Goal: Book appointment/travel/reservation

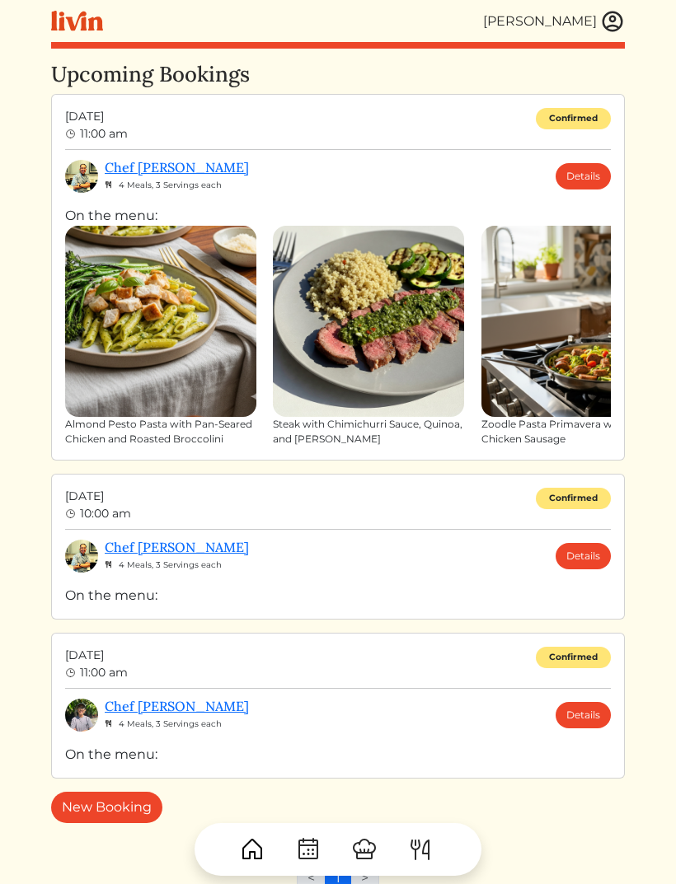
scroll to position [19, 0]
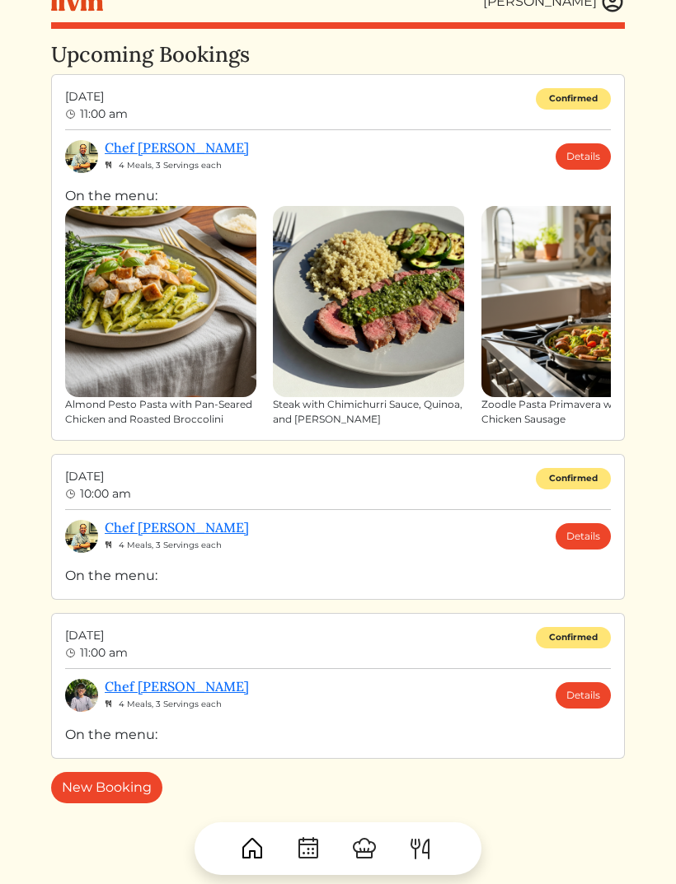
click at [307, 863] on img at bounding box center [308, 850] width 26 height 26
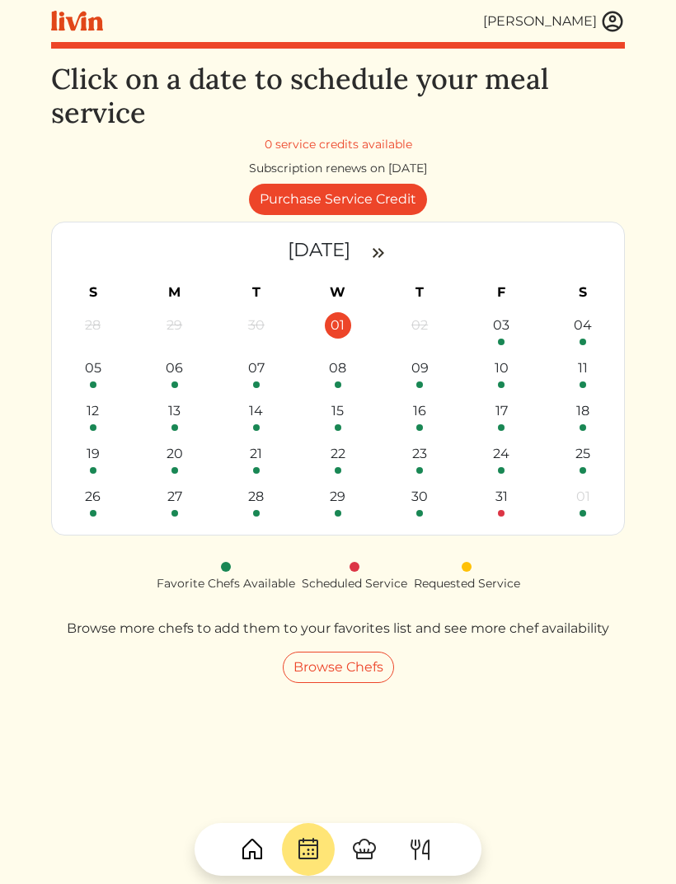
click at [376, 839] on img at bounding box center [364, 850] width 26 height 26
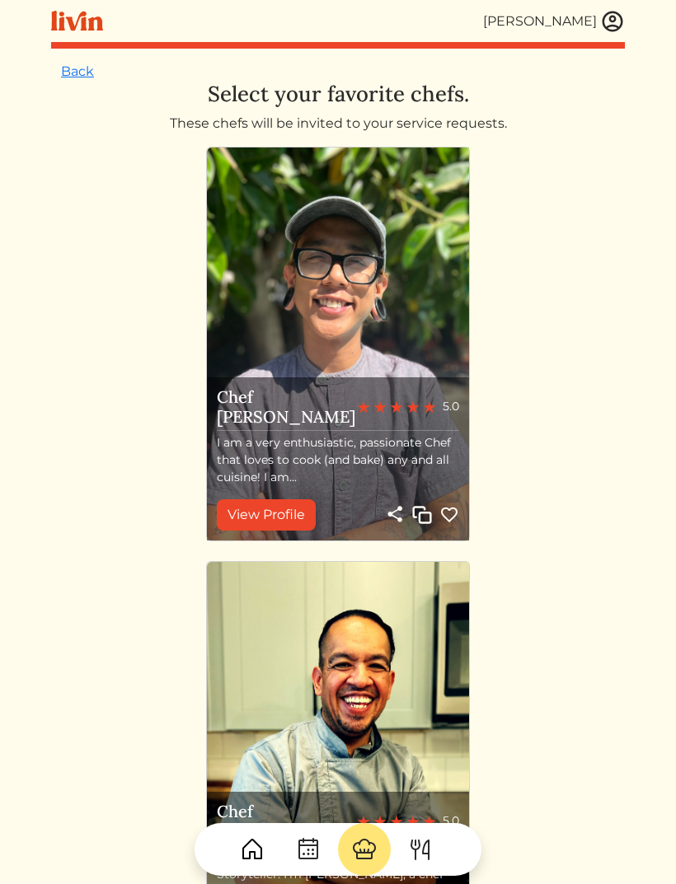
click at [608, 29] on img at bounding box center [612, 21] width 25 height 25
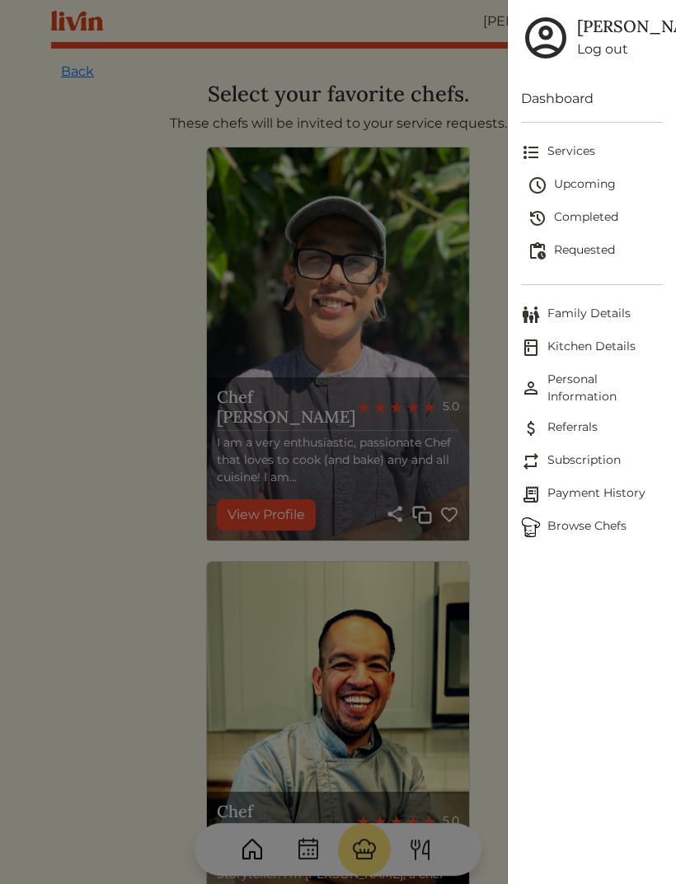
click at [592, 195] on span "Upcoming" at bounding box center [594, 186] width 135 height 20
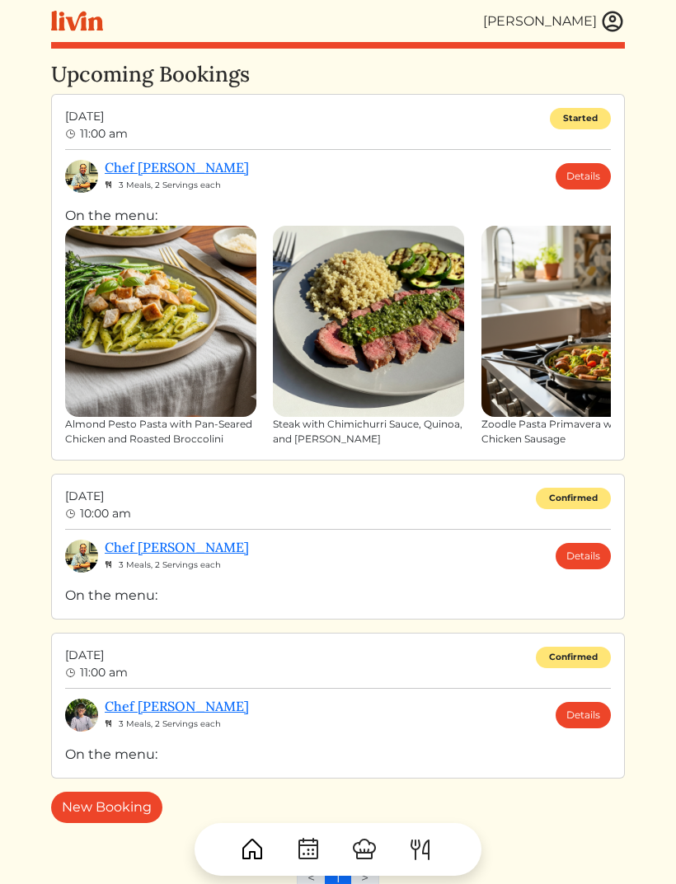
click at [586, 560] on link "Details" at bounding box center [583, 556] width 55 height 26
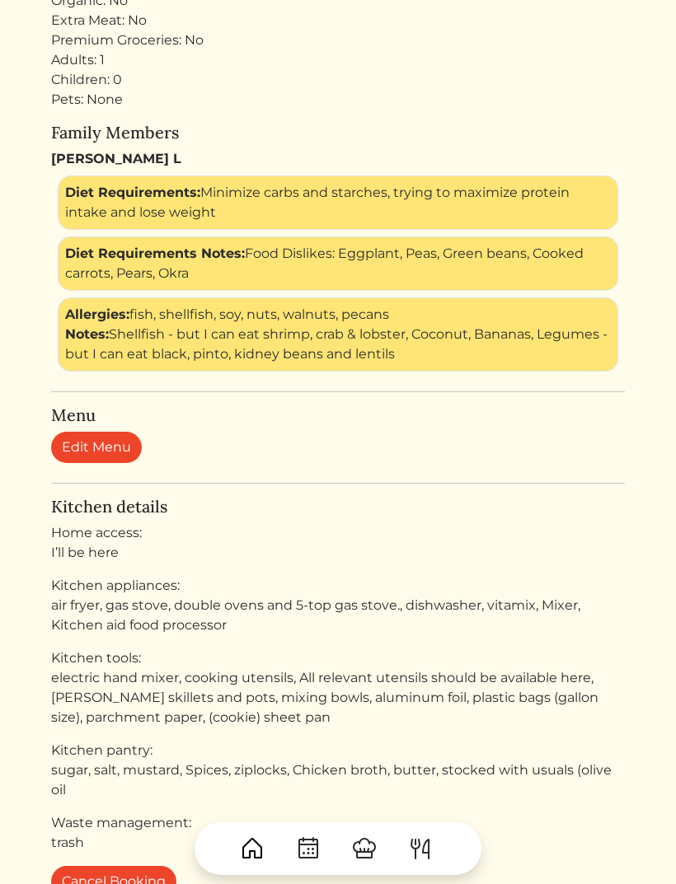
scroll to position [493, 0]
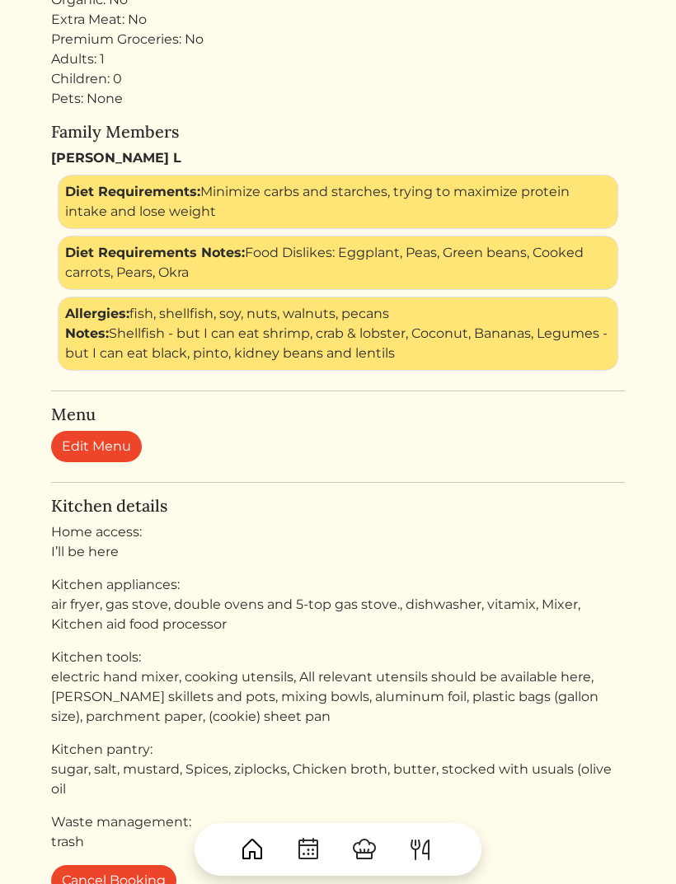
click at [99, 437] on link "Edit Menu" at bounding box center [96, 446] width 91 height 31
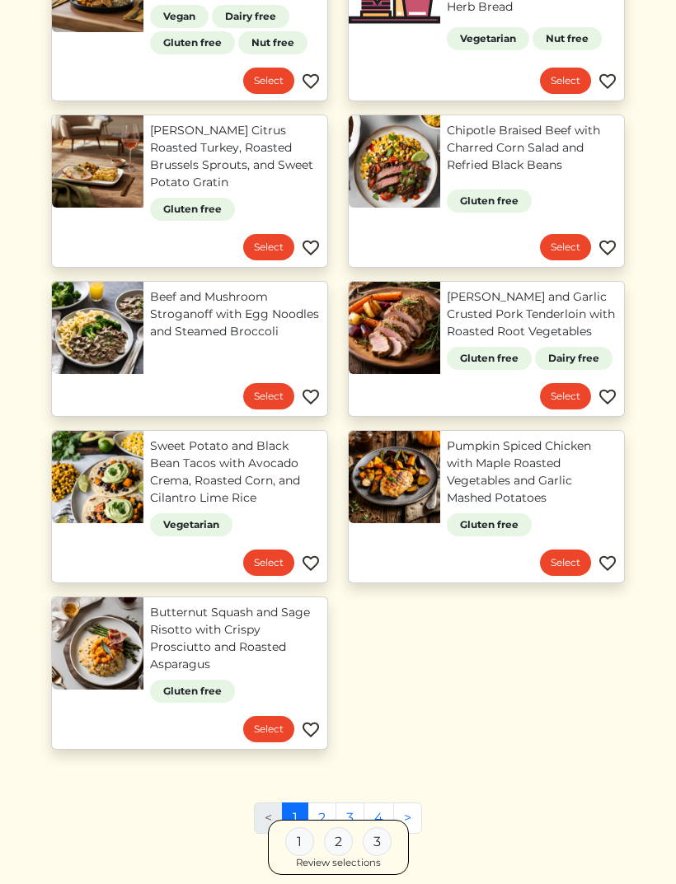
scroll to position [902, 0]
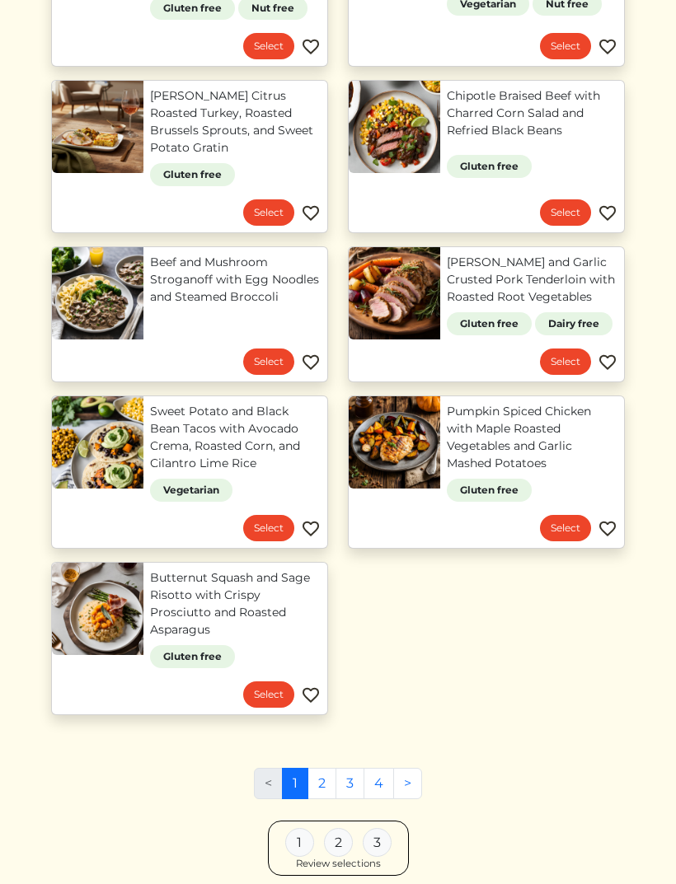
click at [411, 771] on link ">" at bounding box center [407, 783] width 29 height 31
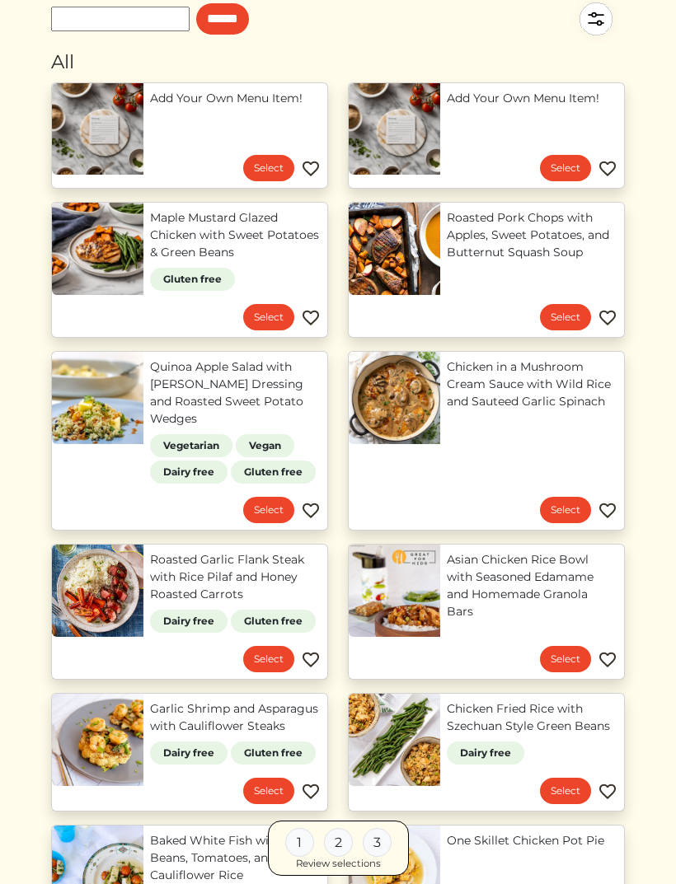
scroll to position [129, 0]
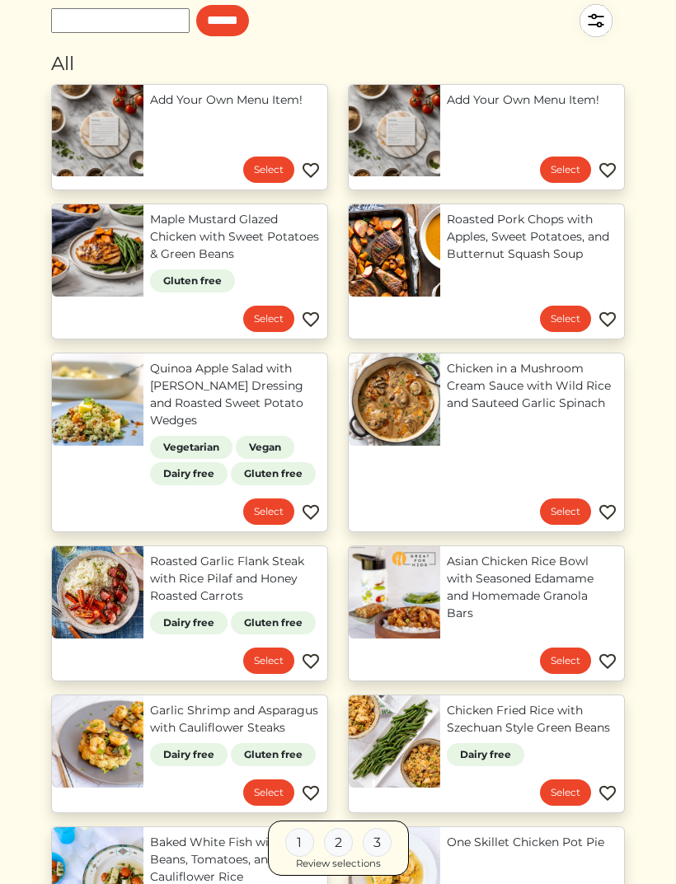
click at [447, 409] on link "Chicken in a Mushroom Cream Sauce with Wild Rice and Sauteed Garlic Spinach" at bounding box center [532, 386] width 171 height 52
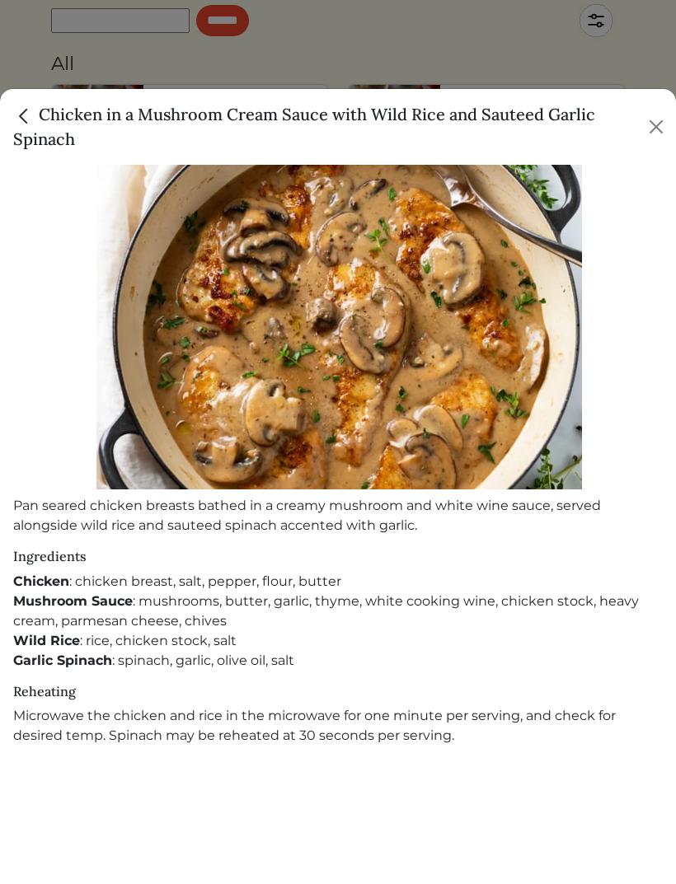
click at [28, 122] on img "Close" at bounding box center [23, 115] width 21 height 21
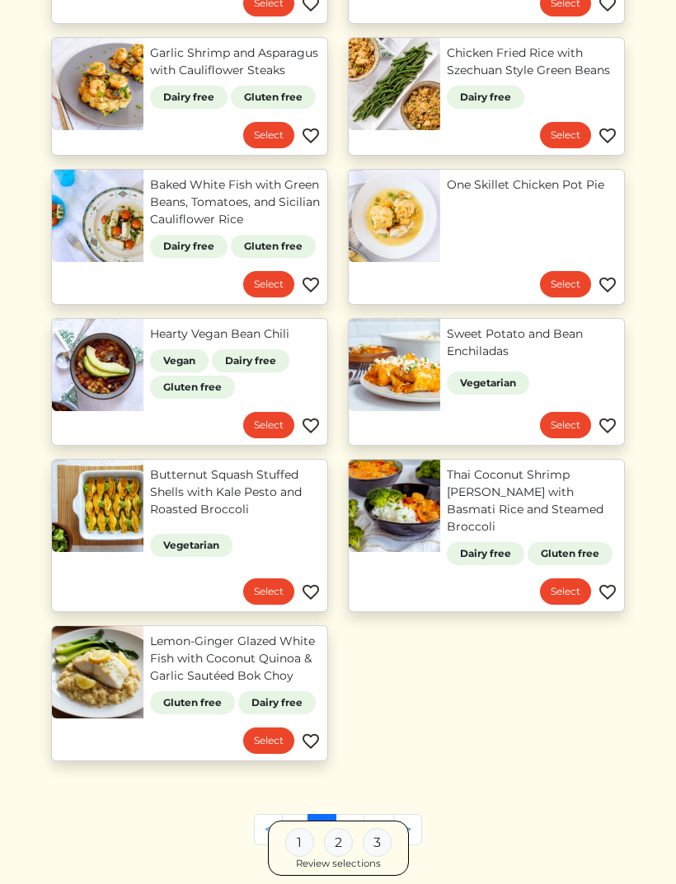
scroll to position [815, 0]
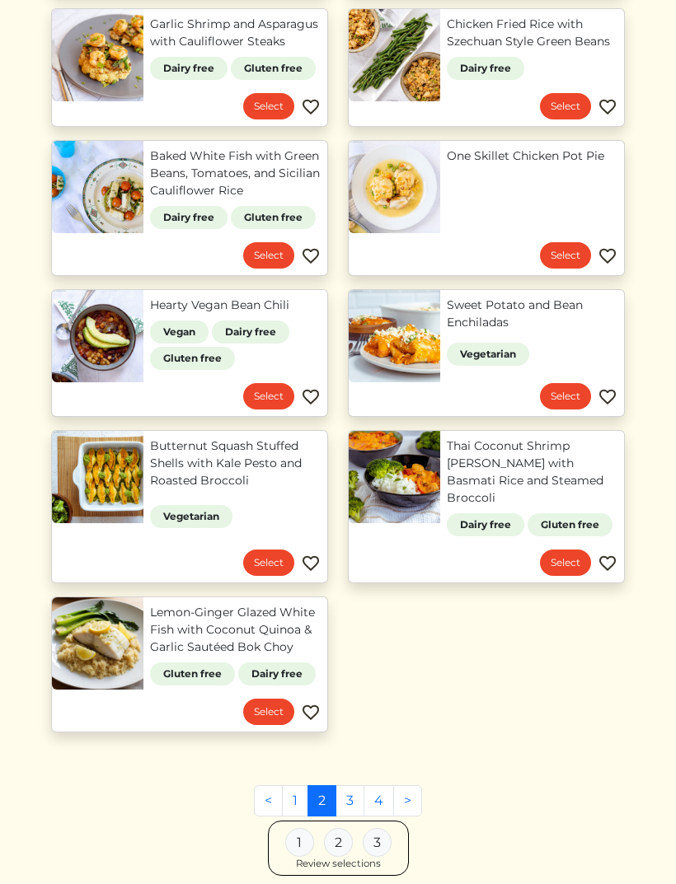
click at [406, 785] on link ">" at bounding box center [407, 800] width 29 height 31
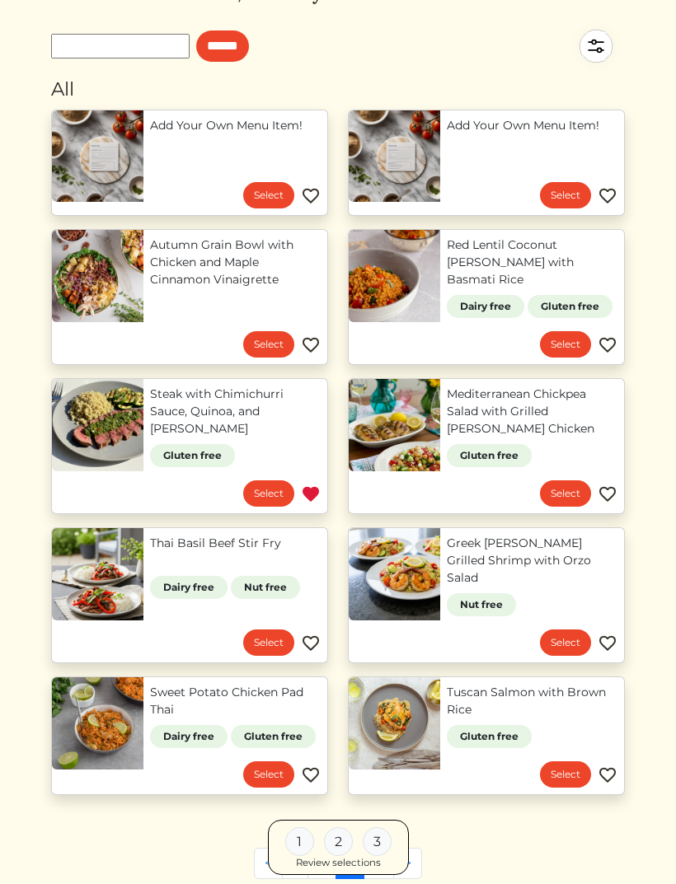
scroll to position [104, 0]
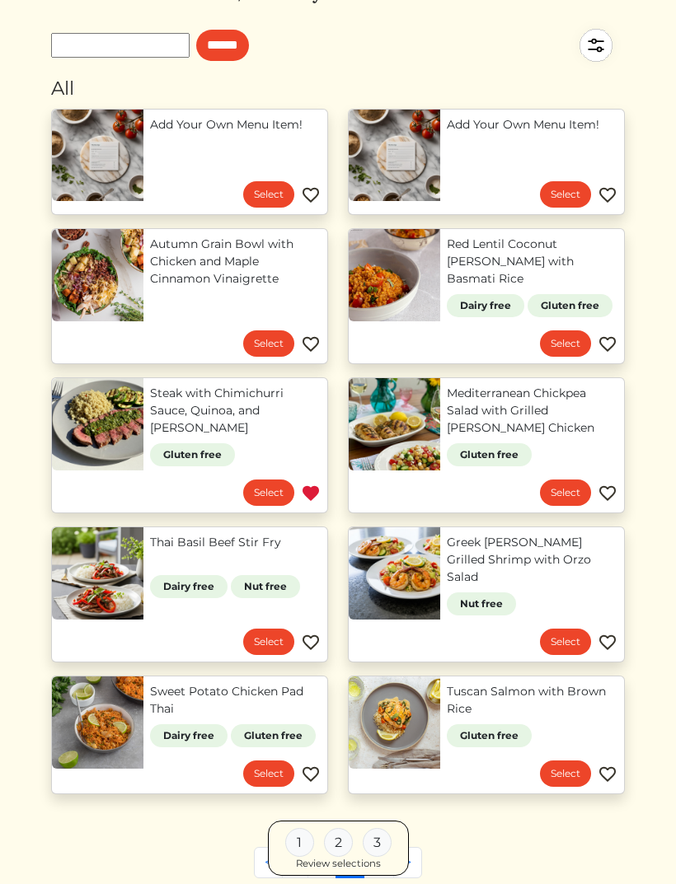
click at [411, 847] on link ">" at bounding box center [407, 862] width 29 height 31
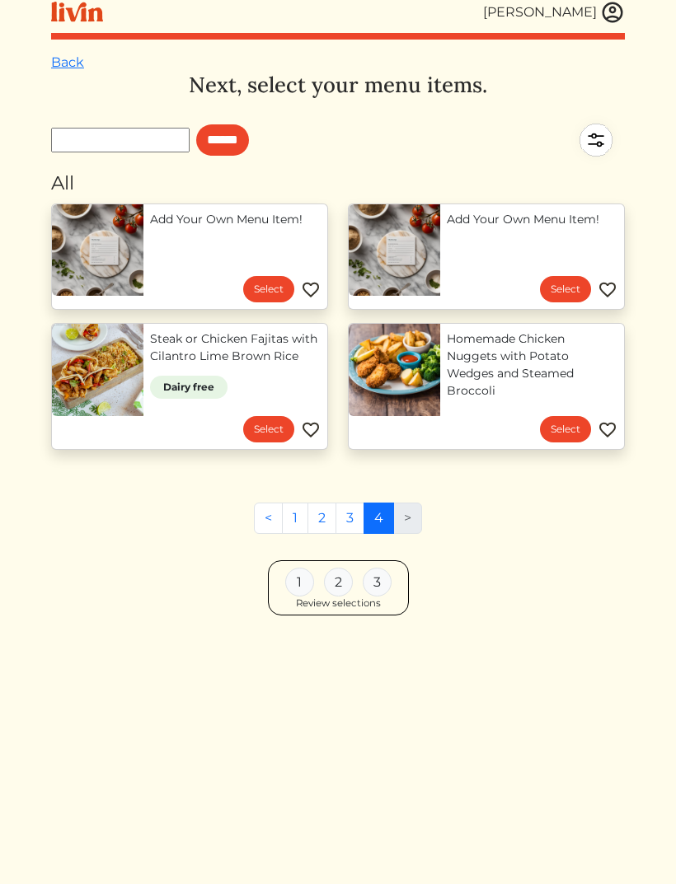
click at [294, 518] on link "1" at bounding box center [295, 518] width 26 height 31
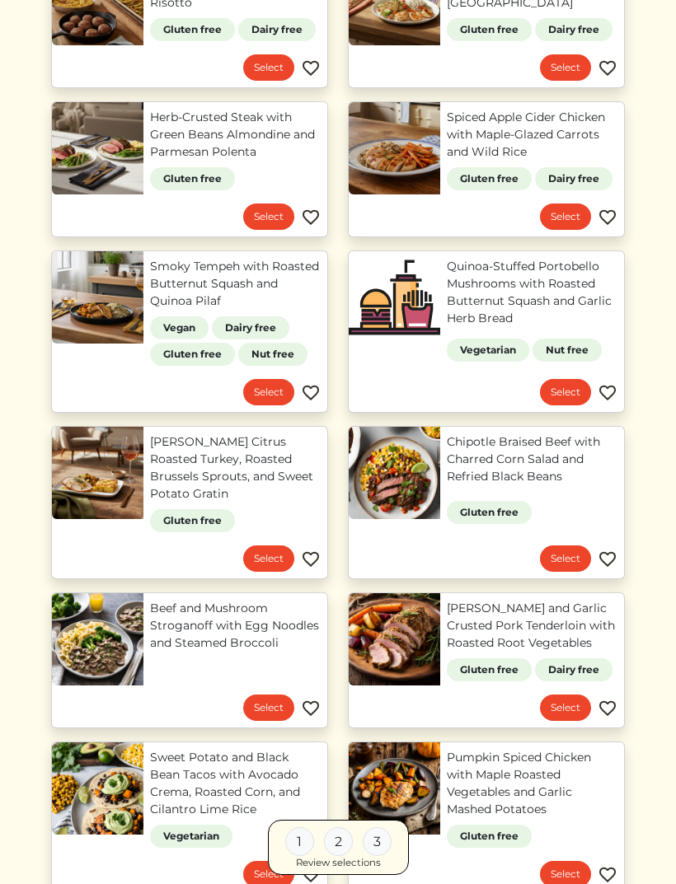
scroll to position [556, 0]
click at [270, 464] on link "Rosemary Citrus Roasted Turkey, Roasted Brussels Sprouts, and Sweet Potato Grat…" at bounding box center [235, 468] width 171 height 69
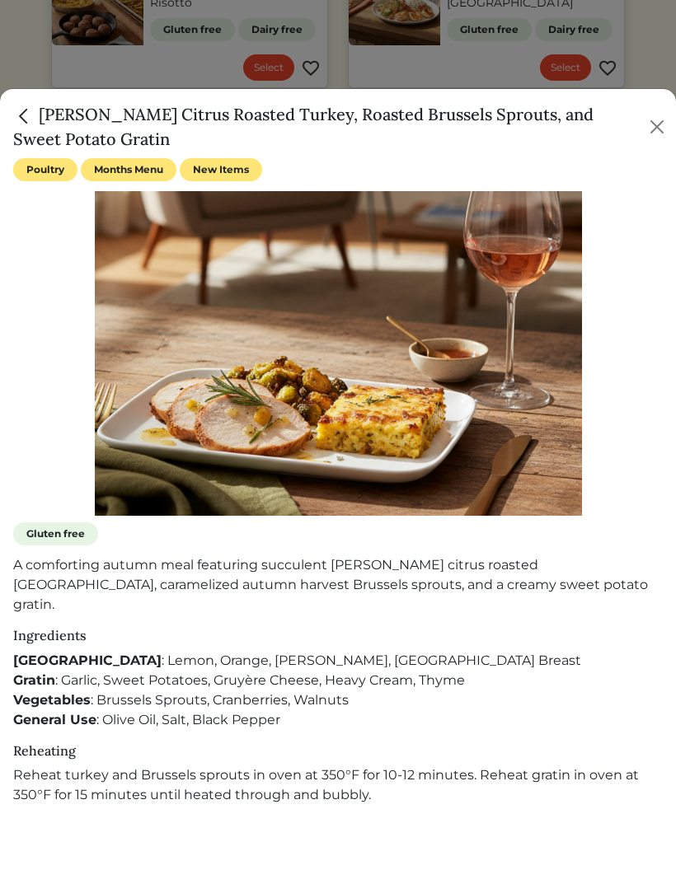
click at [26, 125] on img "Close" at bounding box center [23, 115] width 21 height 21
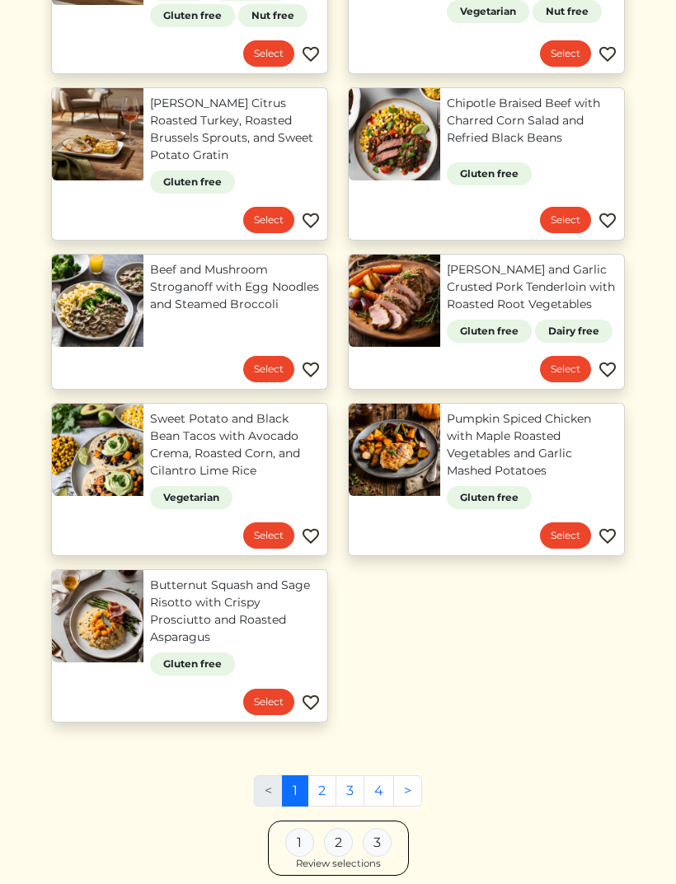
scroll to position [898, 0]
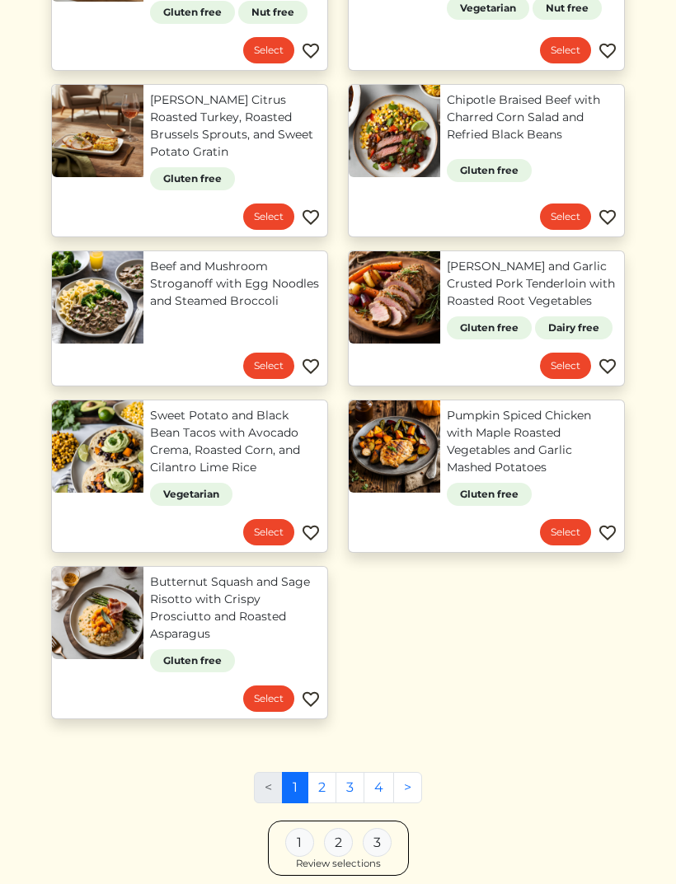
click at [323, 776] on link "2" at bounding box center [321, 787] width 29 height 31
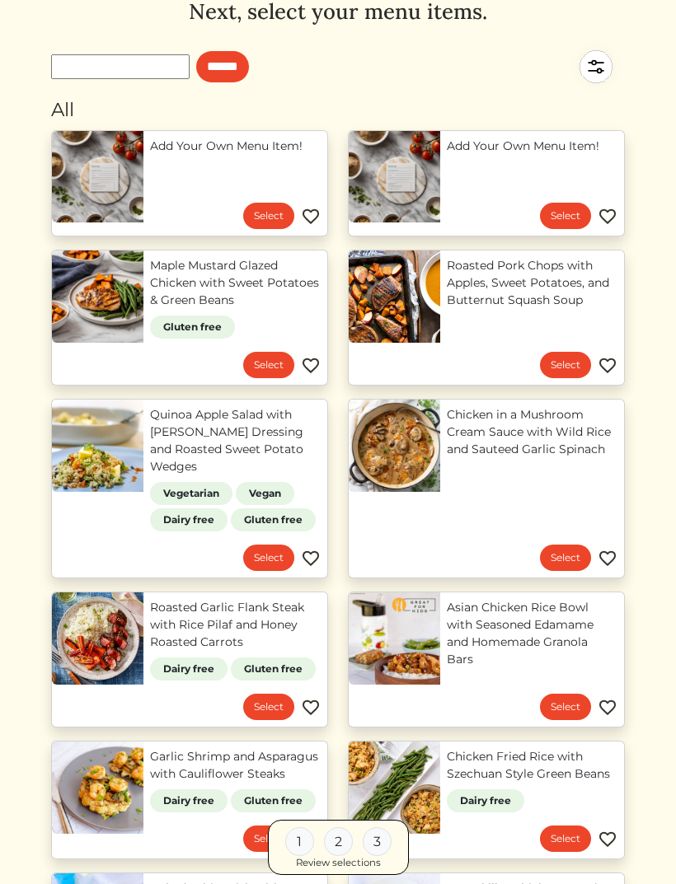
scroll to position [82, 0]
click at [150, 446] on link "Quinoa Apple Salad with Curry Dressing and Roasted Sweet Potato Wedges" at bounding box center [235, 440] width 171 height 69
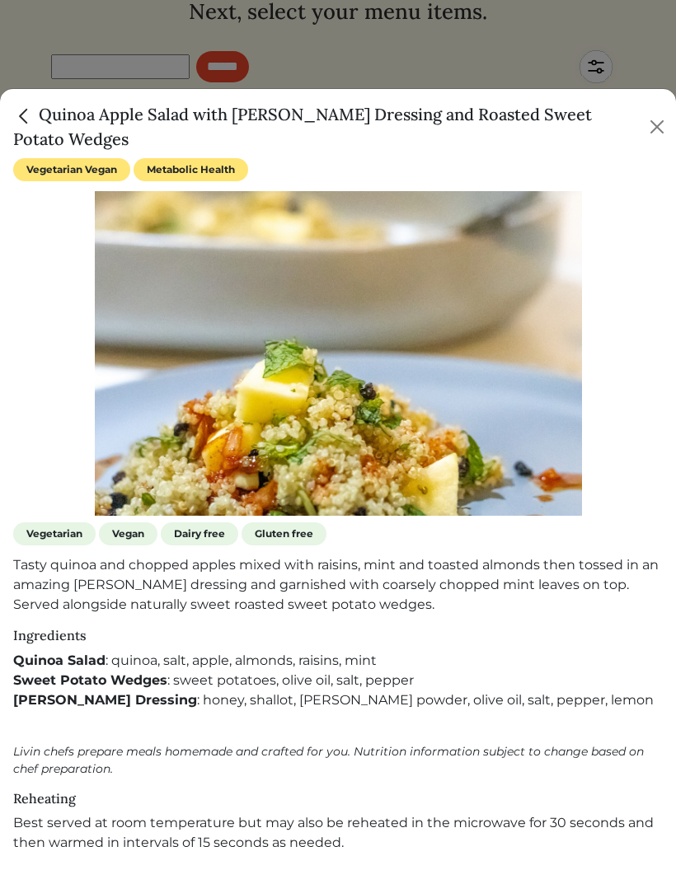
click at [28, 124] on img "Close" at bounding box center [23, 115] width 21 height 21
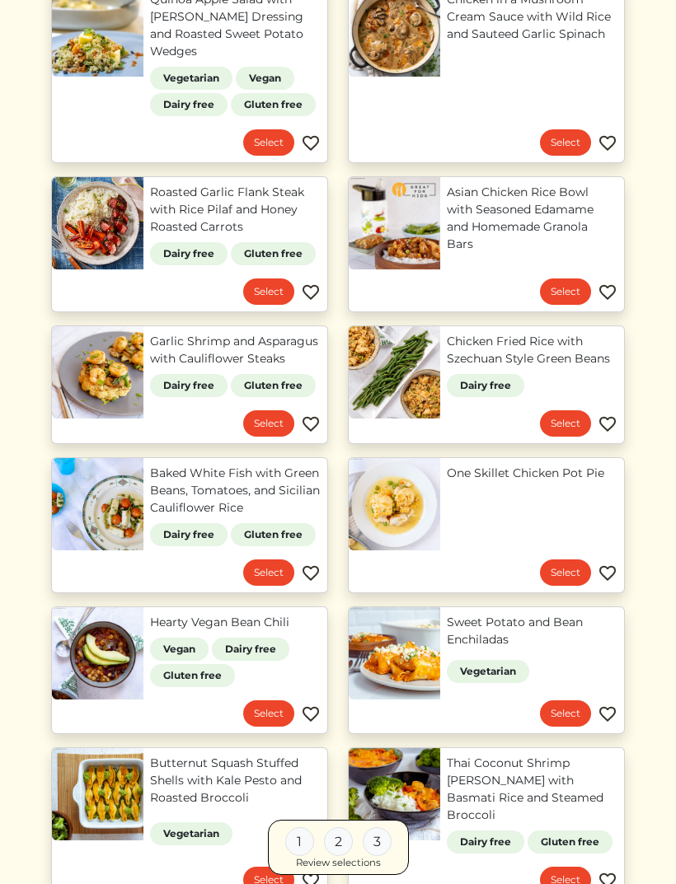
scroll to position [498, 0]
click at [496, 479] on link "One Skillet Chicken Pot Pie" at bounding box center [532, 473] width 171 height 17
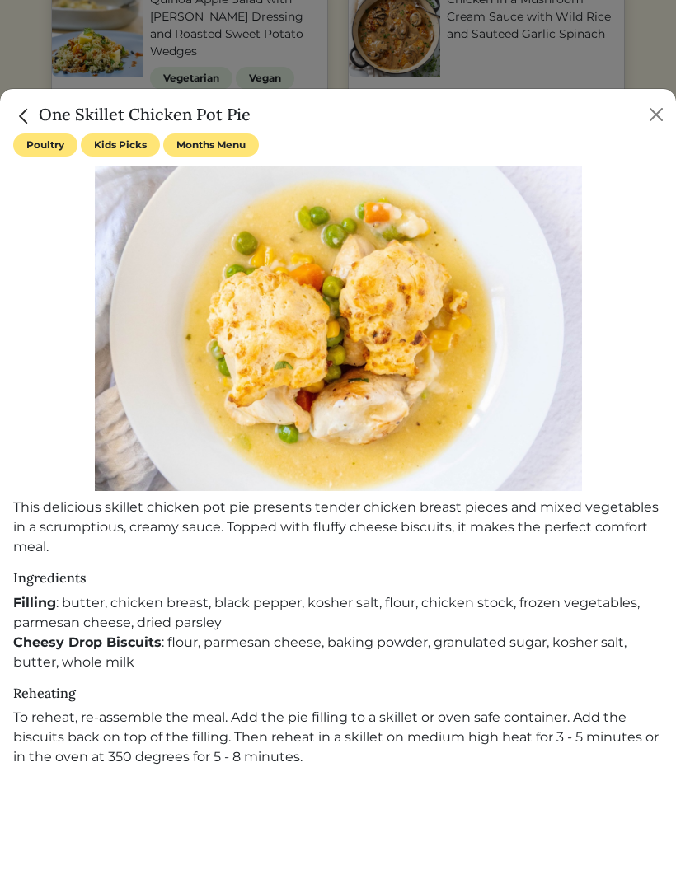
click at [21, 125] on img "Close" at bounding box center [23, 115] width 21 height 21
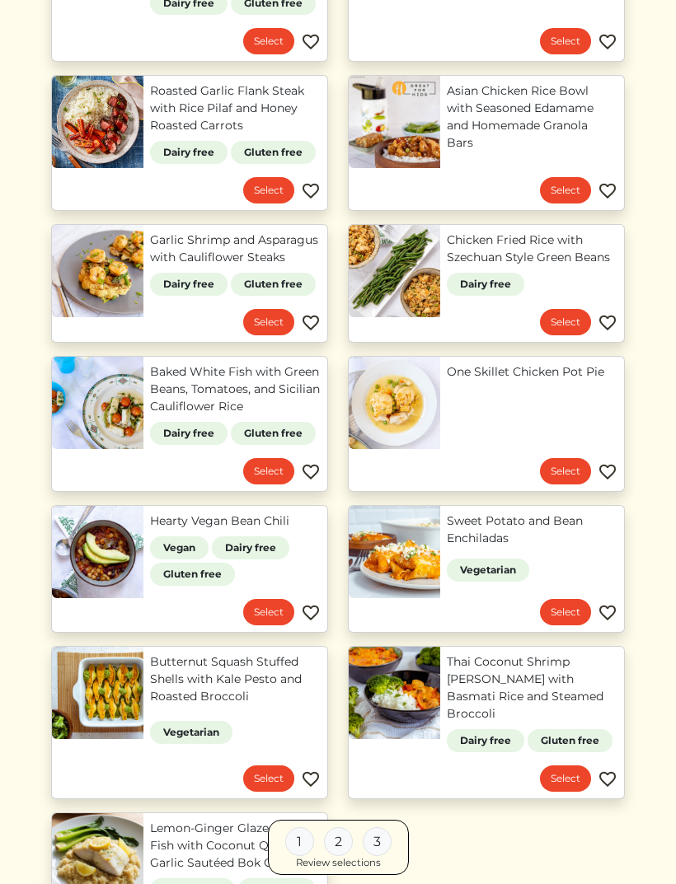
scroll to position [602, 0]
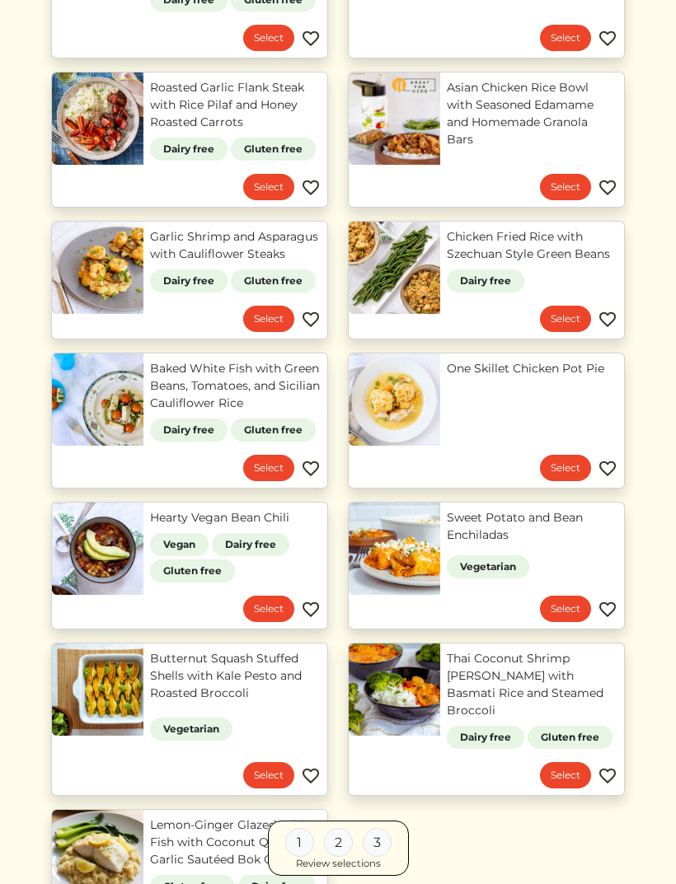
click at [566, 531] on link "Sweet Potato and Bean Enchiladas" at bounding box center [532, 526] width 171 height 35
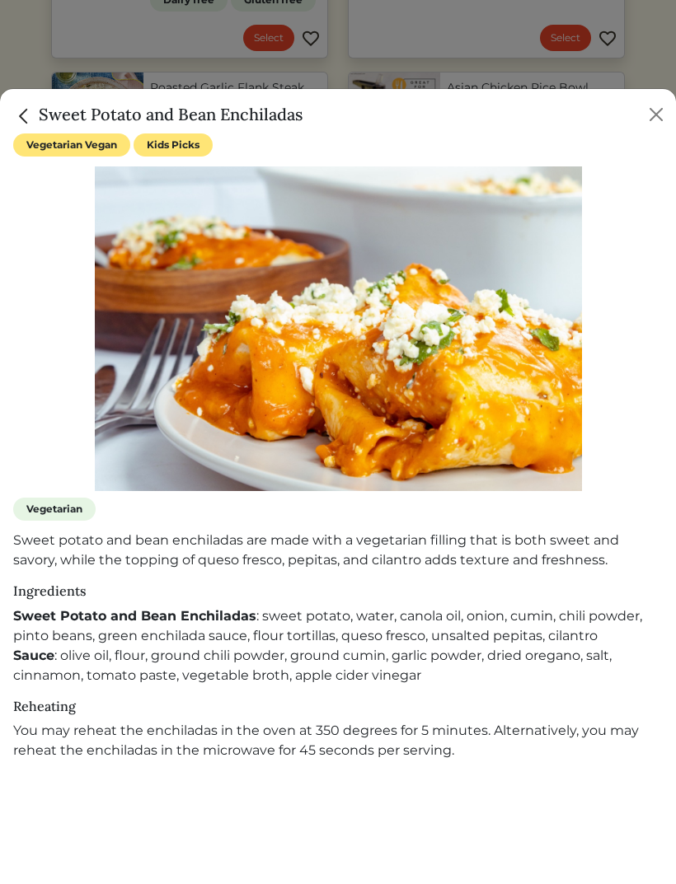
click at [32, 120] on img "Close" at bounding box center [23, 115] width 21 height 21
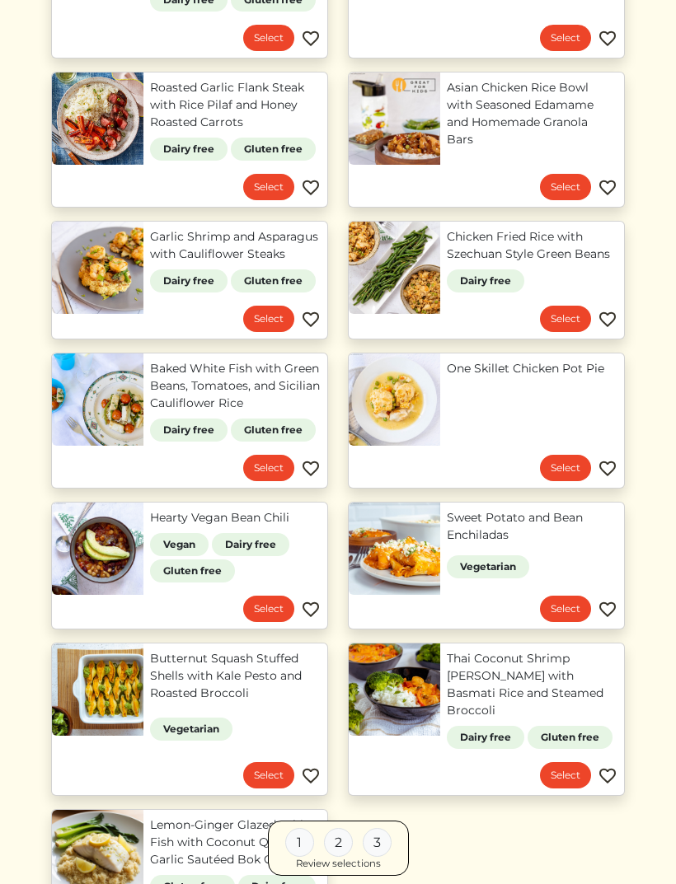
click at [162, 509] on link "Hearty Vegan Bean Chili" at bounding box center [235, 517] width 171 height 17
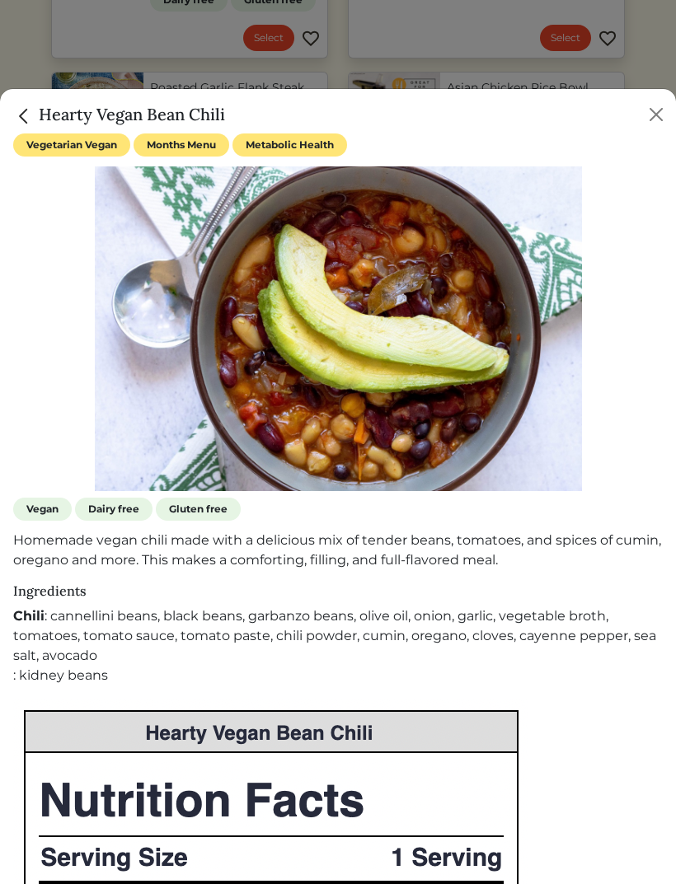
click at [30, 117] on img "Close" at bounding box center [23, 115] width 21 height 21
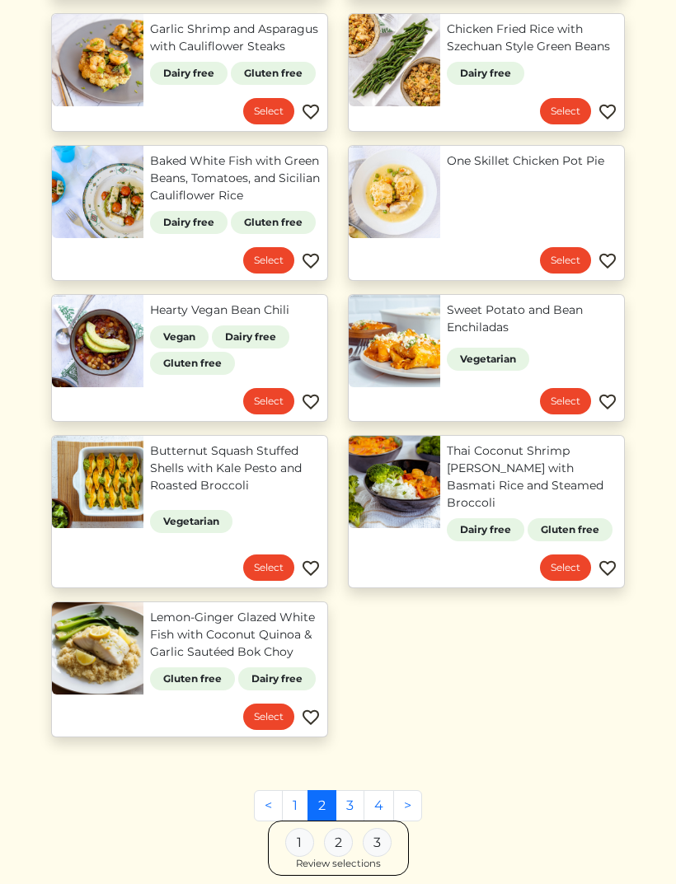
scroll to position [815, 0]
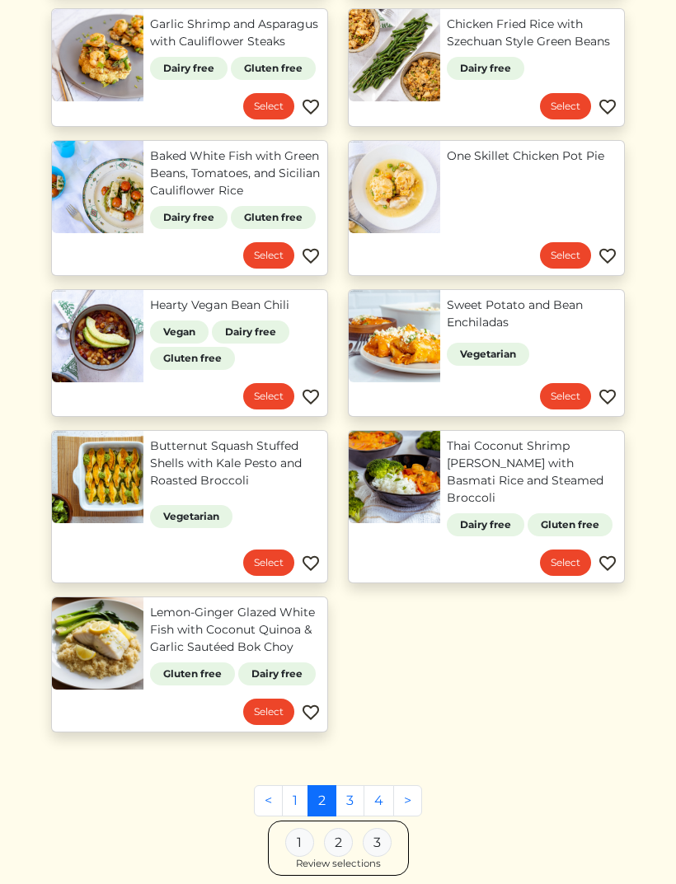
click at [349, 785] on link "3" at bounding box center [349, 800] width 29 height 31
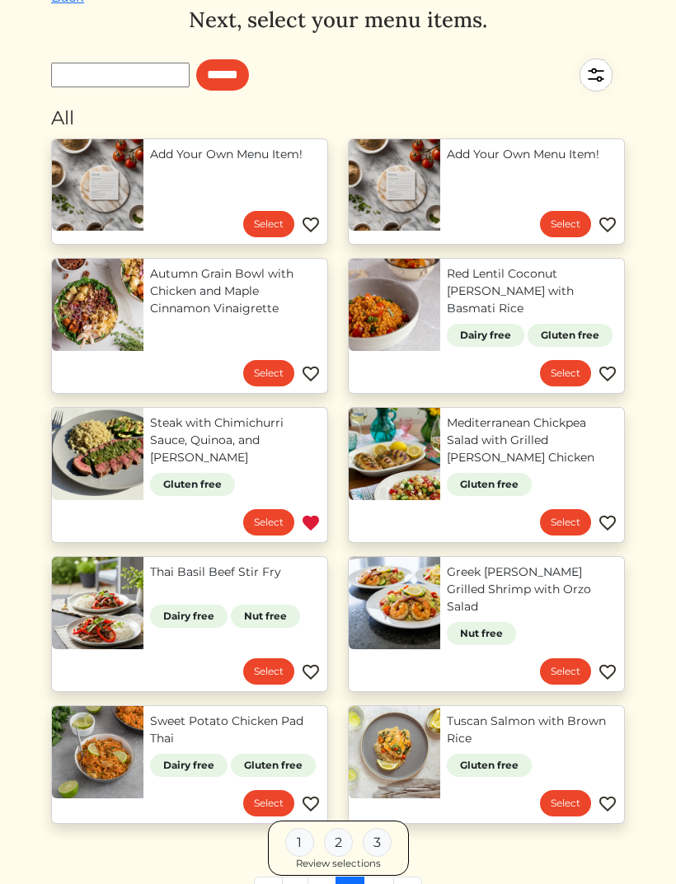
scroll to position [46, 0]
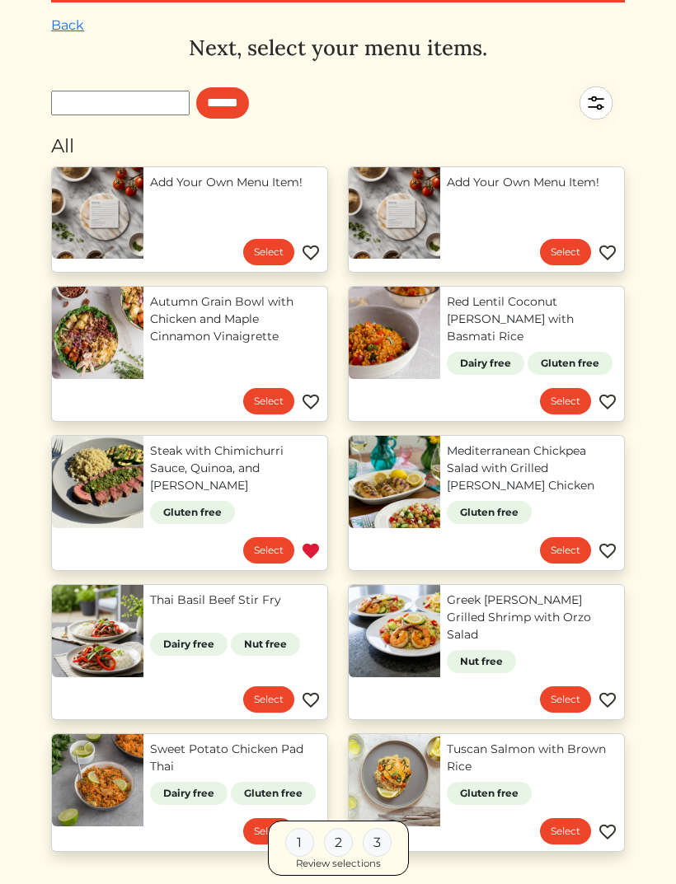
click at [545, 447] on link "Mediterranean Chickpea Salad with Grilled Lemon Herb Chicken" at bounding box center [532, 469] width 171 height 52
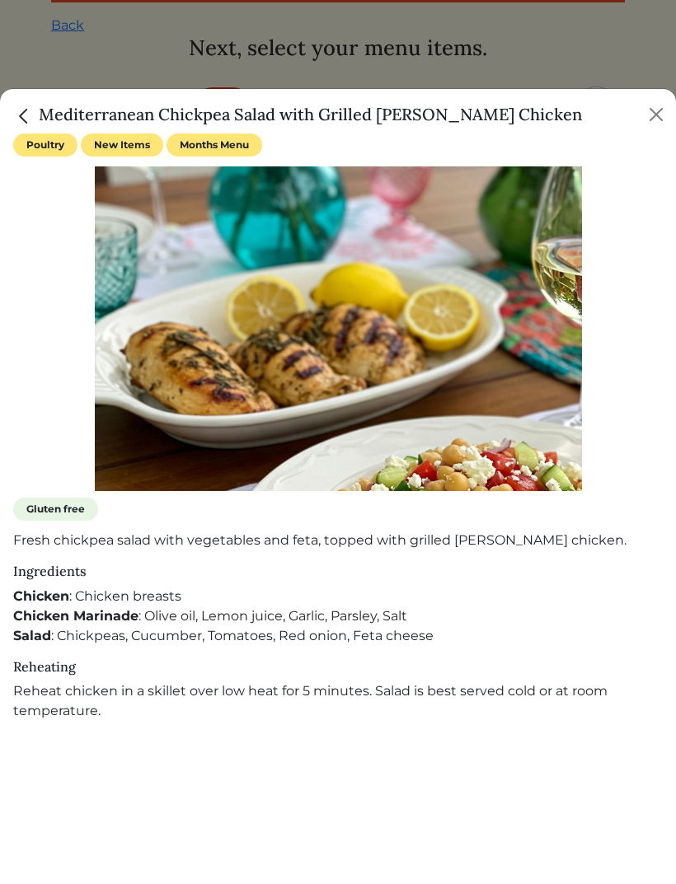
click at [29, 127] on img "Close" at bounding box center [23, 115] width 21 height 21
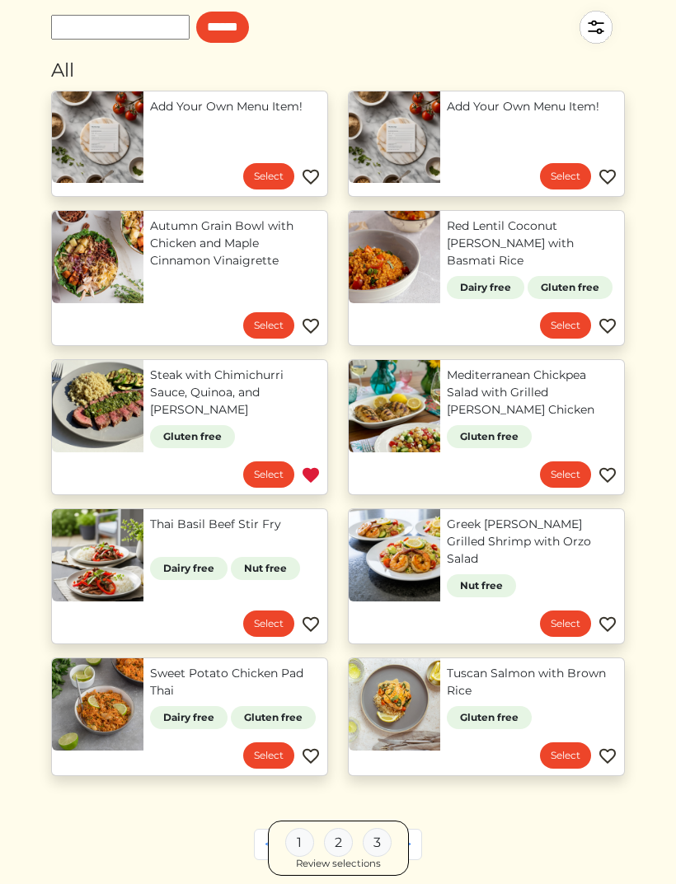
scroll to position [135, 0]
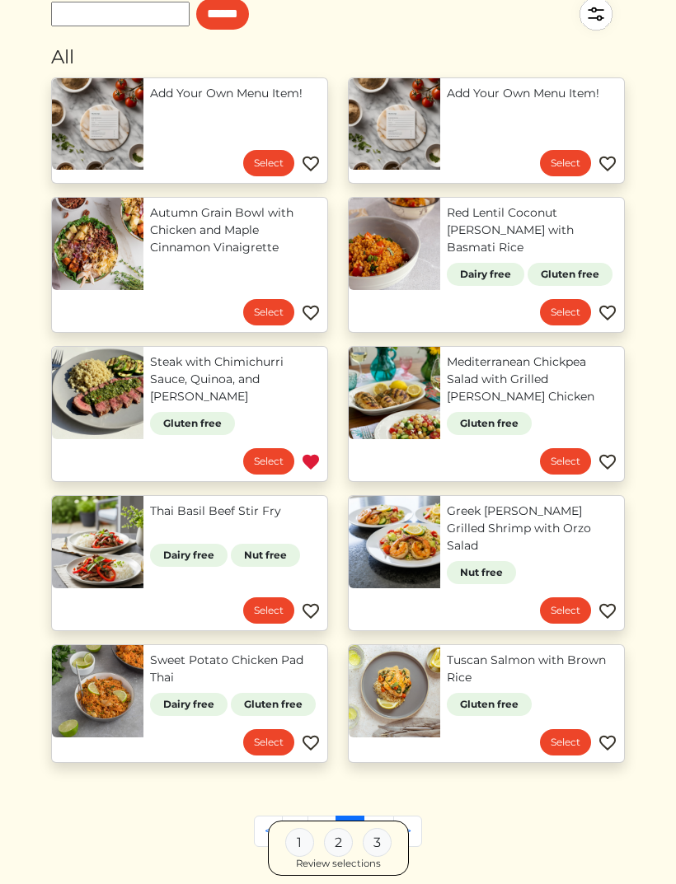
click at [379, 816] on link "4" at bounding box center [378, 831] width 30 height 31
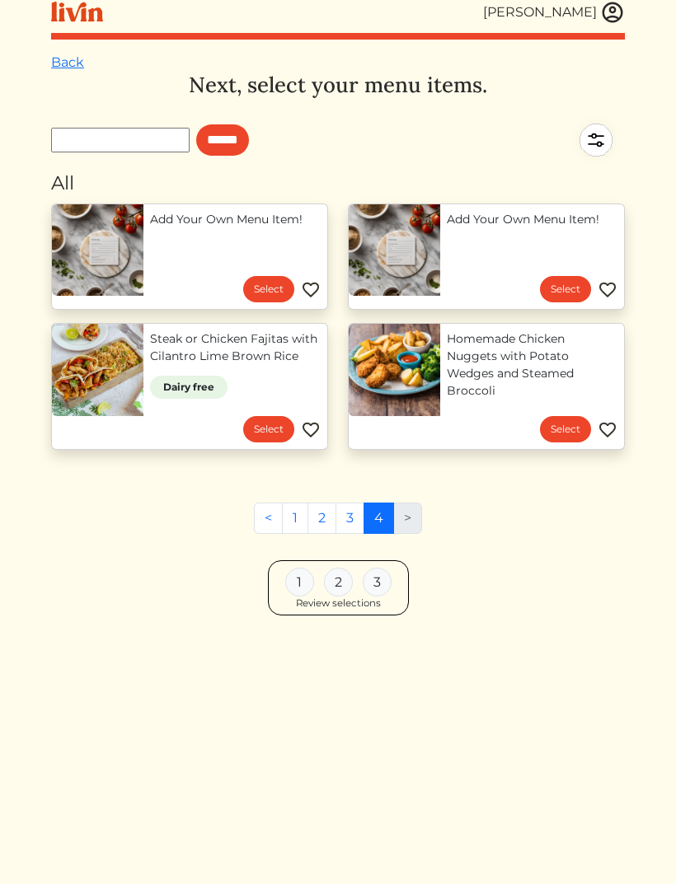
click at [295, 513] on link "1" at bounding box center [295, 518] width 26 height 31
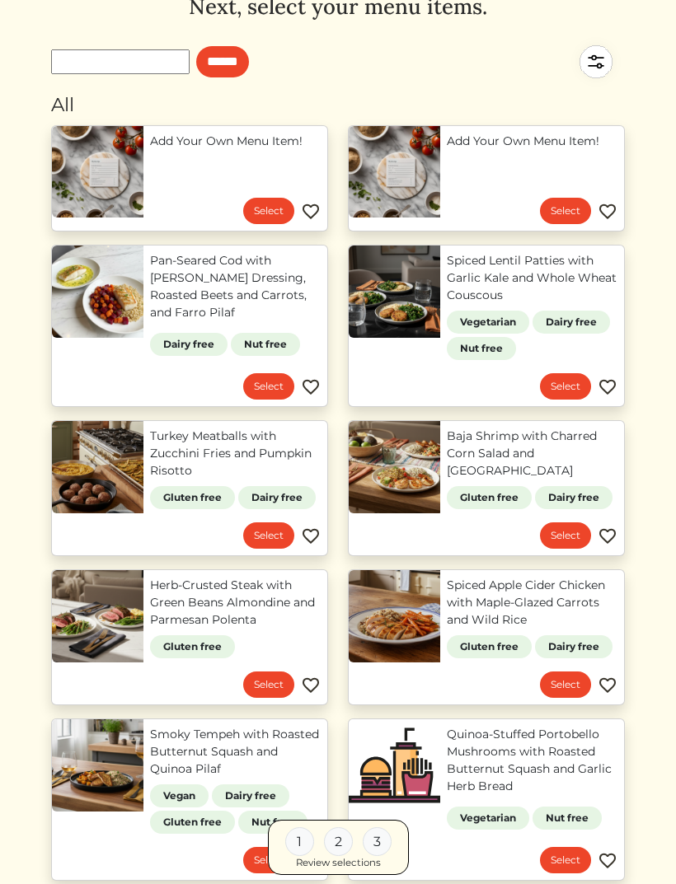
scroll to position [88, 0]
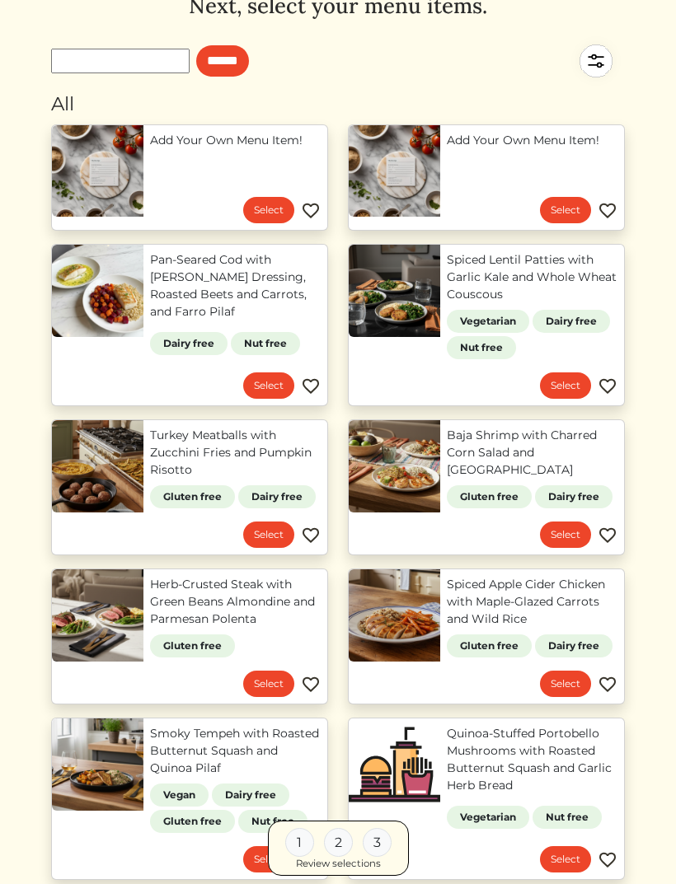
click at [504, 439] on link "Baja Shrimp with Charred Corn Salad and [GEOGRAPHIC_DATA]" at bounding box center [532, 453] width 171 height 52
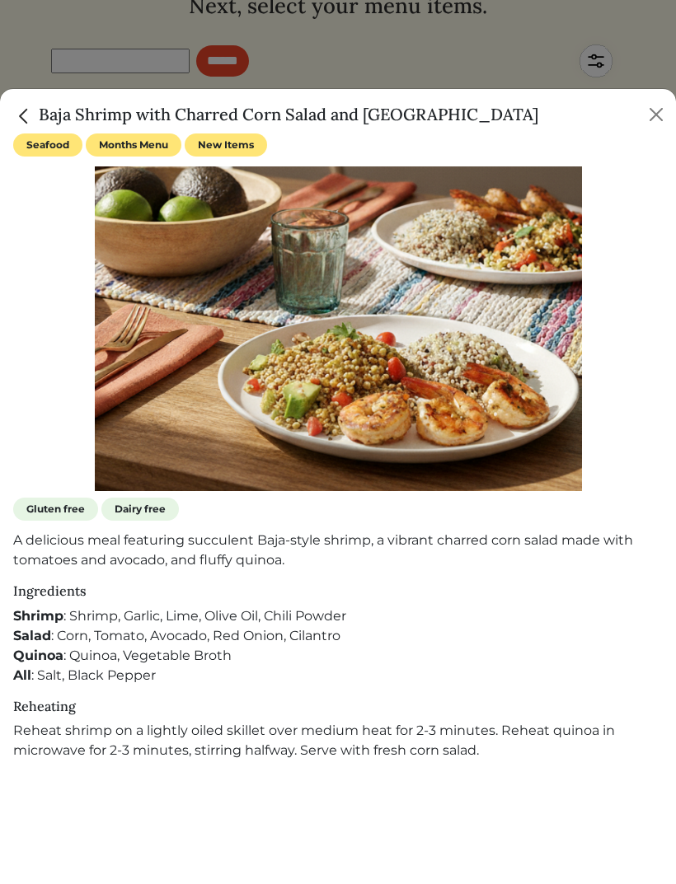
click at [22, 127] on img "Close" at bounding box center [23, 115] width 21 height 21
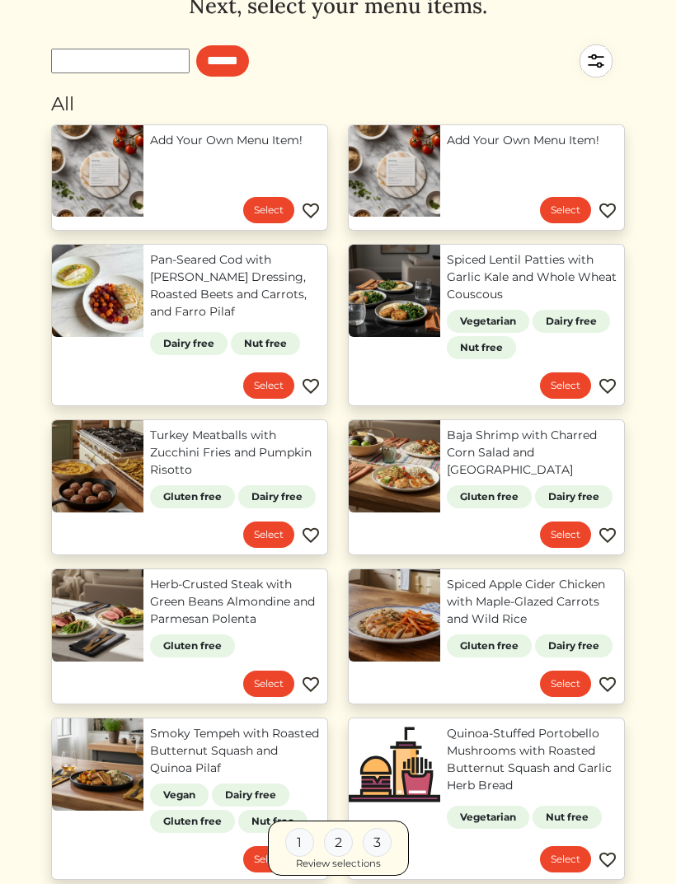
click at [249, 588] on link "Herb-Crusted Steak with Green Beans Almondine and Parmesan Polenta" at bounding box center [235, 602] width 171 height 52
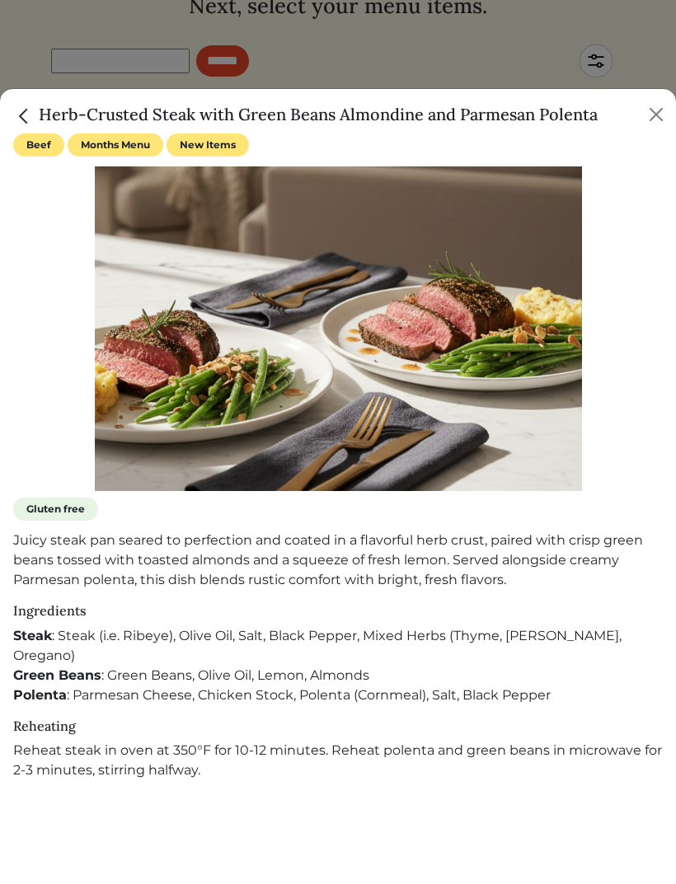
click at [26, 127] on img "Close" at bounding box center [23, 115] width 21 height 21
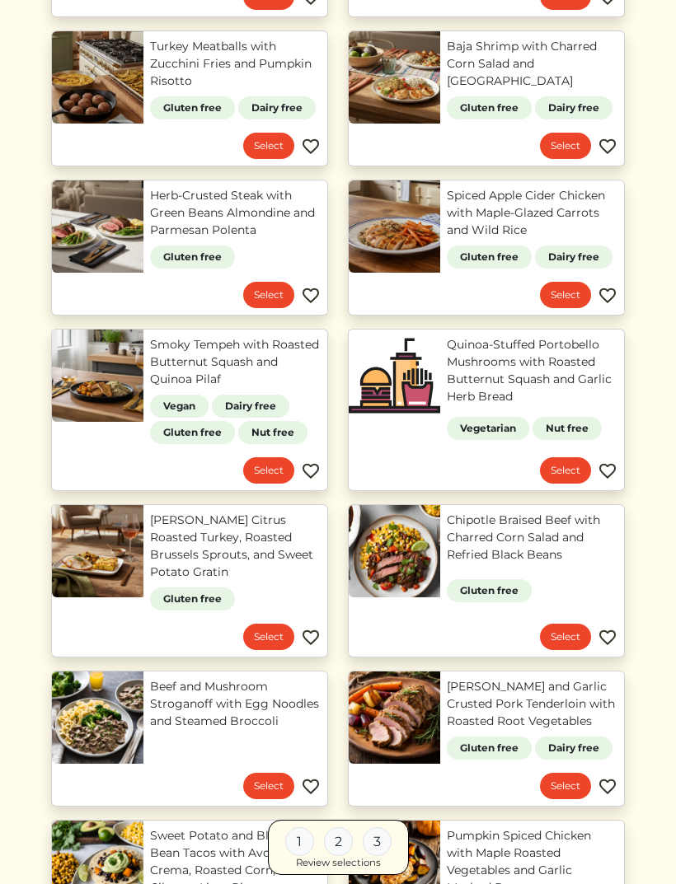
scroll to position [478, 0]
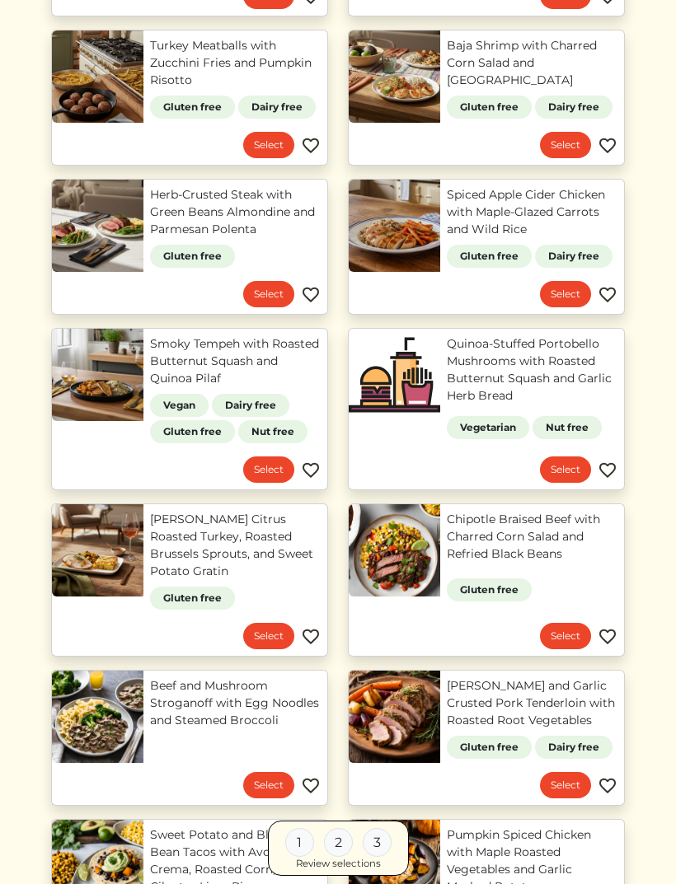
click at [552, 533] on link "Chipotle Braised Beef with Charred Corn Salad and Refried Black Beans" at bounding box center [532, 537] width 171 height 52
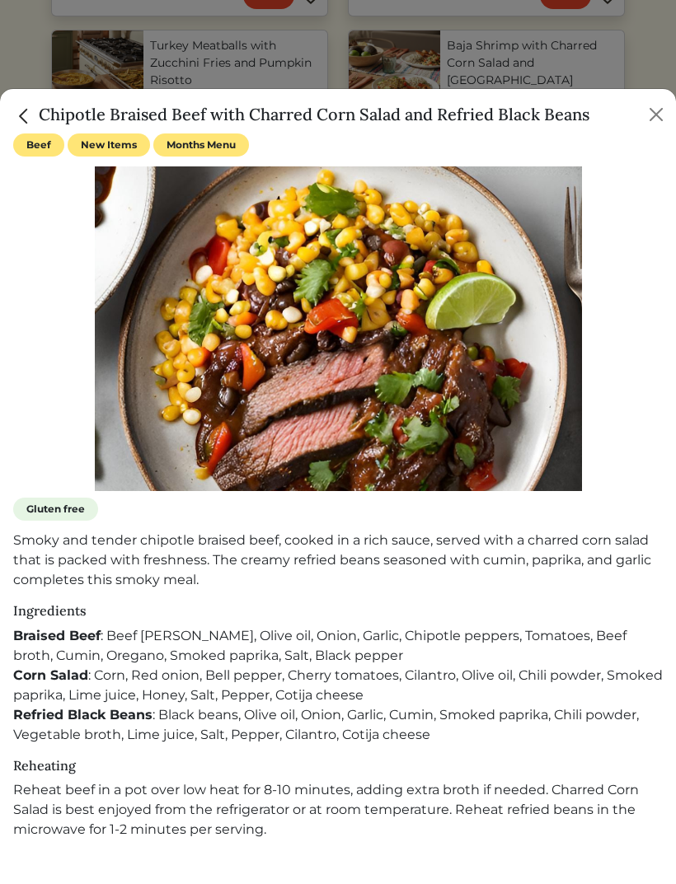
click at [30, 116] on img "Close" at bounding box center [23, 115] width 21 height 21
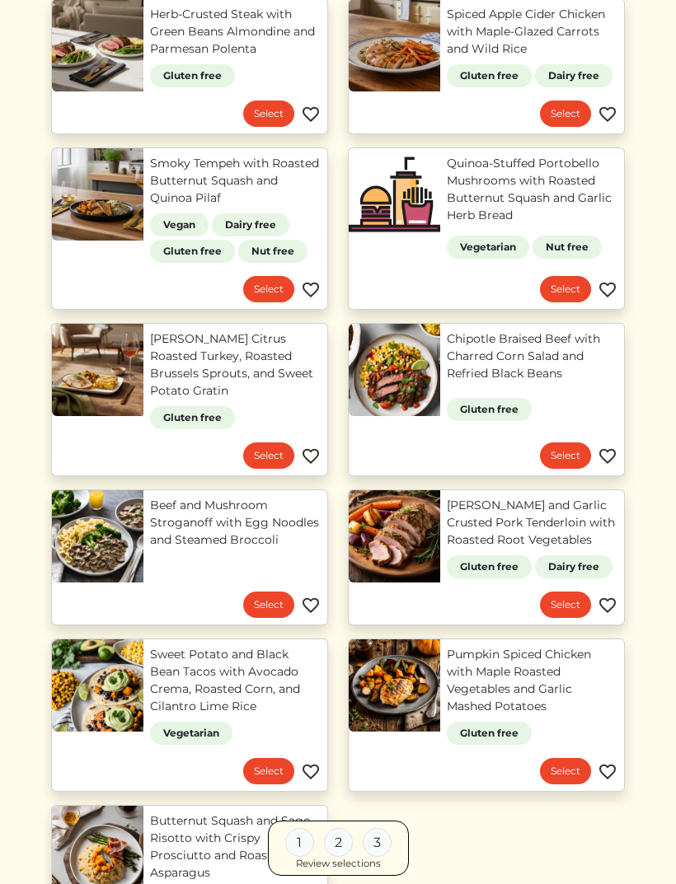
scroll to position [664, 0]
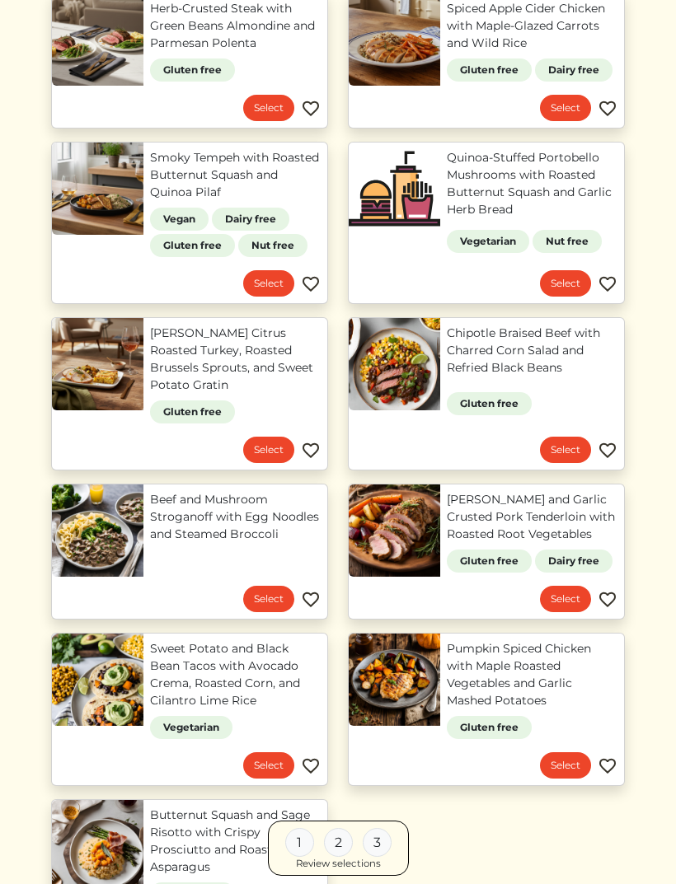
click at [539, 514] on link "[PERSON_NAME] and Garlic Crusted Pork Tenderloin with Roasted Root Vegetables" at bounding box center [532, 517] width 171 height 52
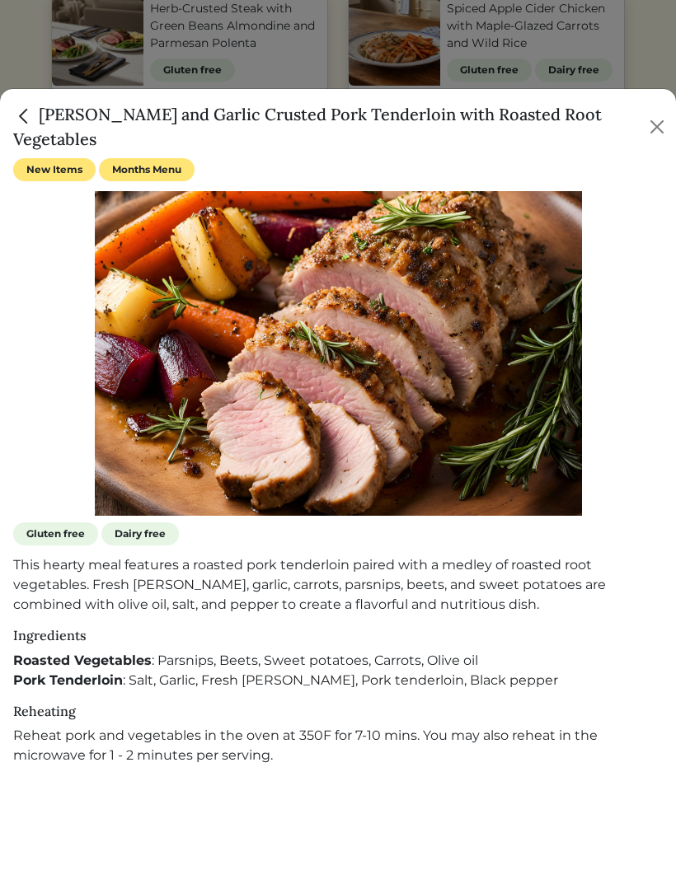
click at [22, 124] on img "Close" at bounding box center [23, 115] width 21 height 21
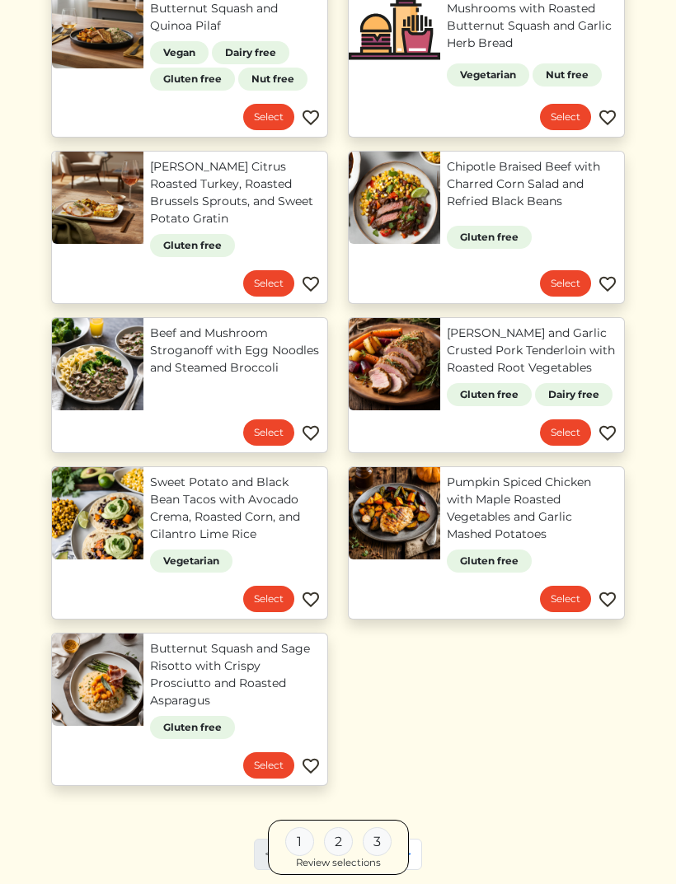
scroll to position [832, 0]
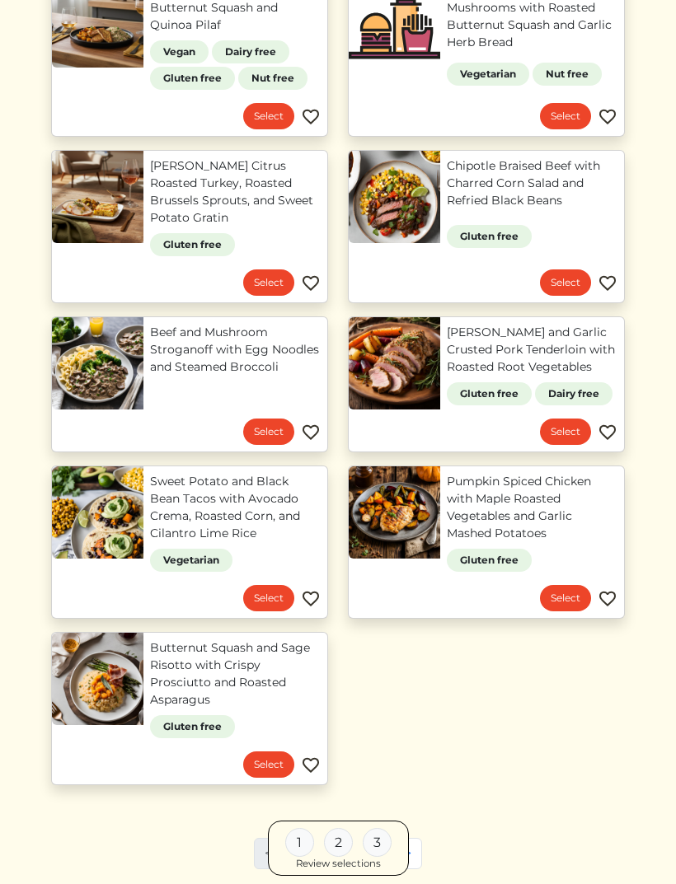
click at [563, 593] on link "Select" at bounding box center [565, 598] width 51 height 26
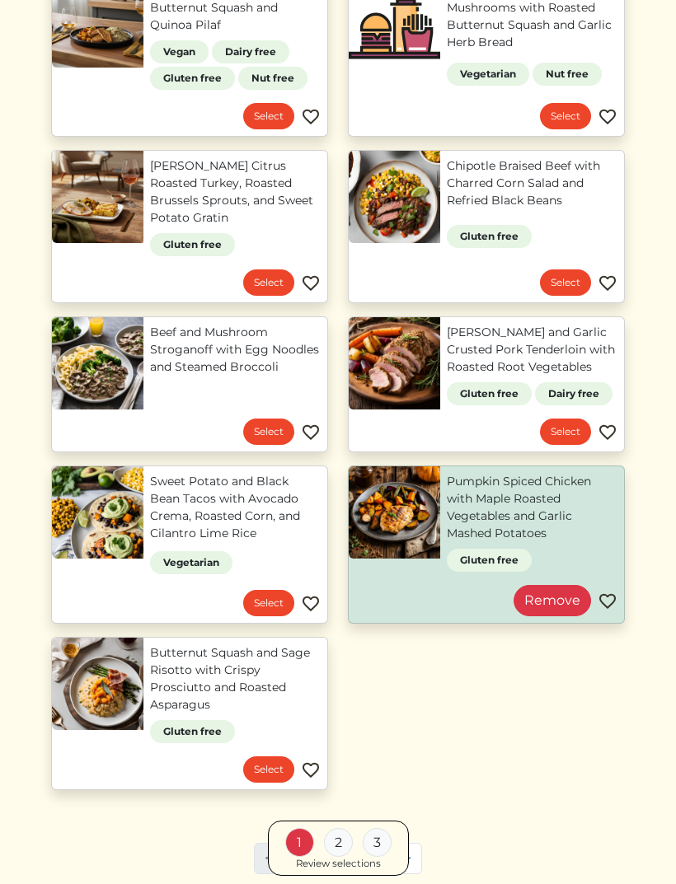
click at [551, 591] on link "Remove" at bounding box center [551, 600] width 77 height 31
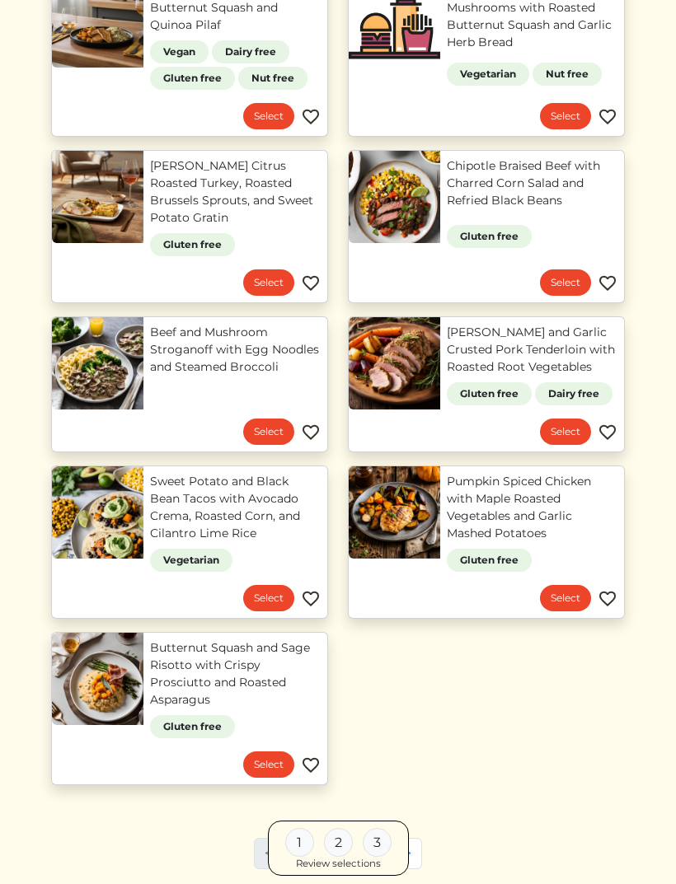
click at [563, 426] on link "Select" at bounding box center [565, 432] width 51 height 26
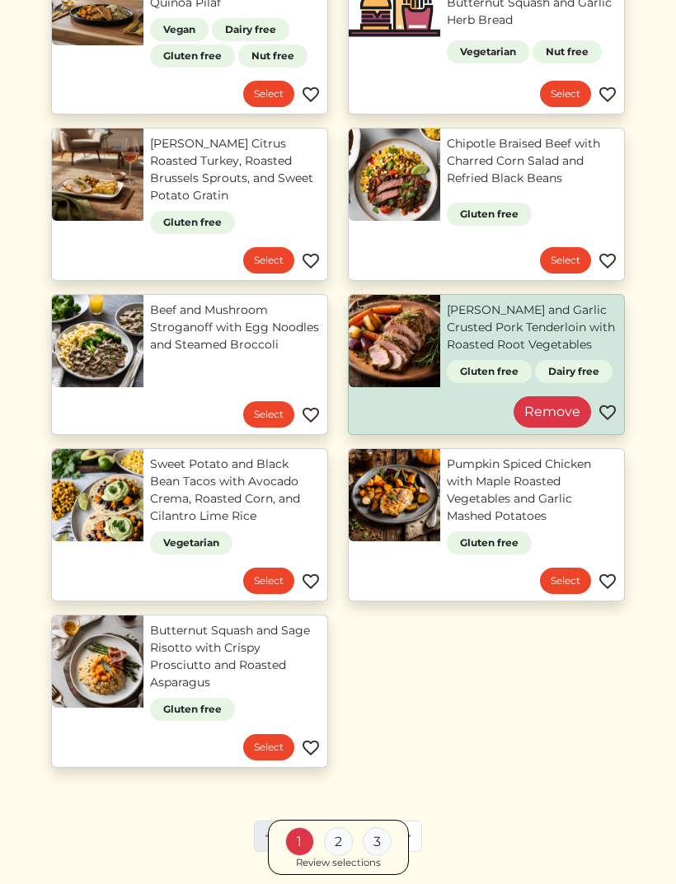
scroll to position [855, 0]
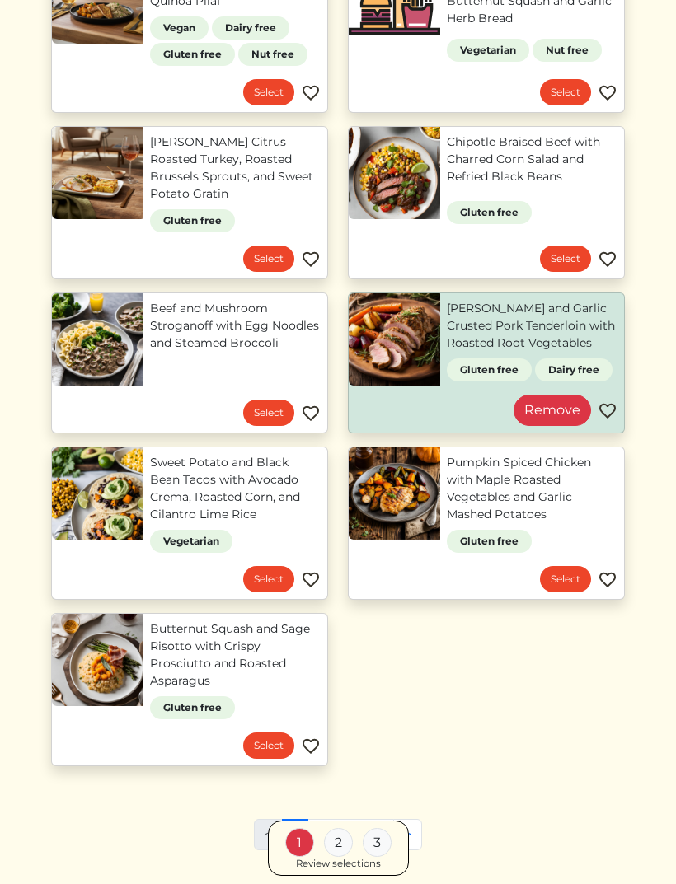
click at [325, 819] on link "2" at bounding box center [321, 834] width 29 height 31
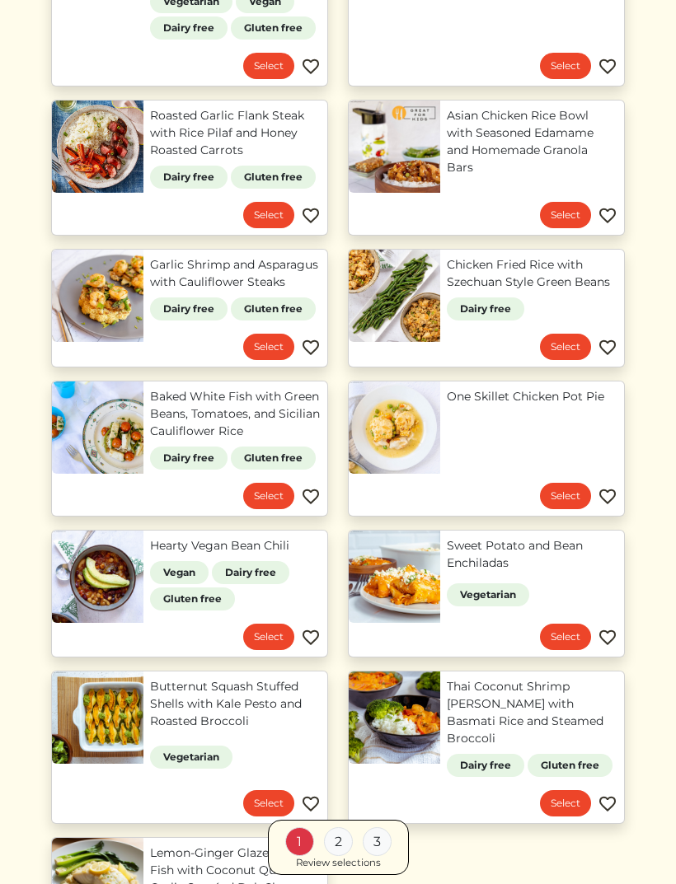
scroll to position [574, 0]
click at [258, 678] on link "Butternut Squash Stuffed Shells with Kale Pesto and Roasted Broccoli" at bounding box center [235, 704] width 171 height 52
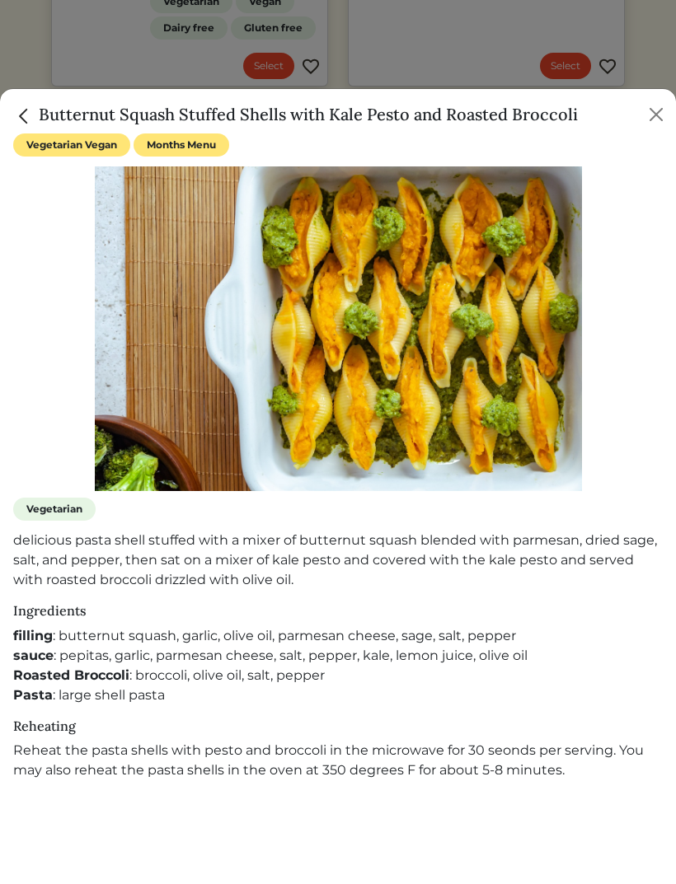
click at [23, 122] on img "Close" at bounding box center [23, 115] width 21 height 21
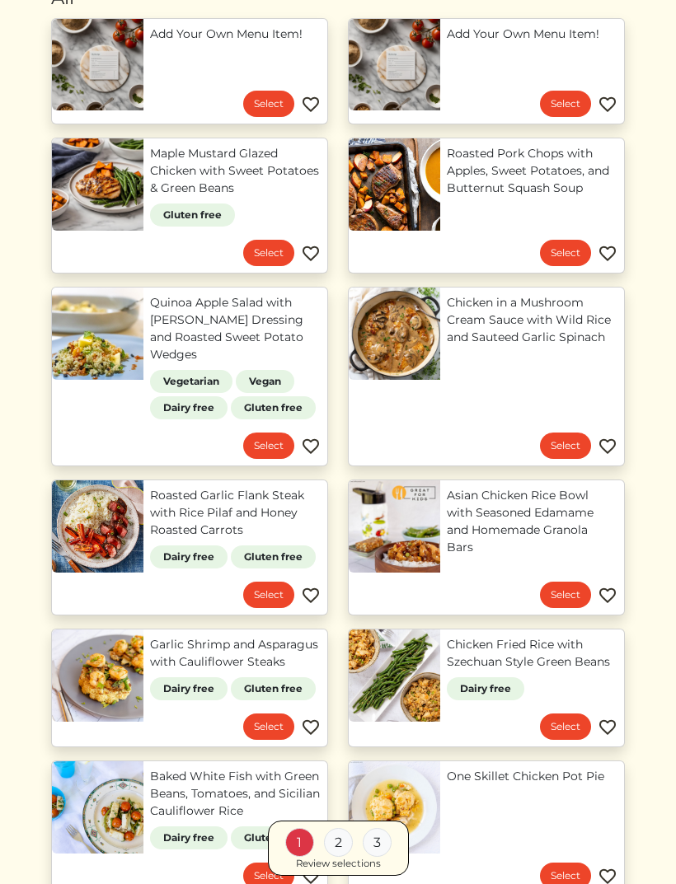
scroll to position [194, 0]
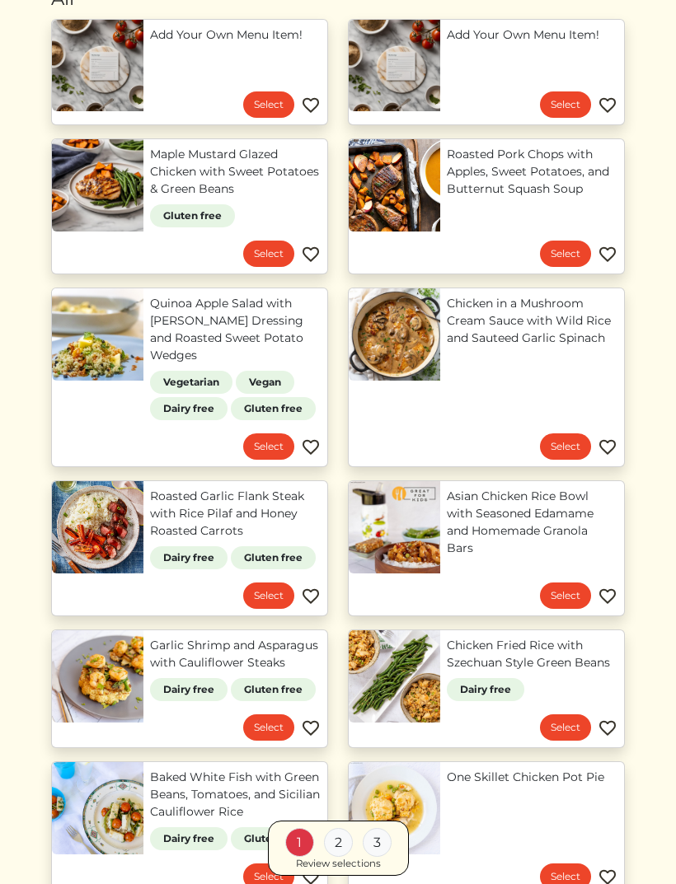
click at [228, 637] on link "Garlic Shrimp and Asparagus with Cauliflower Steaks" at bounding box center [235, 654] width 171 height 35
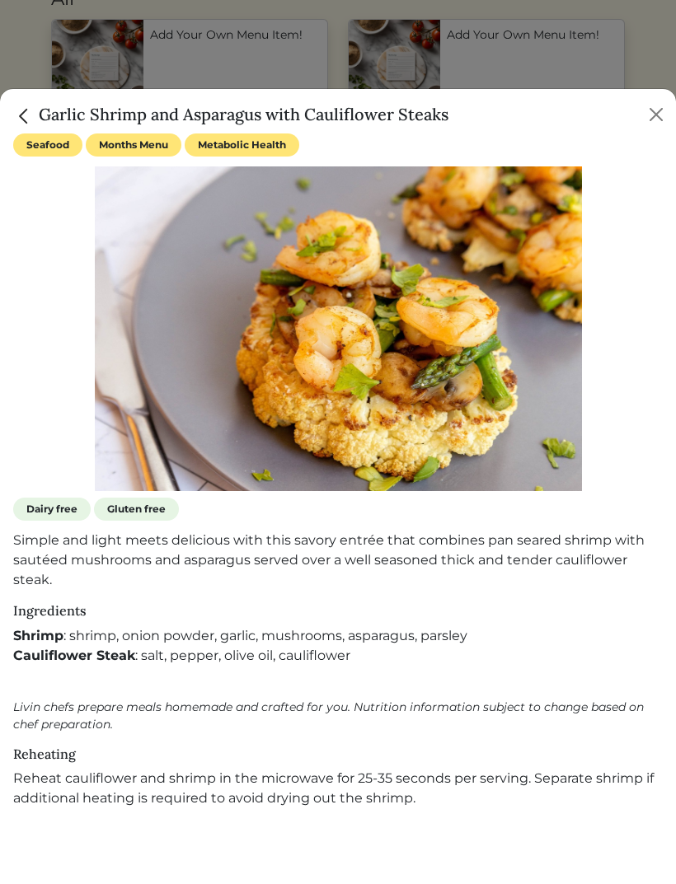
click at [25, 108] on img "Close" at bounding box center [23, 115] width 21 height 21
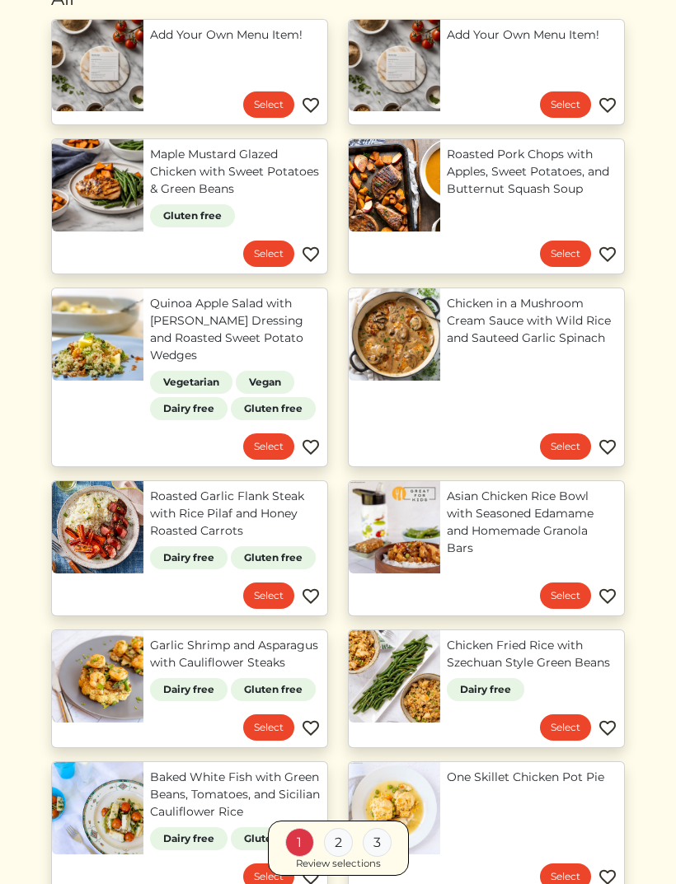
click at [549, 319] on link "Chicken in a Mushroom Cream Sauce with Wild Rice and Sauteed Garlic Spinach" at bounding box center [532, 321] width 171 height 52
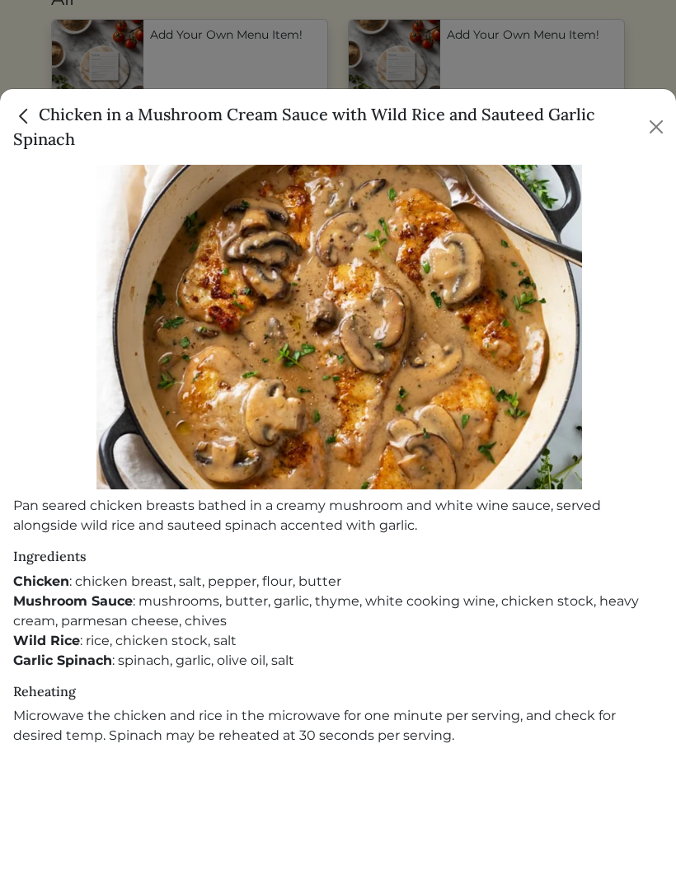
click at [27, 122] on img "Close" at bounding box center [23, 115] width 21 height 21
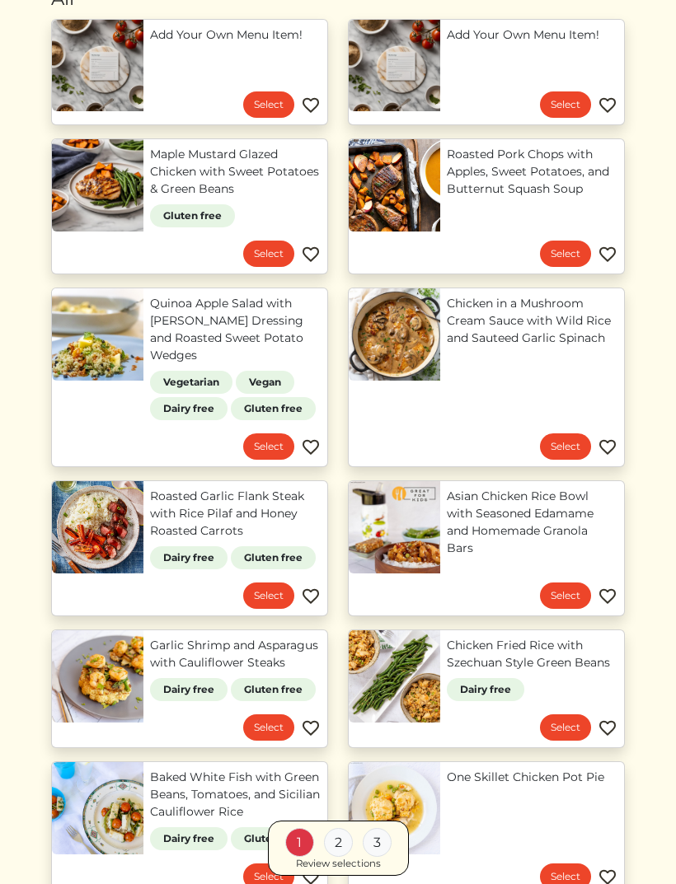
click at [565, 434] on link "Select" at bounding box center [565, 447] width 51 height 26
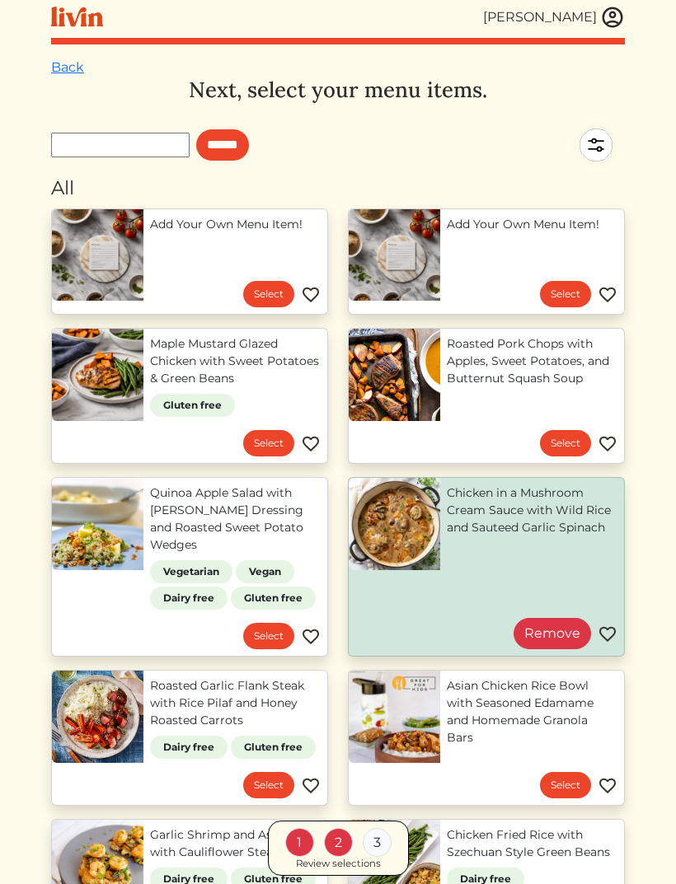
scroll to position [0, 0]
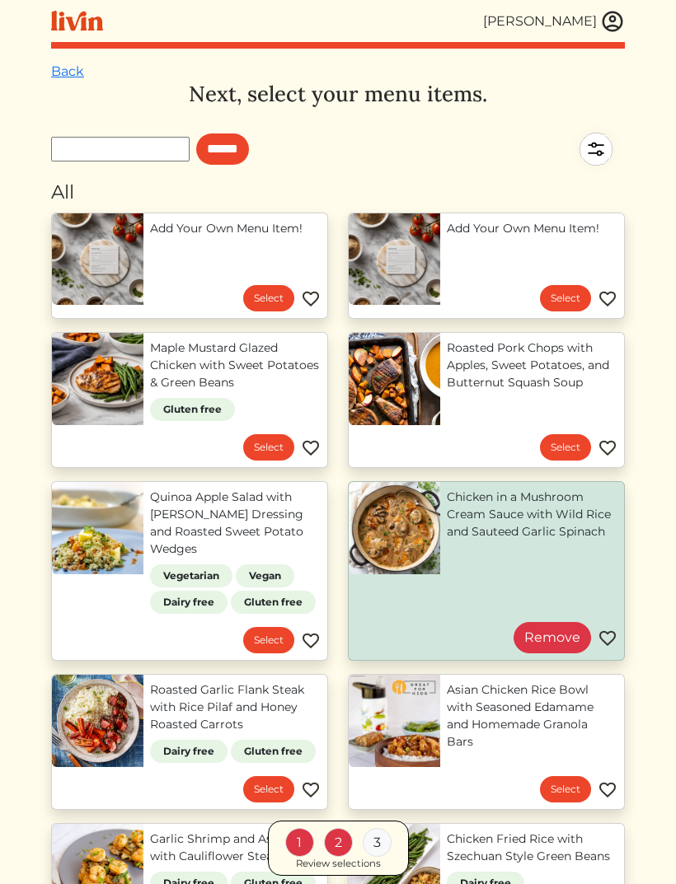
click at [344, 842] on div "2" at bounding box center [338, 842] width 29 height 29
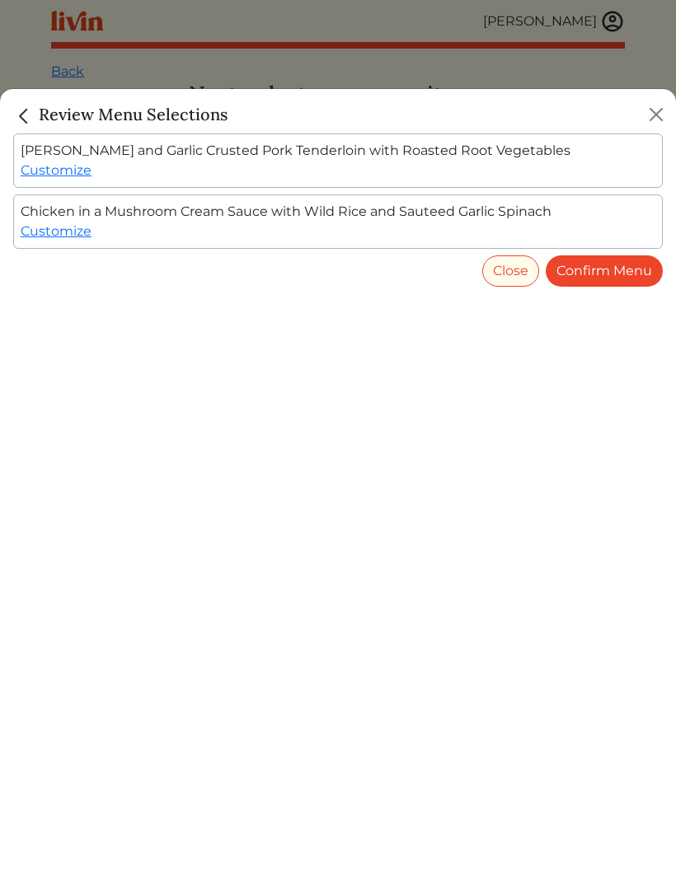
click at [512, 272] on button "Close" at bounding box center [510, 271] width 57 height 31
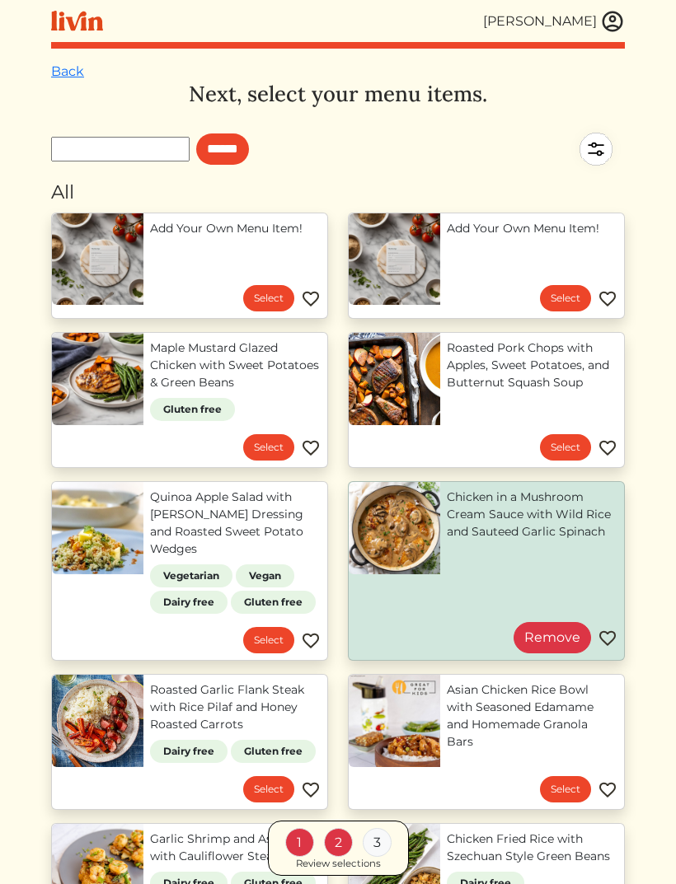
click at [200, 237] on link "Add Your Own Menu Item!" at bounding box center [235, 228] width 171 height 17
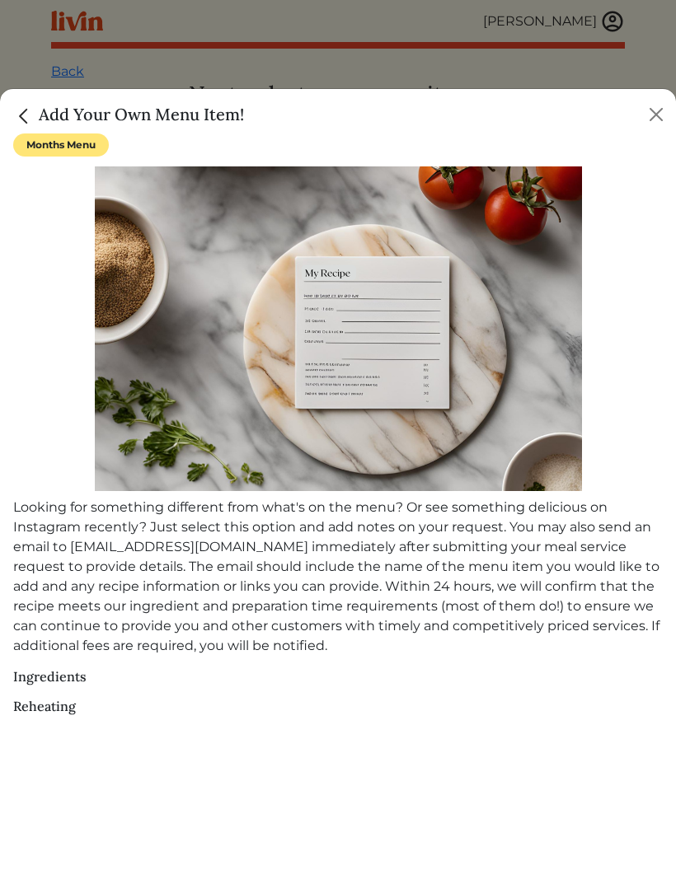
click at [654, 119] on button "Close" at bounding box center [656, 114] width 26 height 26
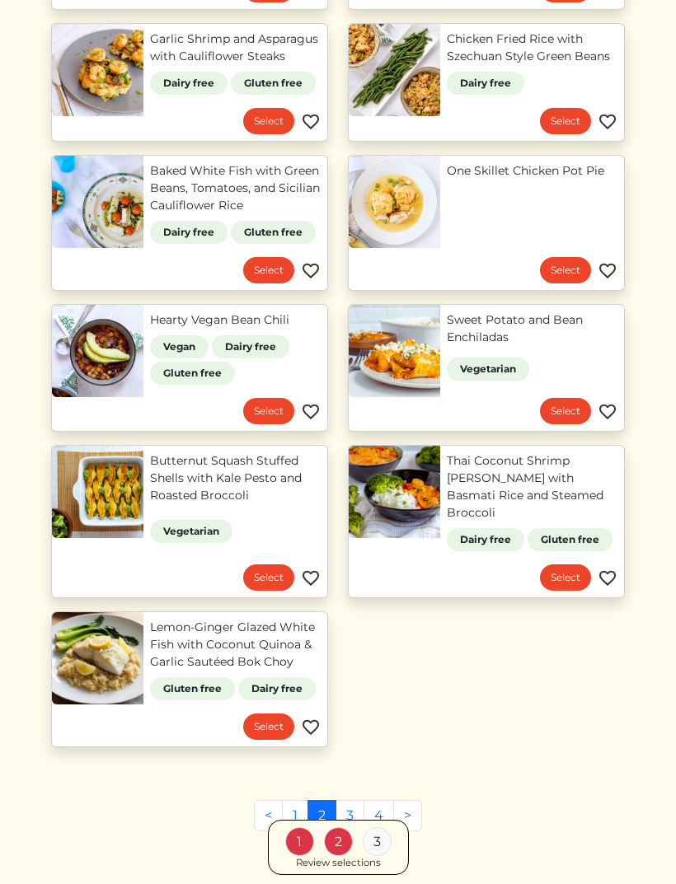
scroll to position [800, 0]
click at [292, 800] on link "1" at bounding box center [295, 815] width 26 height 31
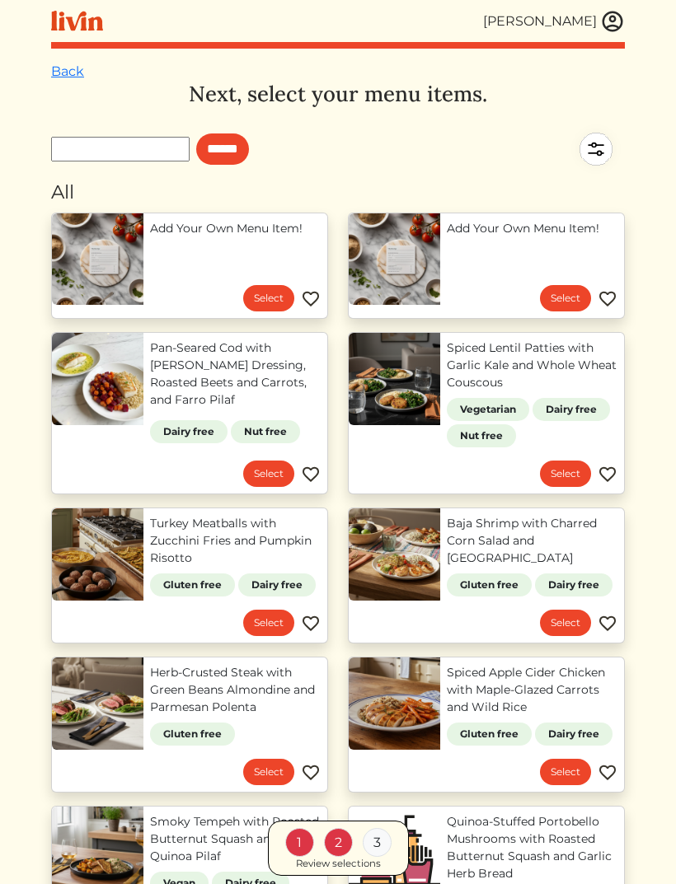
click at [221, 237] on link "Add Your Own Menu Item!" at bounding box center [235, 228] width 171 height 17
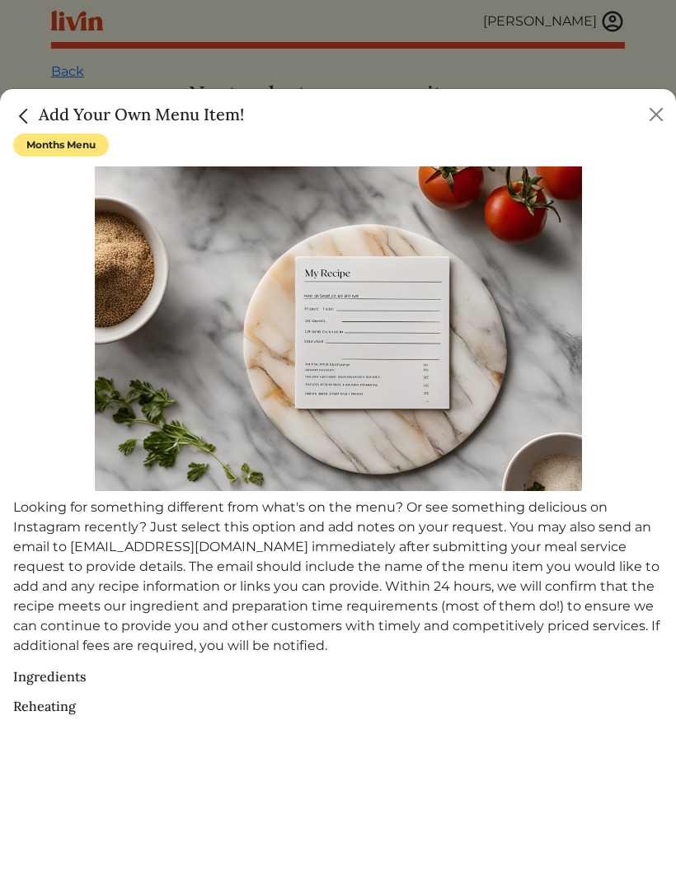
click at [61, 150] on span "Months Menu" at bounding box center [61, 145] width 96 height 23
click at [26, 123] on img "Close" at bounding box center [23, 115] width 21 height 21
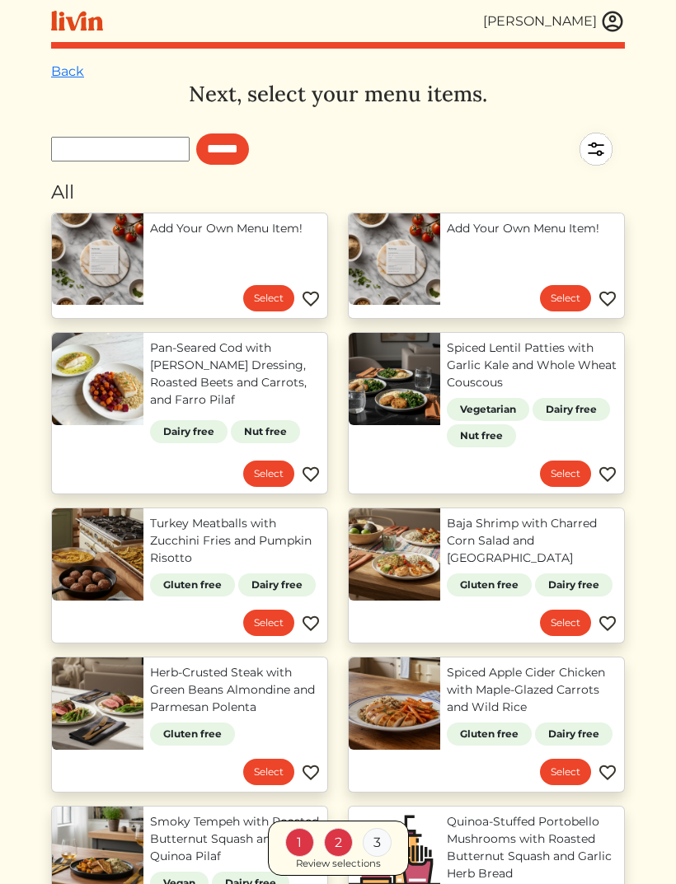
click at [557, 293] on link "Select" at bounding box center [565, 298] width 51 height 26
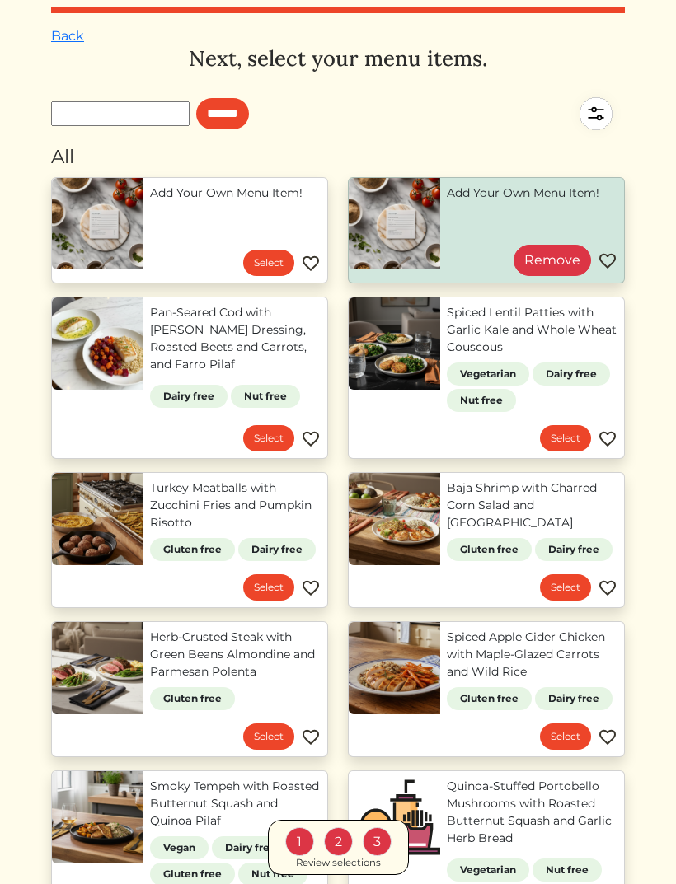
scroll to position [40, 0]
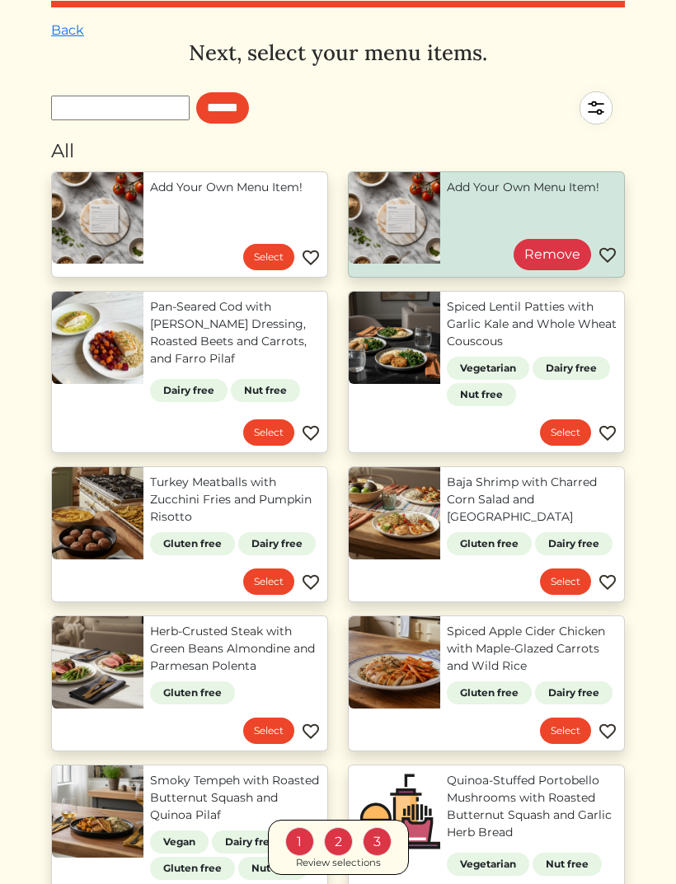
click at [335, 857] on div "2" at bounding box center [338, 842] width 29 height 29
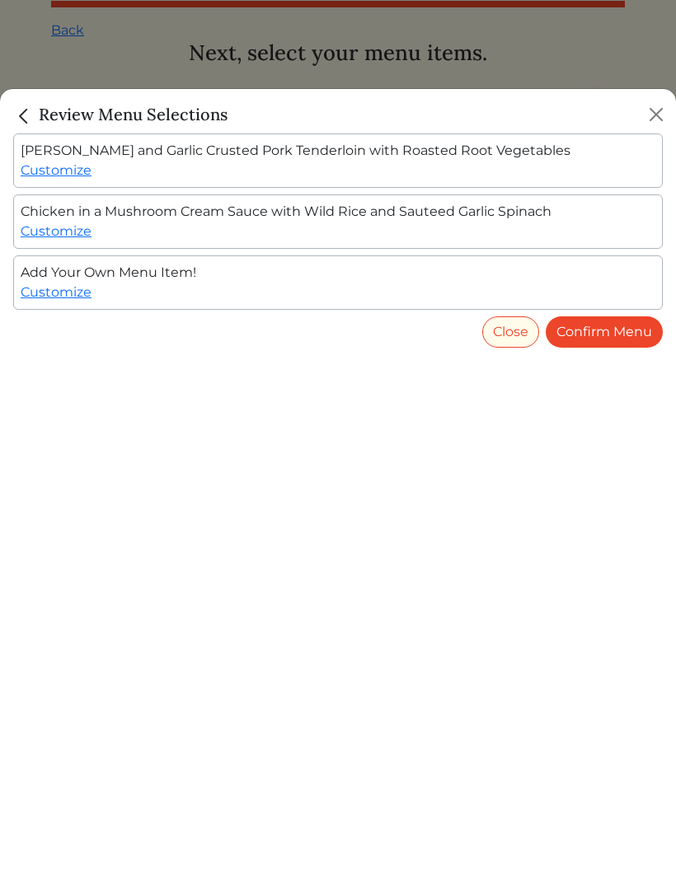
click at [55, 176] on link "Customize" at bounding box center [56, 170] width 71 height 16
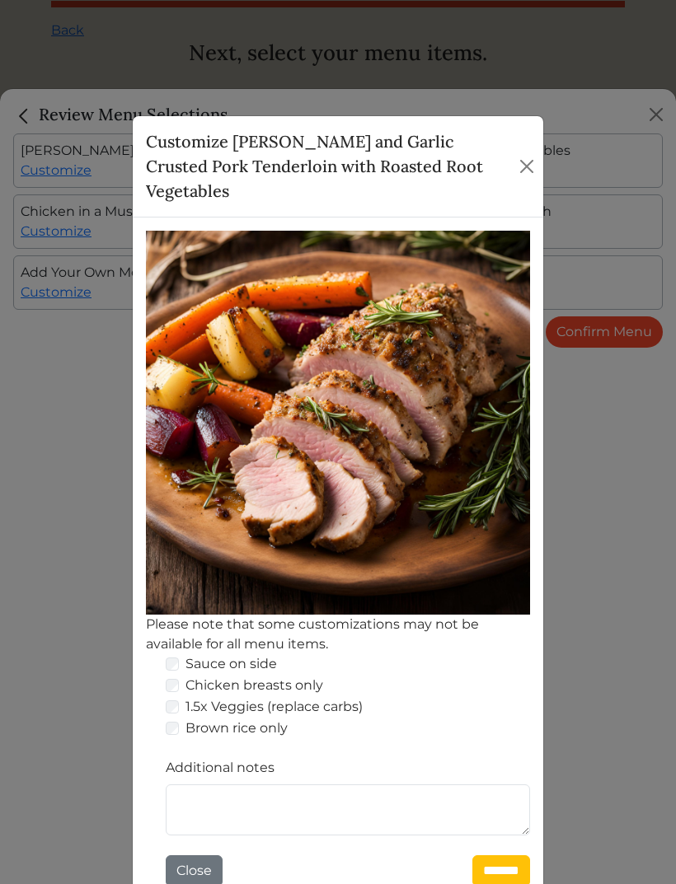
scroll to position [0, 0]
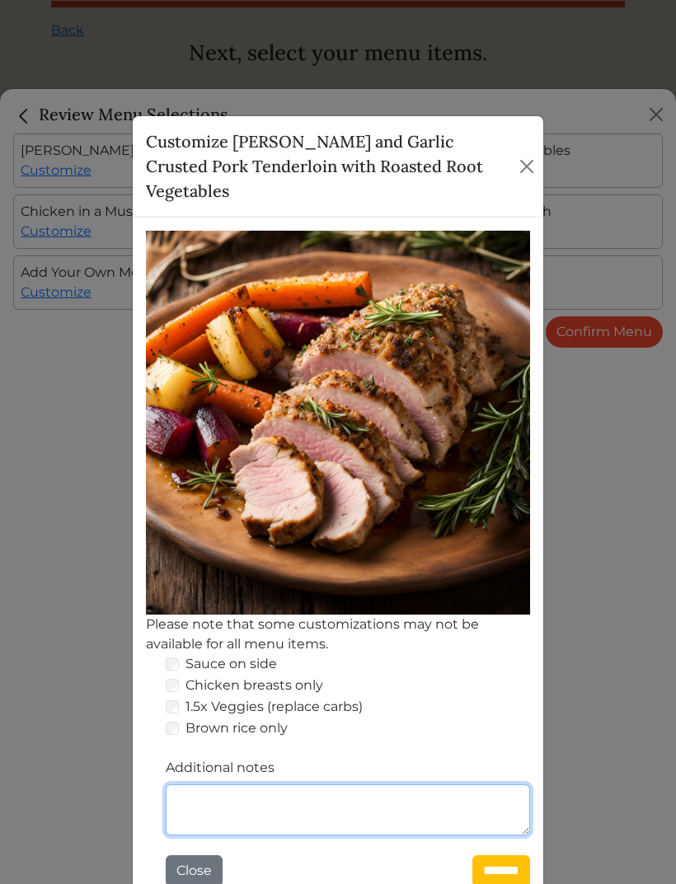
click at [193, 785] on textarea "Additional notes" at bounding box center [348, 810] width 364 height 51
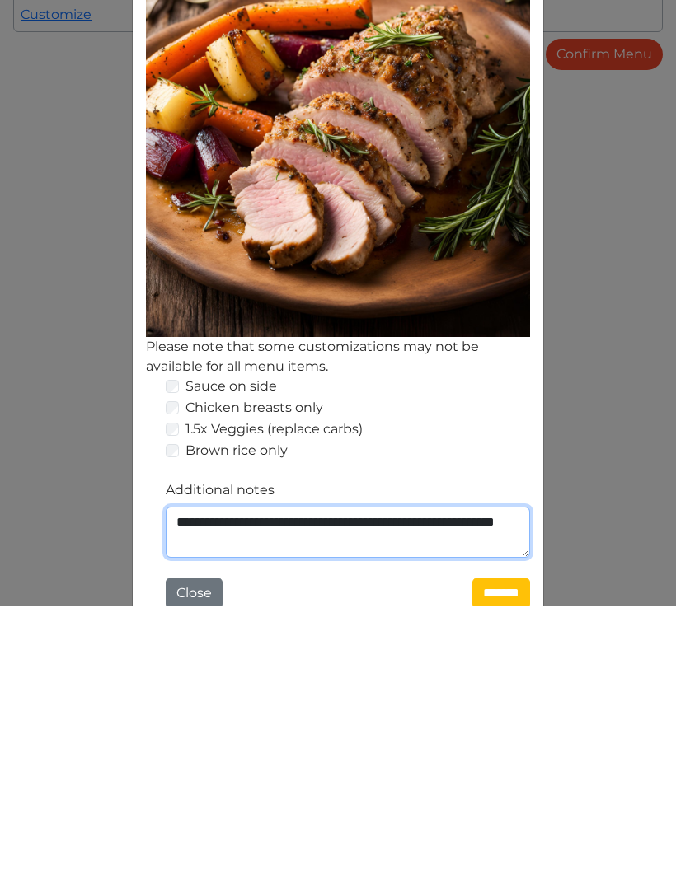
type textarea "**********"
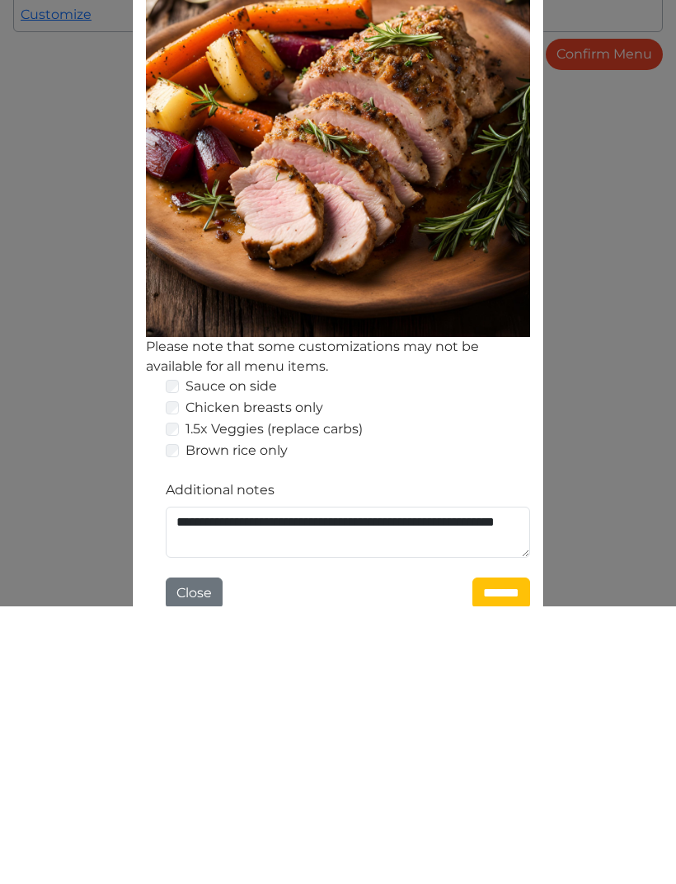
click at [490, 856] on input "*******" at bounding box center [501, 871] width 58 height 31
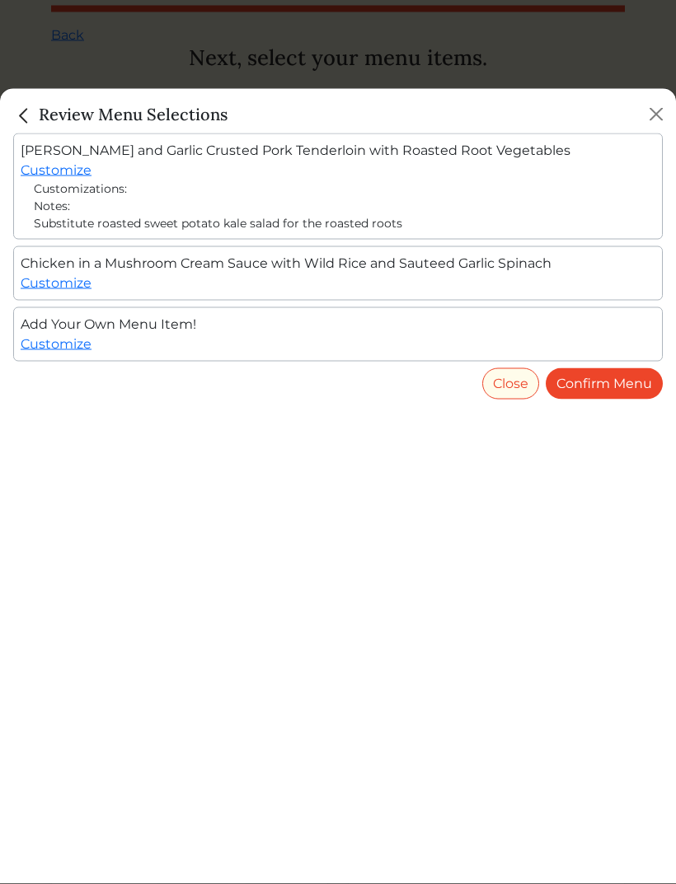
scroll to position [41, 0]
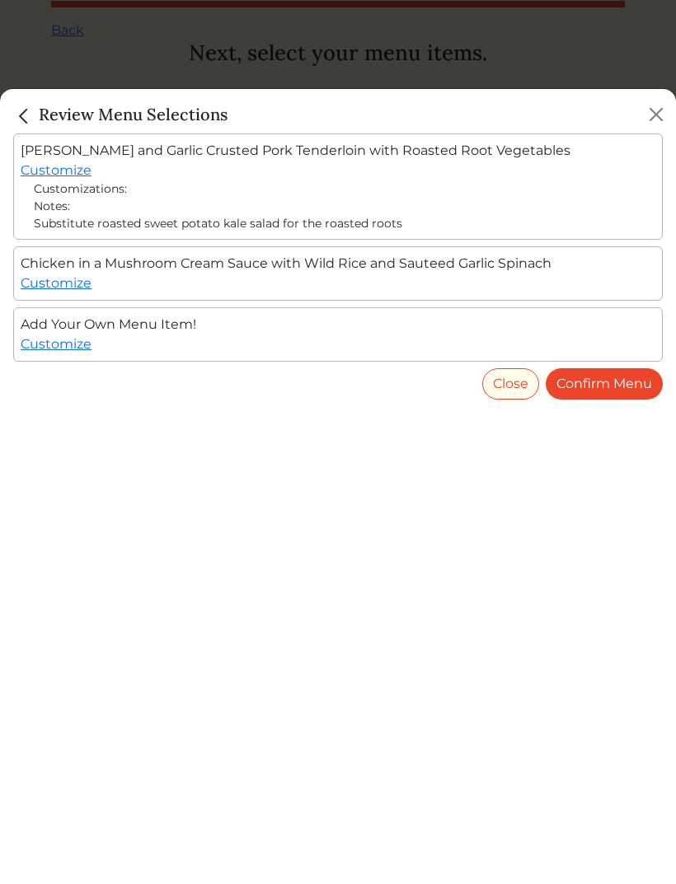
click at [54, 277] on link "Customize" at bounding box center [56, 283] width 71 height 16
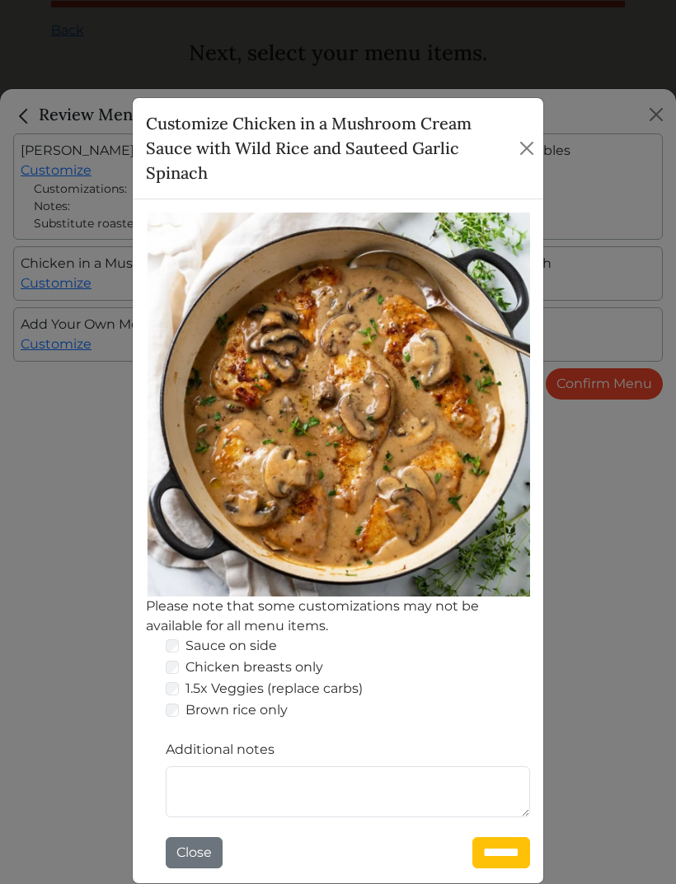
scroll to position [18, 0]
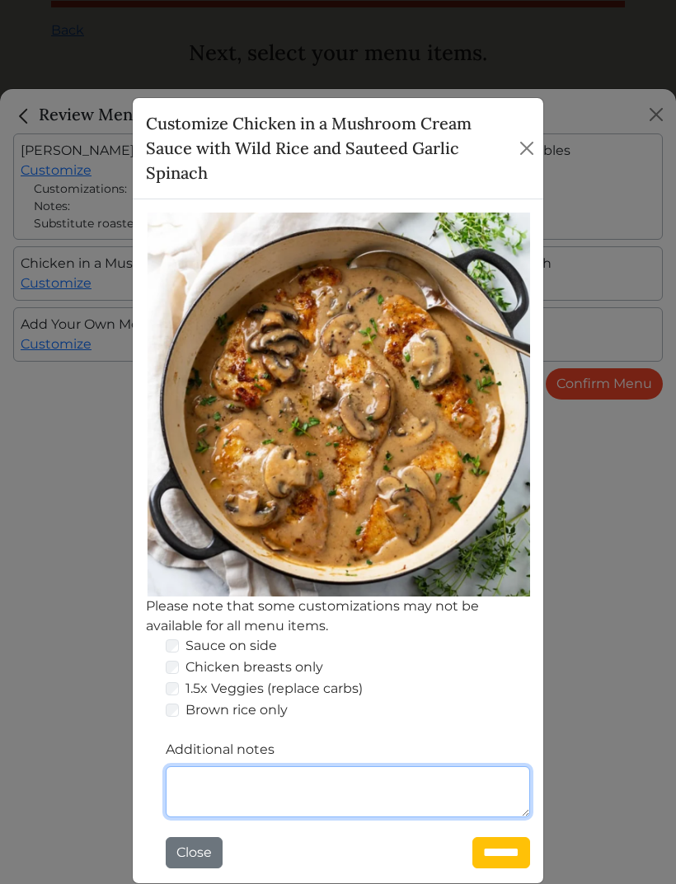
click at [202, 779] on textarea "Additional notes" at bounding box center [348, 792] width 364 height 51
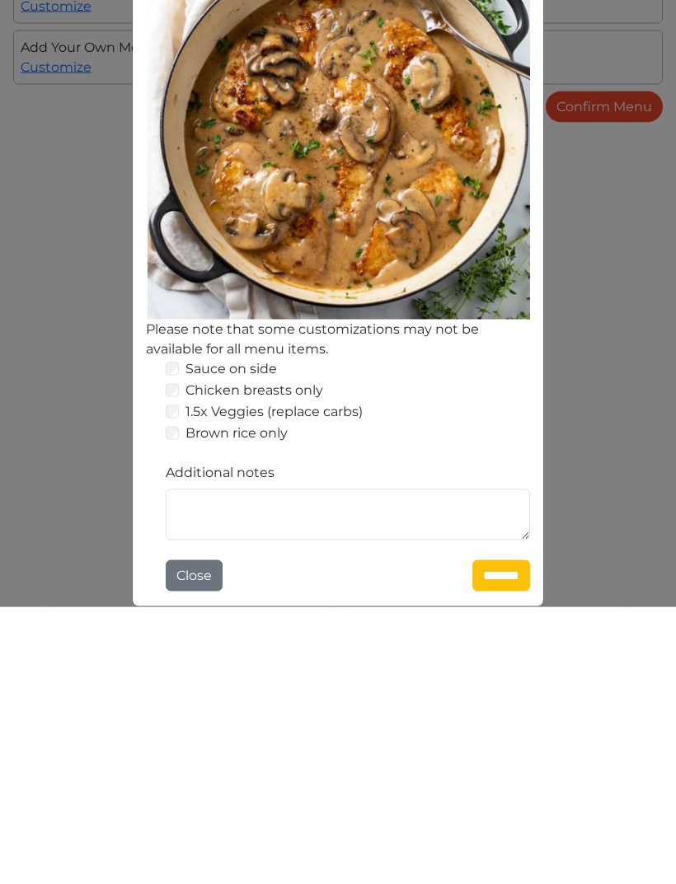
click at [195, 837] on button "Close" at bounding box center [194, 852] width 57 height 31
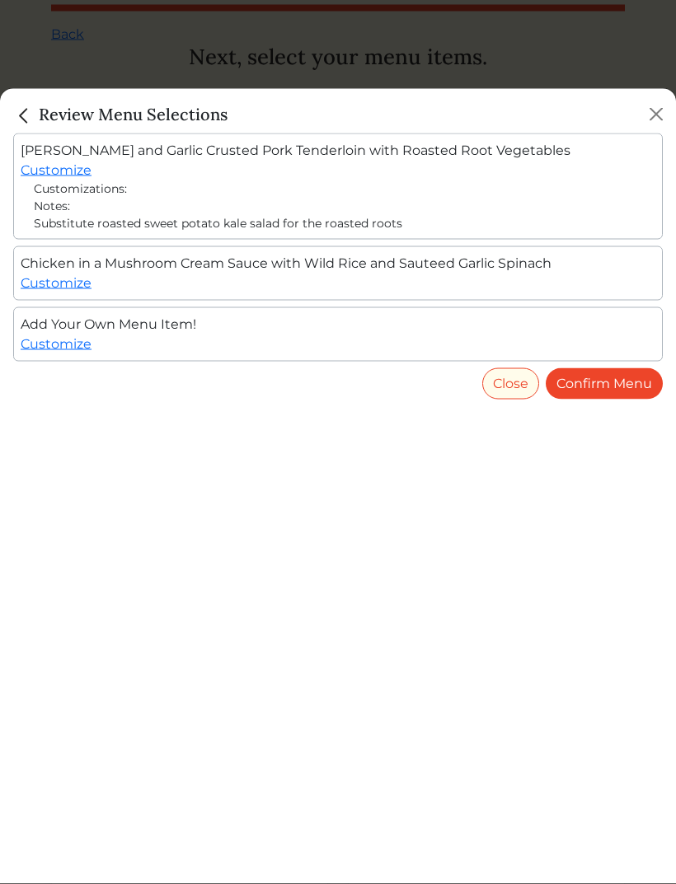
scroll to position [41, 0]
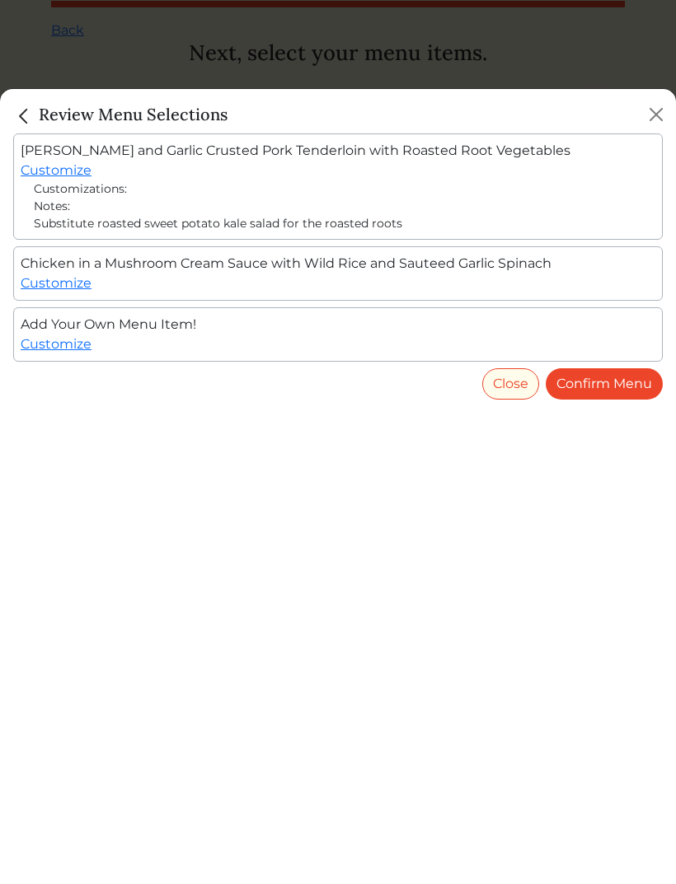
click at [49, 344] on link "Customize" at bounding box center [56, 344] width 71 height 16
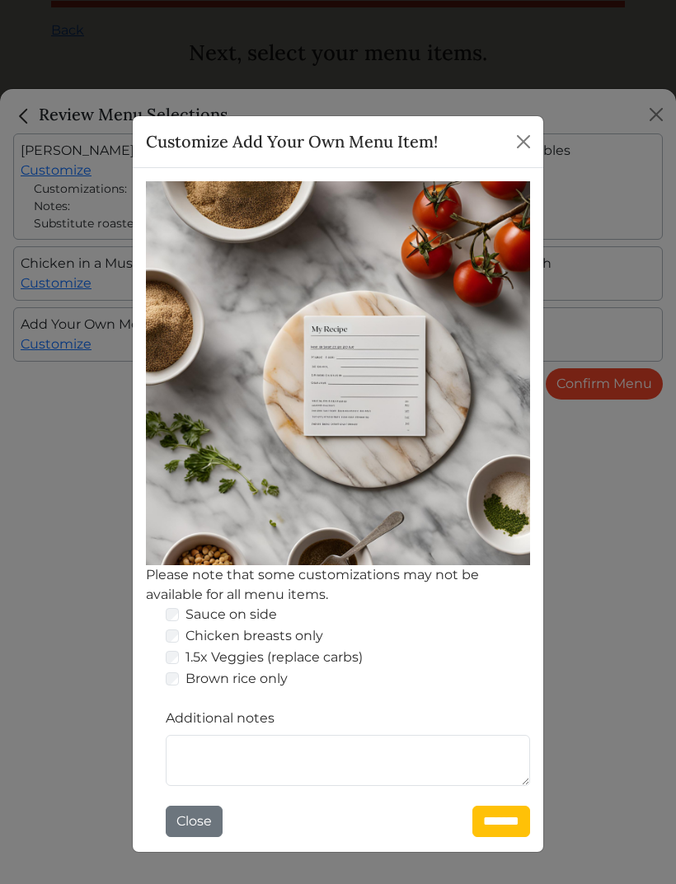
scroll to position [0, 0]
click at [195, 740] on textarea "Additional notes" at bounding box center [348, 760] width 364 height 51
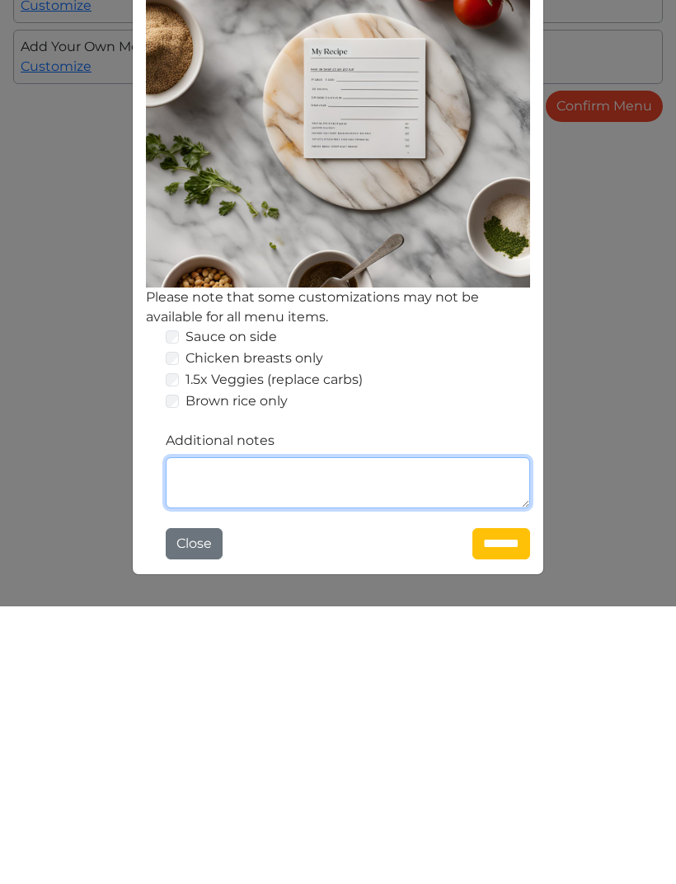
type textarea "*"
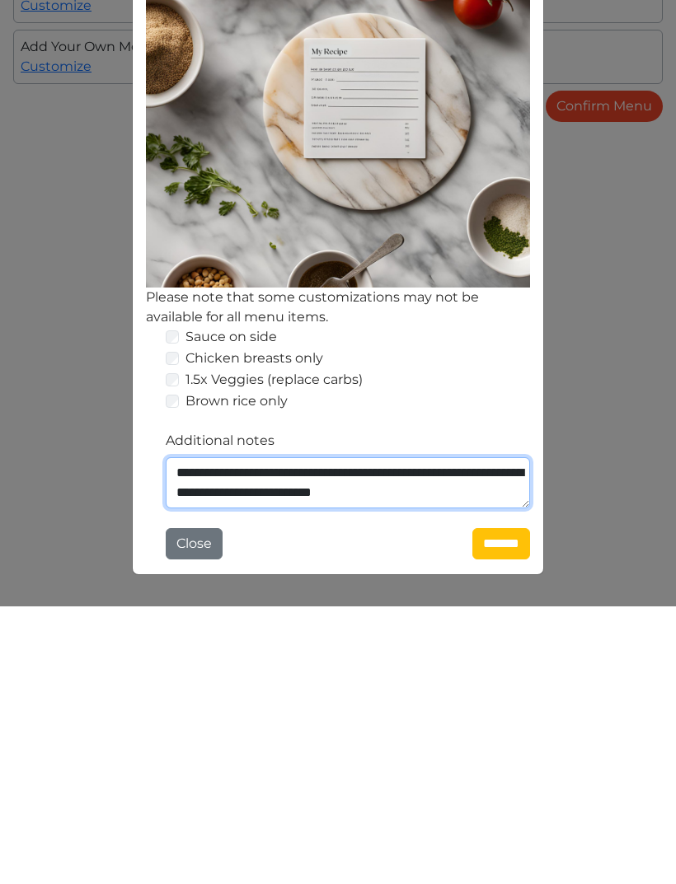
type textarea "**********"
click at [494, 806] on input "*******" at bounding box center [501, 821] width 58 height 31
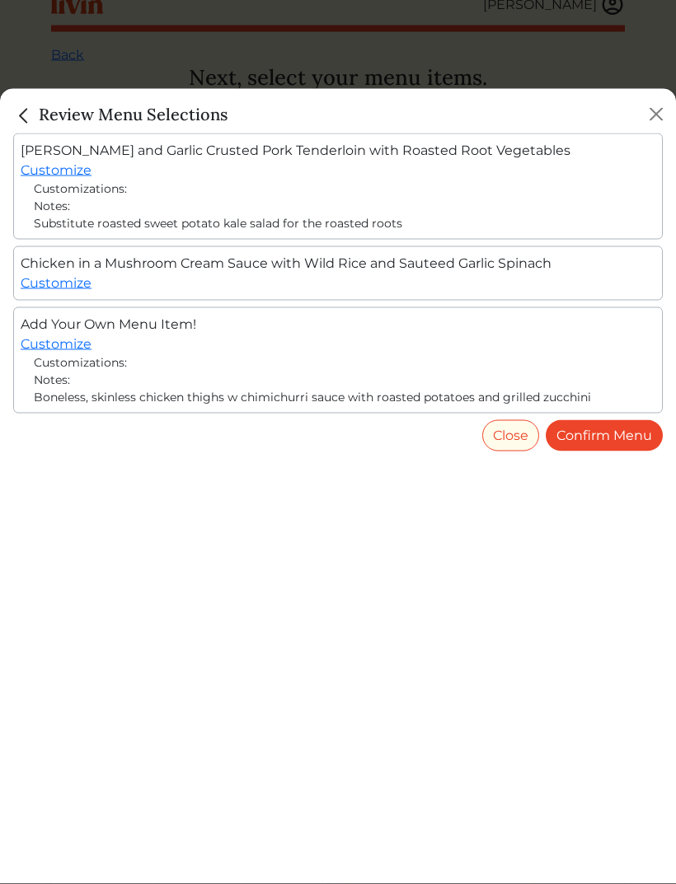
scroll to position [41, 0]
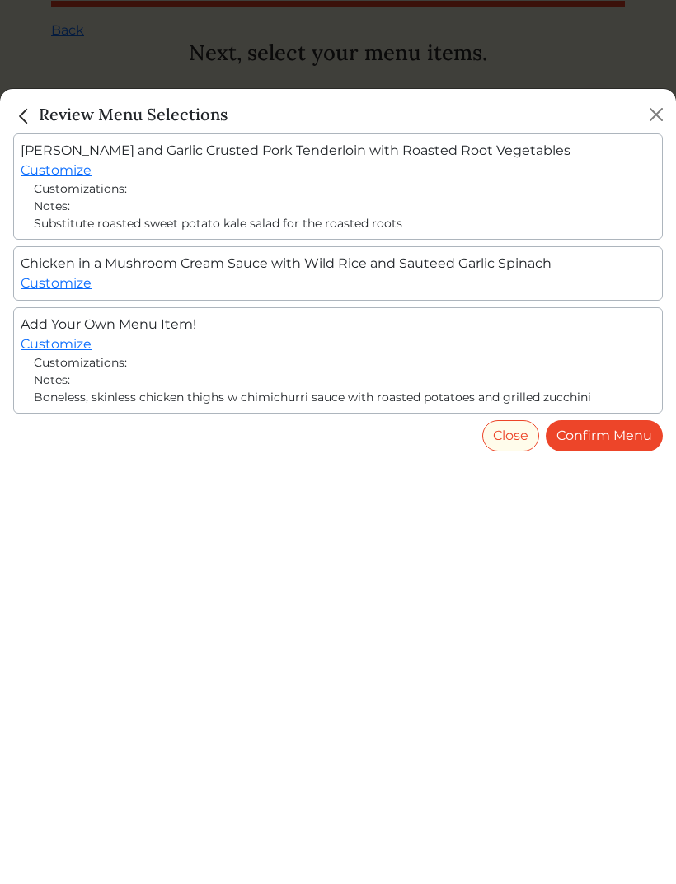
click at [599, 433] on link "Confirm Menu" at bounding box center [604, 435] width 117 height 31
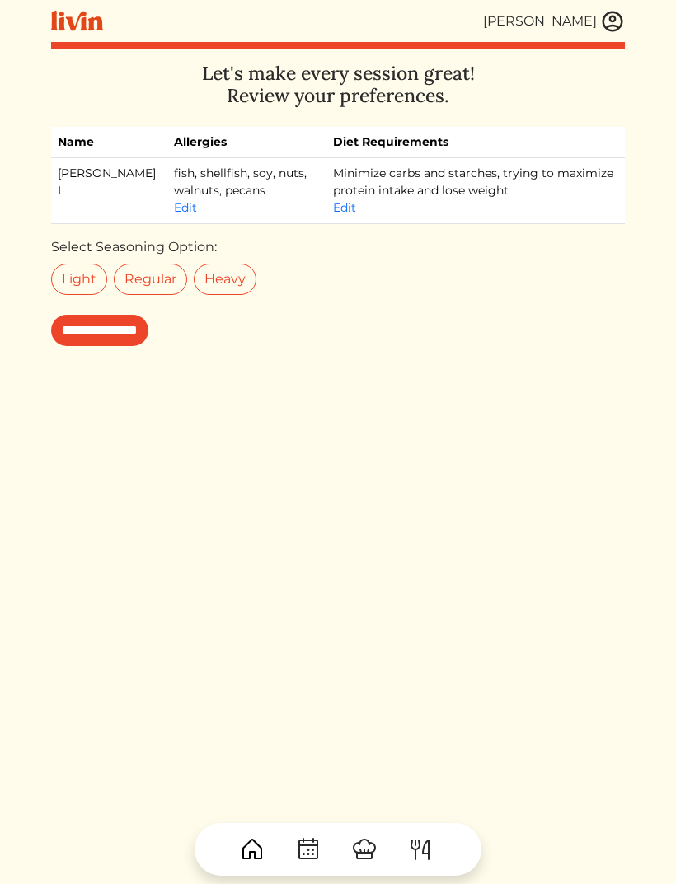
click at [333, 207] on link "Edit" at bounding box center [344, 207] width 23 height 15
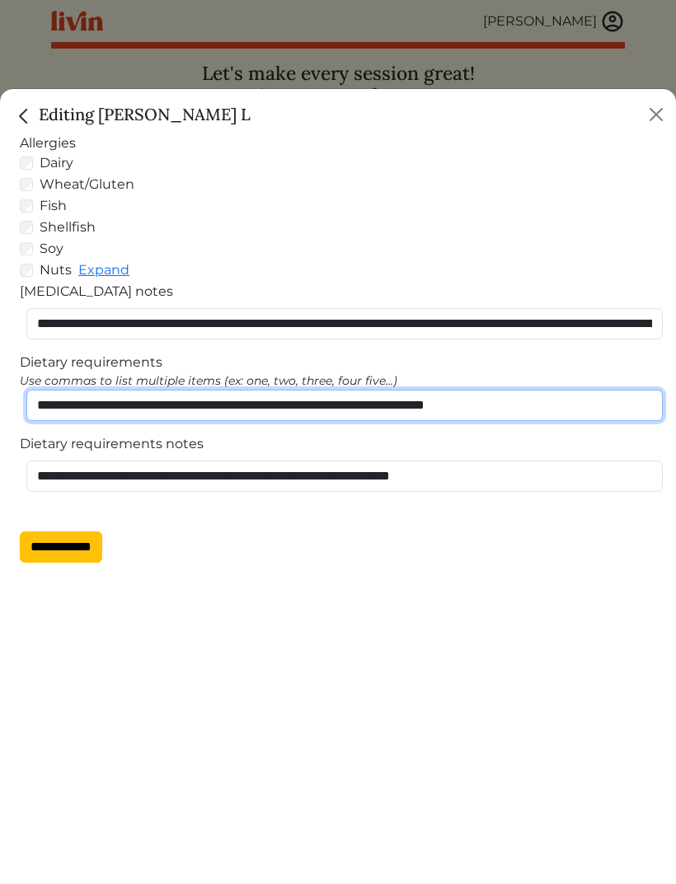
click at [38, 401] on input "**********" at bounding box center [344, 405] width 636 height 31
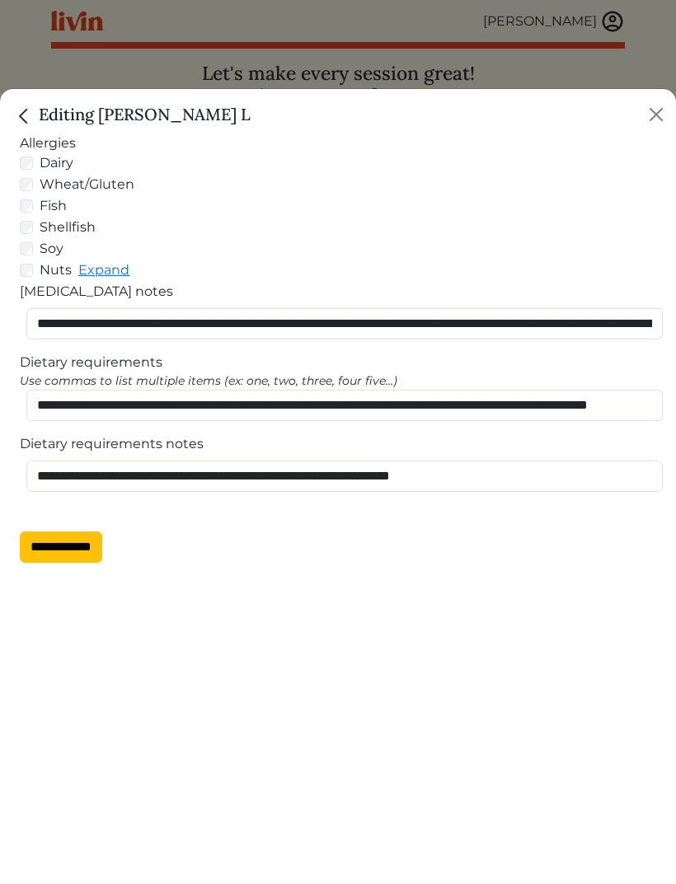
click at [579, 438] on div "**********" at bounding box center [338, 463] width 636 height 58
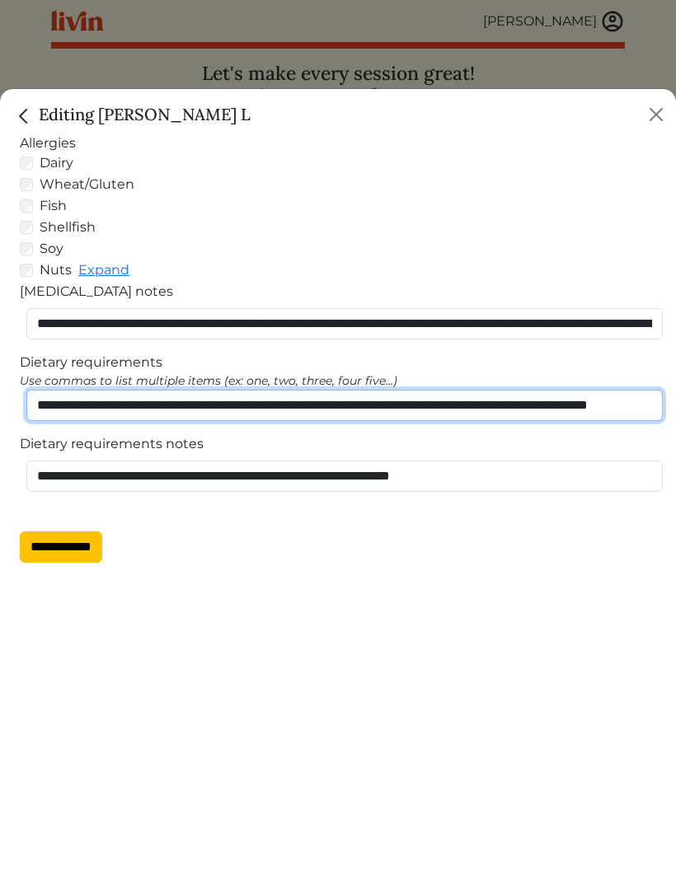
click at [512, 405] on input "**********" at bounding box center [344, 405] width 636 height 31
type input "**********"
click at [75, 547] on input "**********" at bounding box center [61, 547] width 82 height 31
click at [75, 563] on input "**********" at bounding box center [61, 547] width 82 height 31
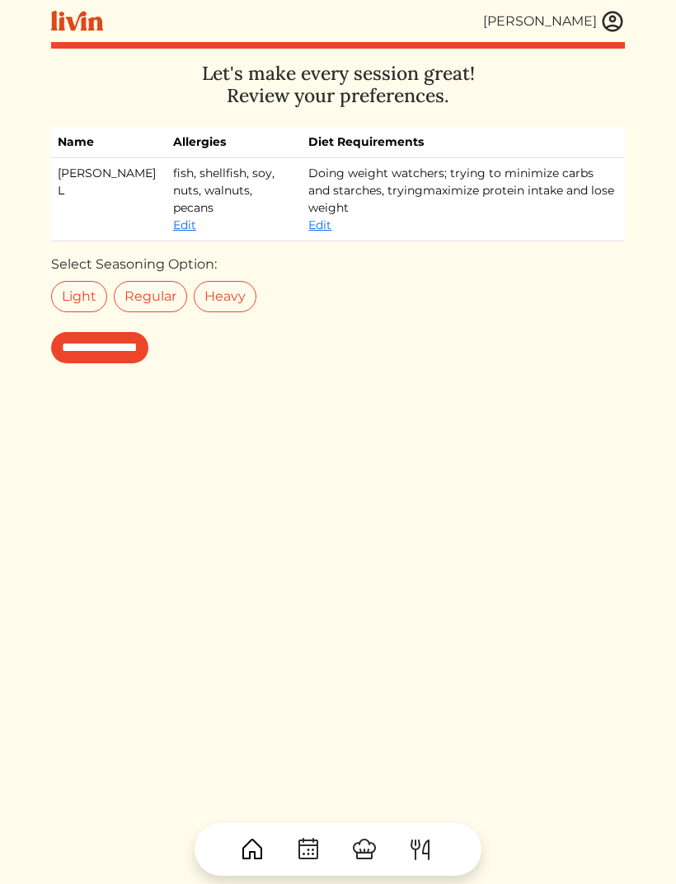
click at [308, 218] on link "Edit" at bounding box center [319, 225] width 23 height 15
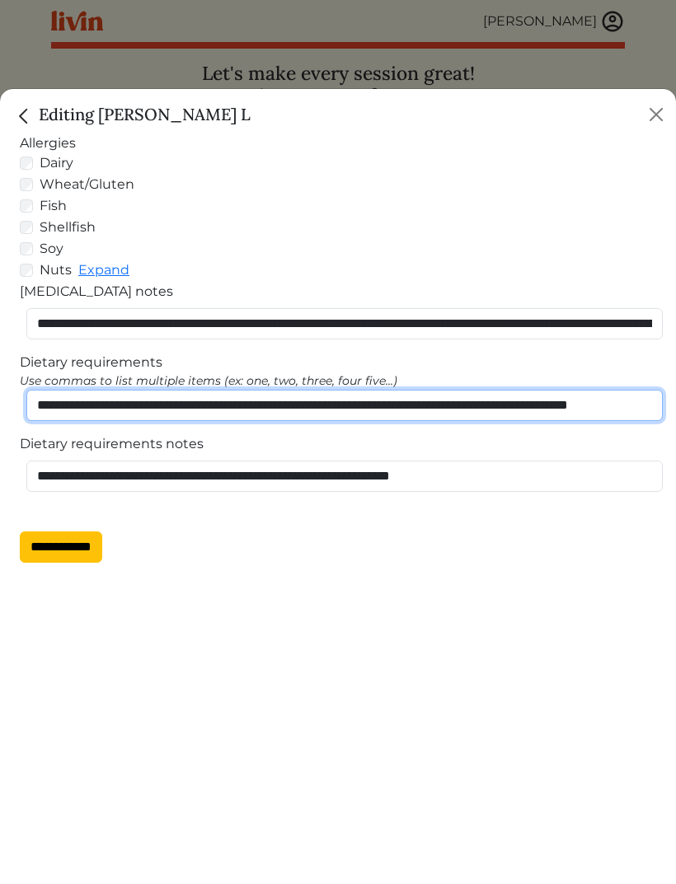
click at [493, 401] on input "**********" at bounding box center [344, 405] width 636 height 31
click at [647, 409] on input "**********" at bounding box center [344, 405] width 636 height 31
type input "**********"
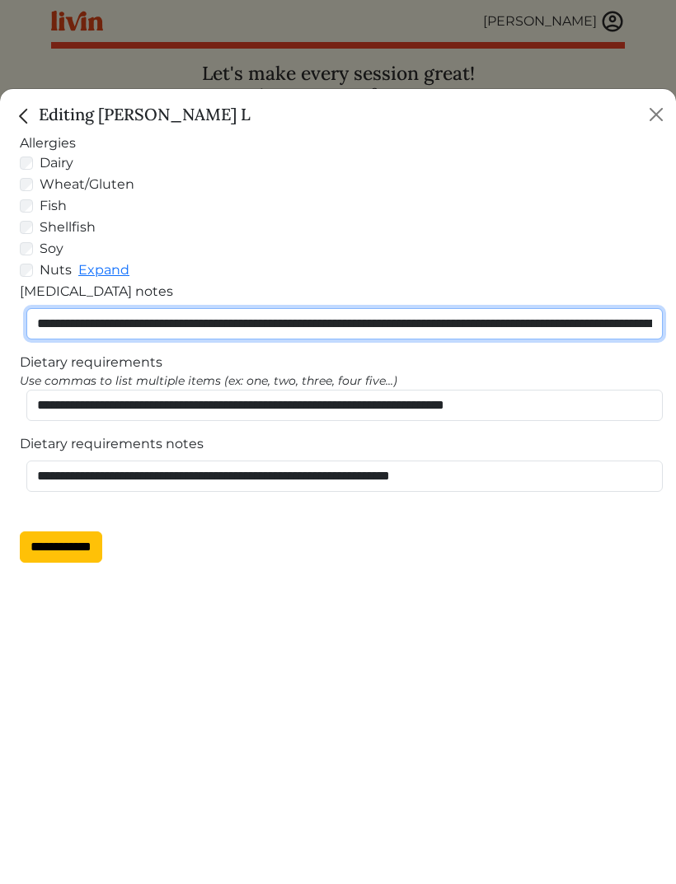
click at [333, 318] on input "**********" at bounding box center [344, 323] width 636 height 31
click at [138, 323] on input "**********" at bounding box center [344, 323] width 636 height 31
click at [645, 327] on input "**********" at bounding box center [344, 323] width 636 height 31
click at [543, 324] on input "**********" at bounding box center [344, 323] width 636 height 31
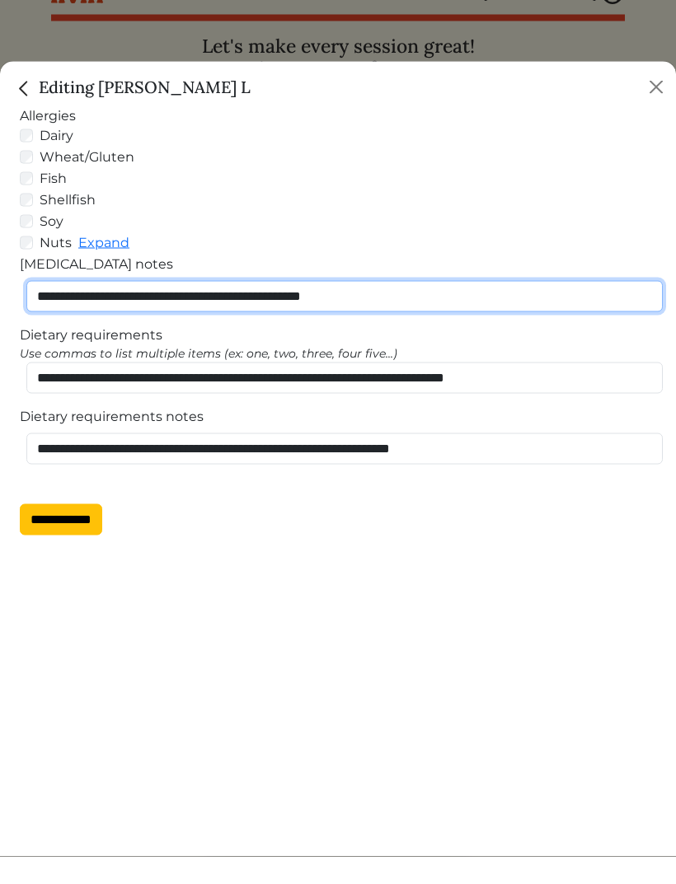
type input "**********"
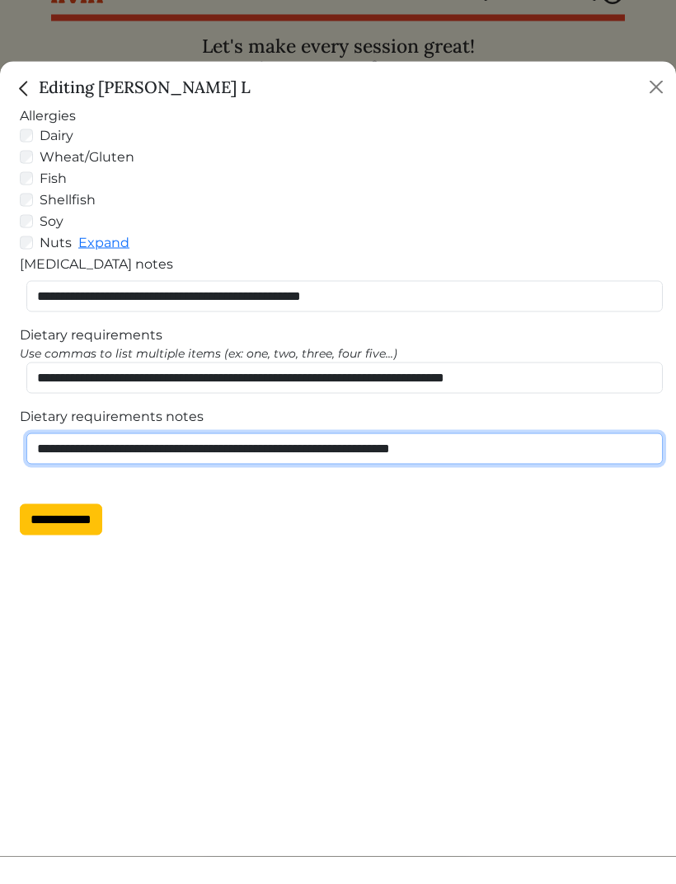
click at [529, 461] on input "**********" at bounding box center [344, 476] width 636 height 31
type input "****"
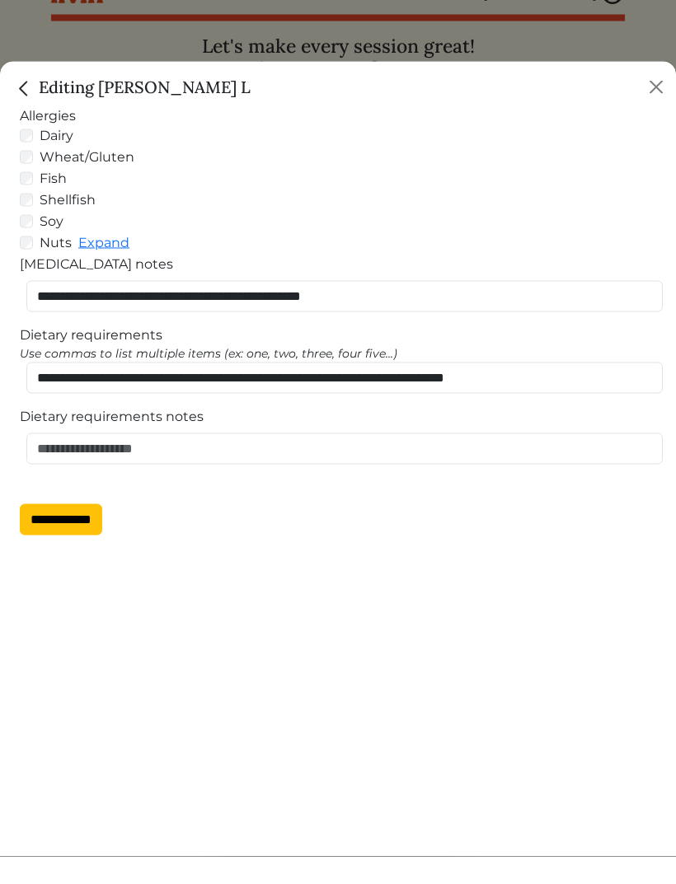
click at [83, 532] on input "**********" at bounding box center [61, 547] width 82 height 31
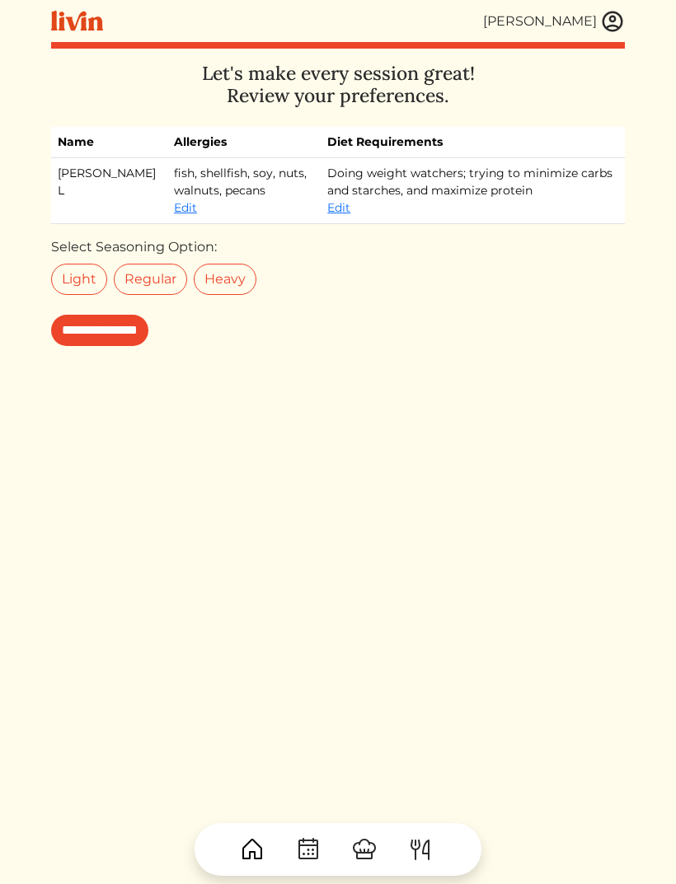
click at [111, 322] on input "**********" at bounding box center [99, 330] width 97 height 31
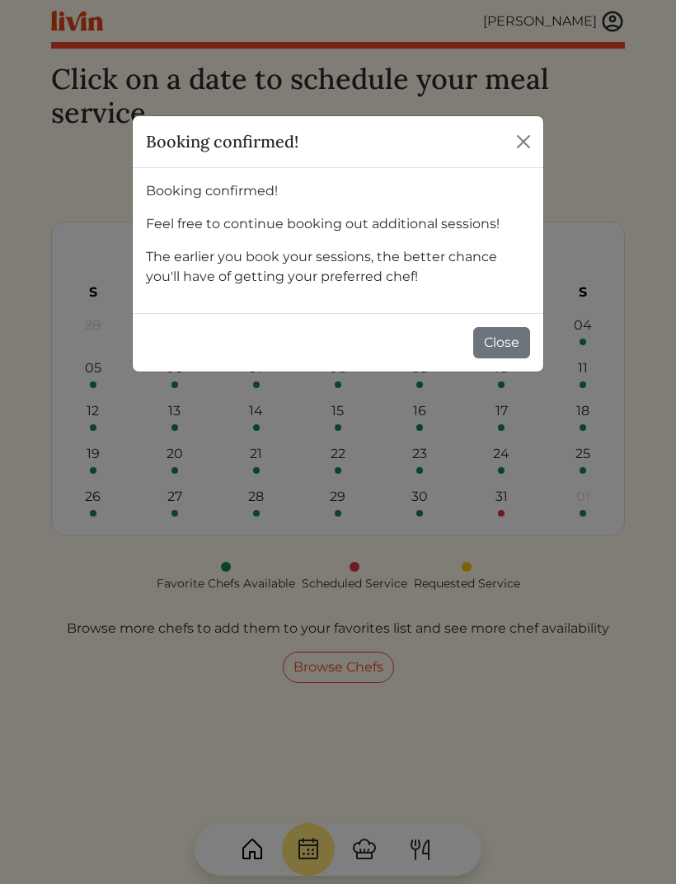
click at [503, 341] on button "Close" at bounding box center [501, 342] width 57 height 31
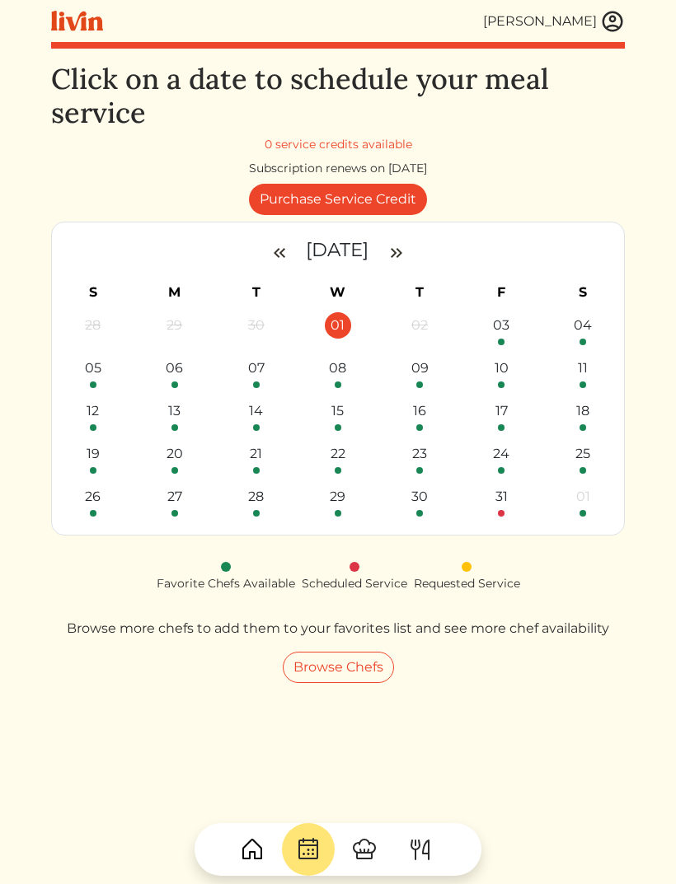
click at [250, 856] on img at bounding box center [252, 850] width 26 height 26
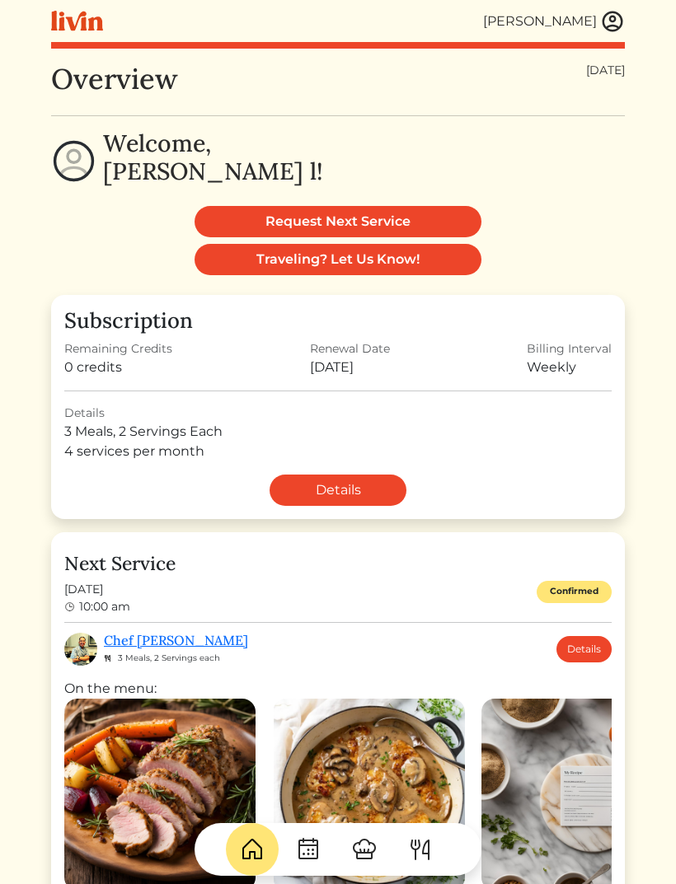
click at [619, 22] on img at bounding box center [612, 21] width 25 height 25
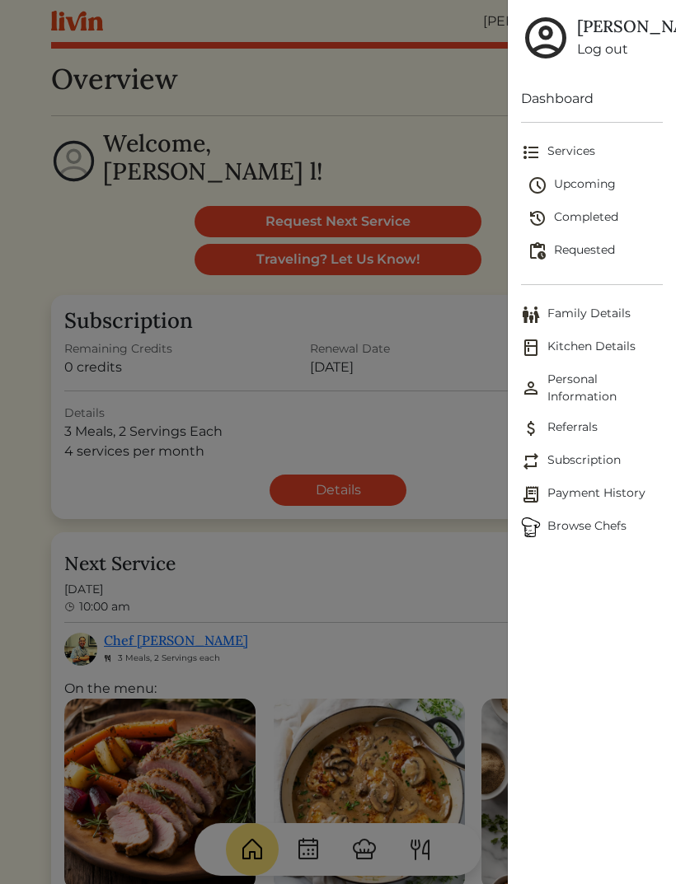
click at [607, 195] on span "Upcoming" at bounding box center [594, 186] width 135 height 20
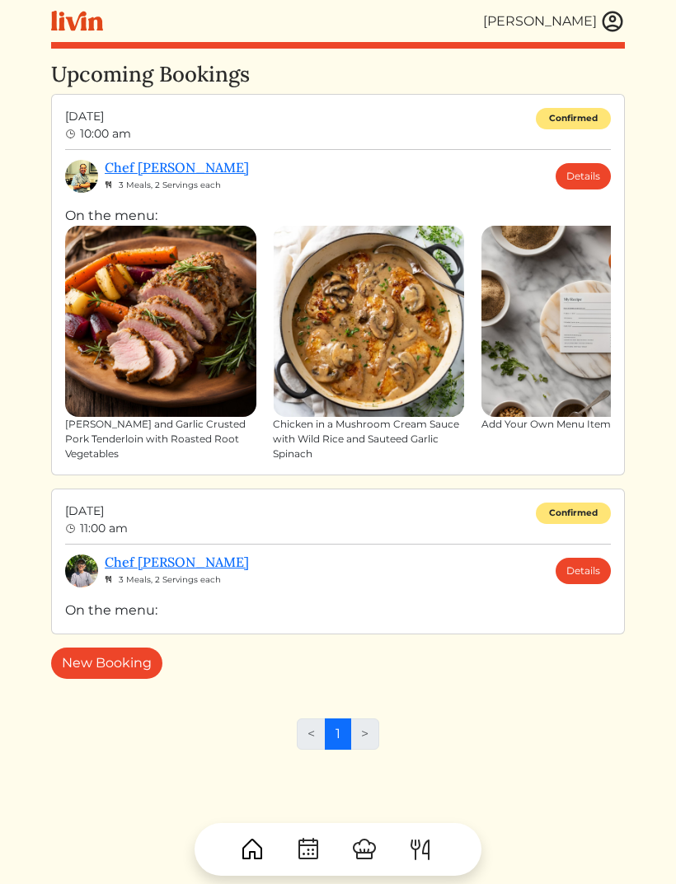
click at [519, 576] on div "Chef Nick 3 Meals, 2 Servings each Details" at bounding box center [358, 571] width 506 height 33
click at [587, 565] on link "Details" at bounding box center [583, 571] width 55 height 26
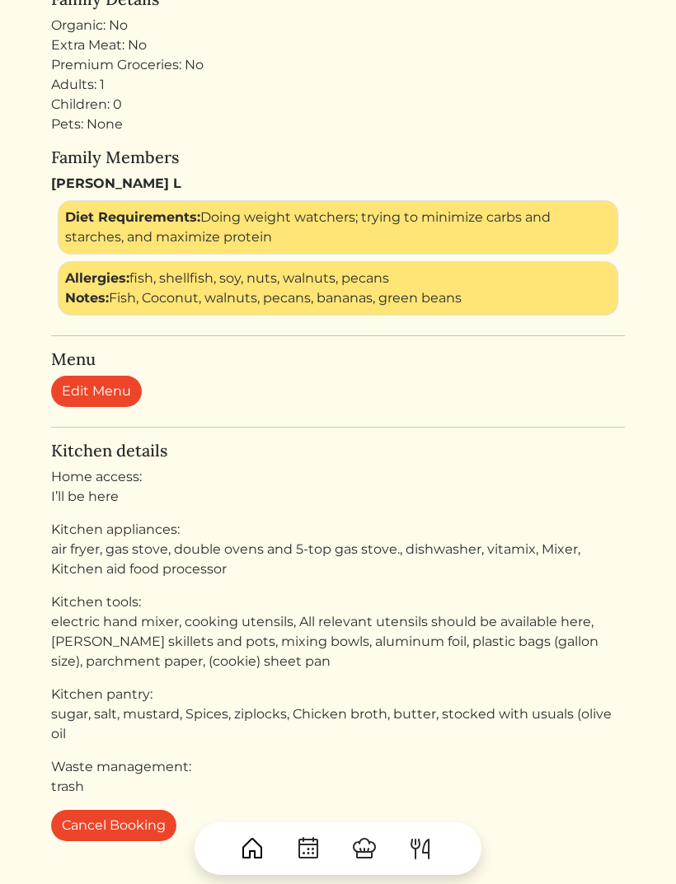
scroll to position [496, 0]
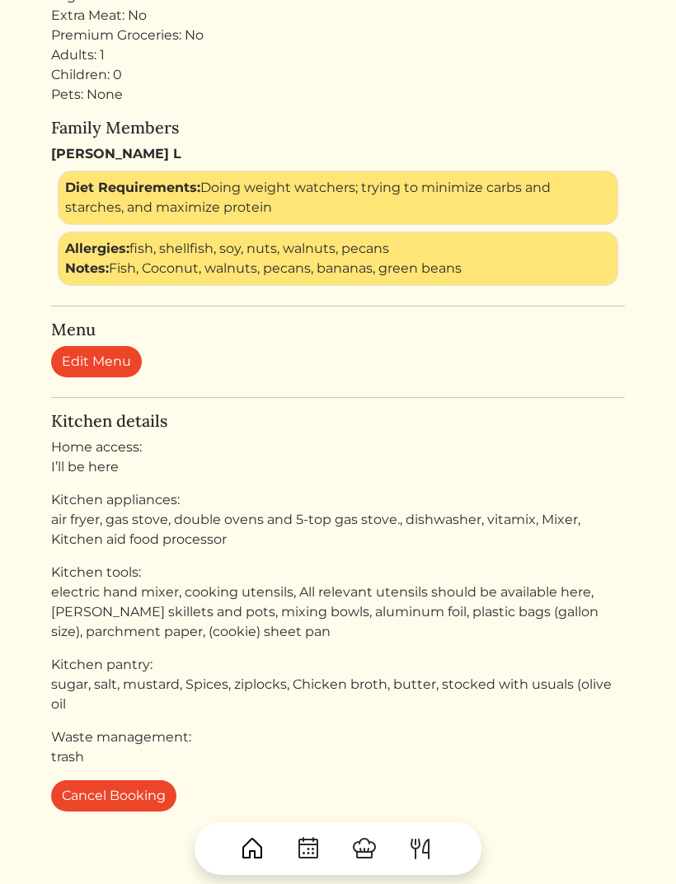
click at [105, 790] on button "Cancel Booking" at bounding box center [113, 796] width 125 height 31
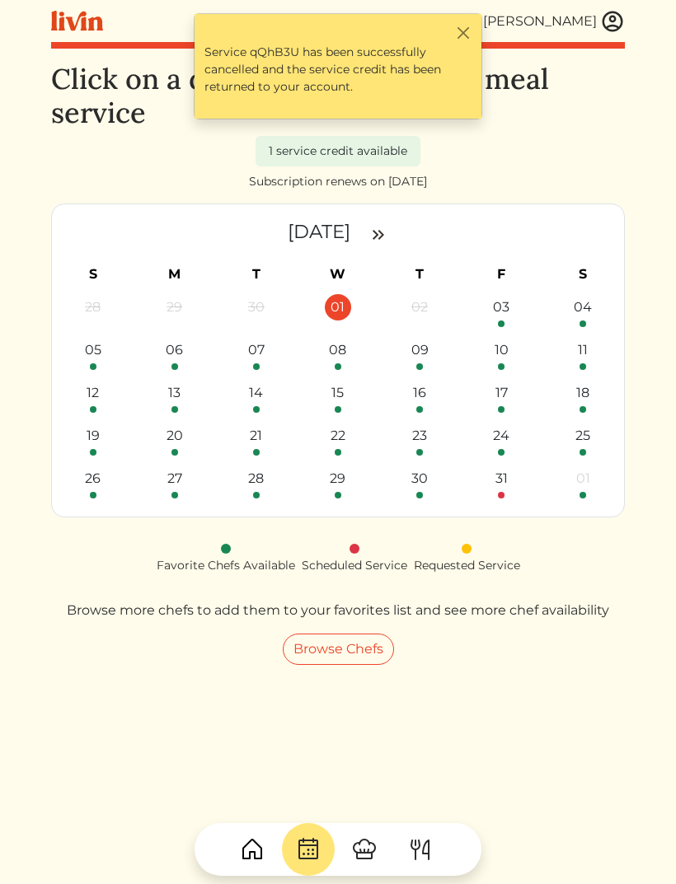
click at [388, 235] on img at bounding box center [378, 235] width 20 height 20
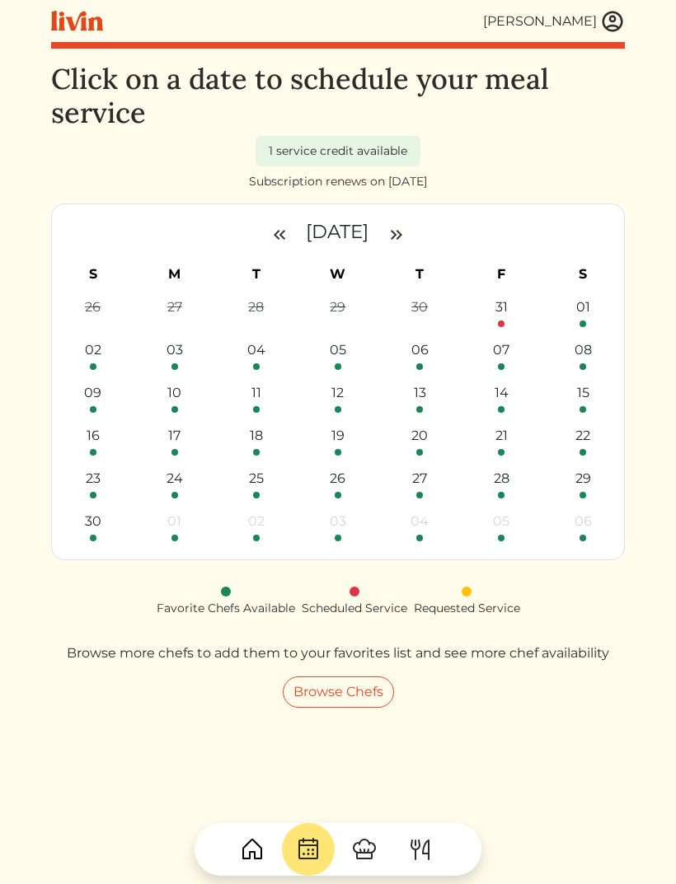
click at [425, 359] on div "06" at bounding box center [419, 350] width 26 height 26
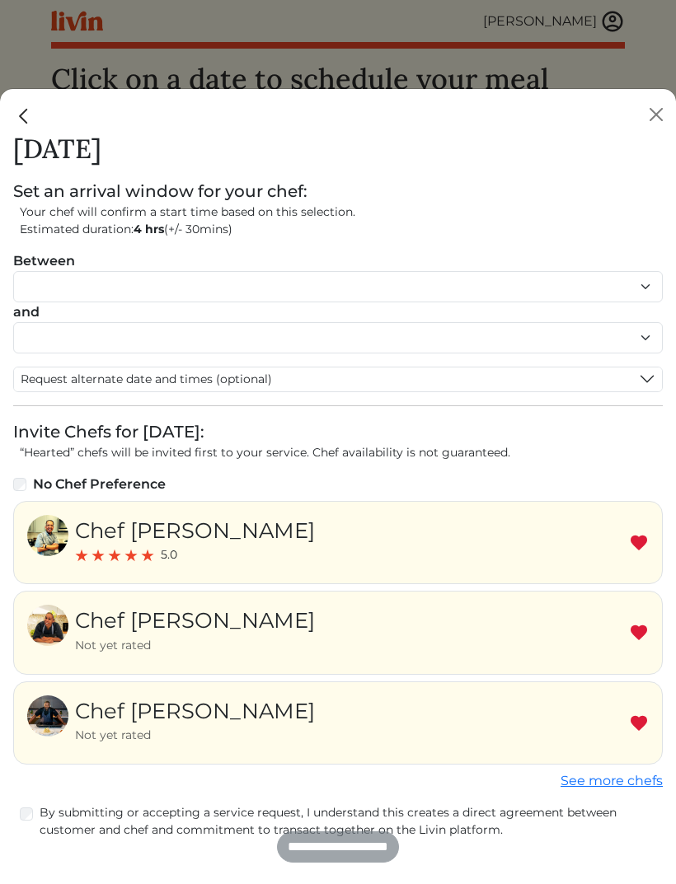
click at [643, 629] on img at bounding box center [639, 633] width 20 height 20
click at [638, 726] on img at bounding box center [639, 724] width 20 height 20
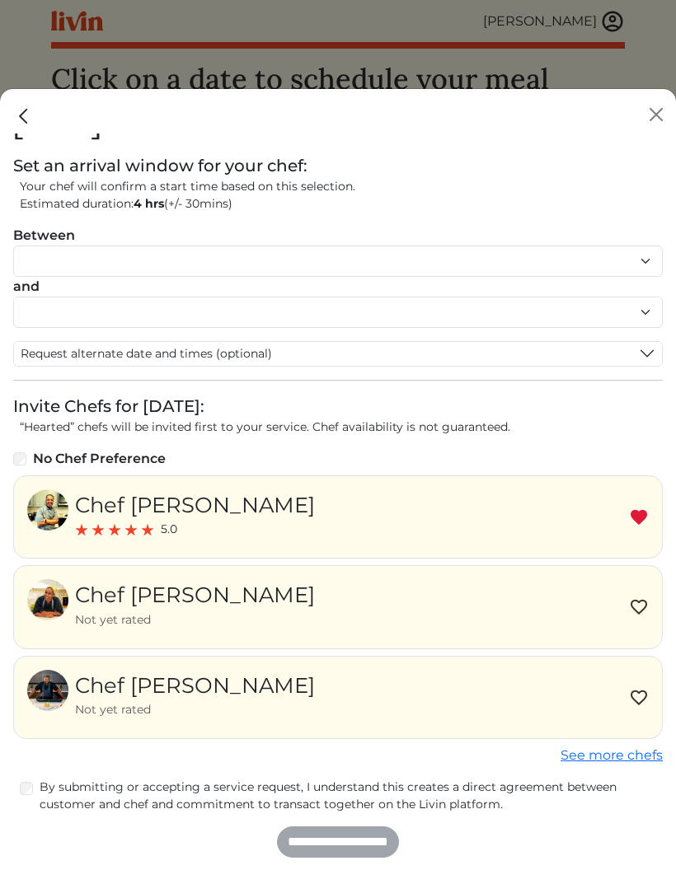
scroll to position [24, 0]
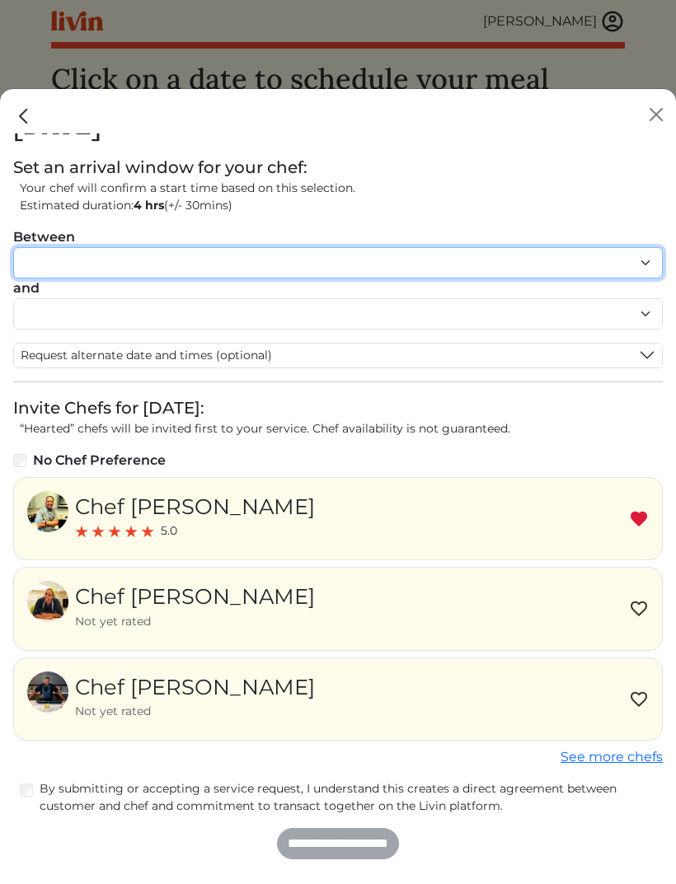
click at [645, 267] on select "******* ******* ******* ******* ******* ******* ******** ******** ******** ****…" at bounding box center [337, 262] width 649 height 31
select select "********"
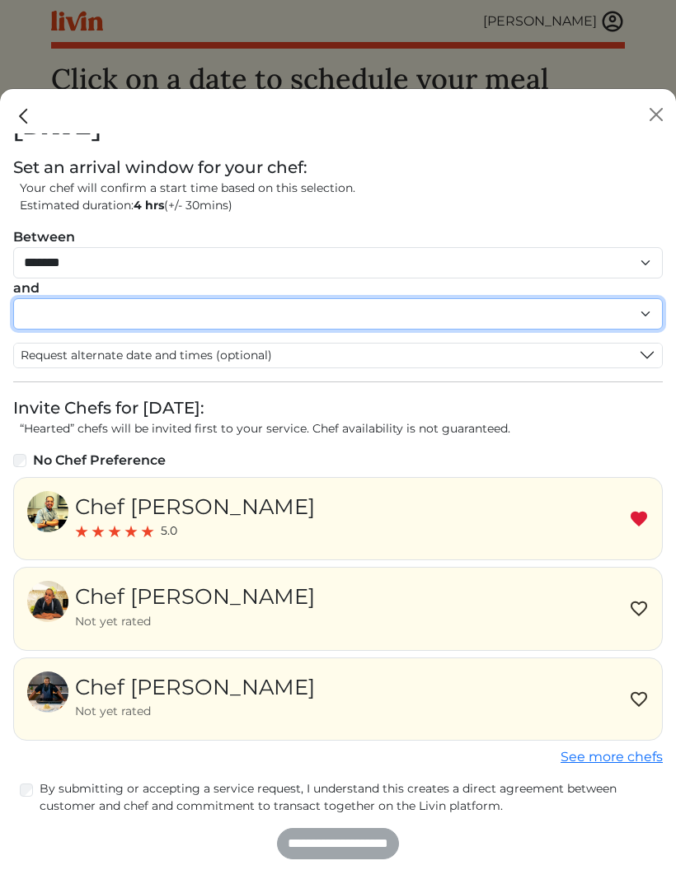
click at [651, 319] on select "******* ******* ******* ******* ******* ******* ******** ******** ******** ****…" at bounding box center [337, 313] width 649 height 31
select select "********"
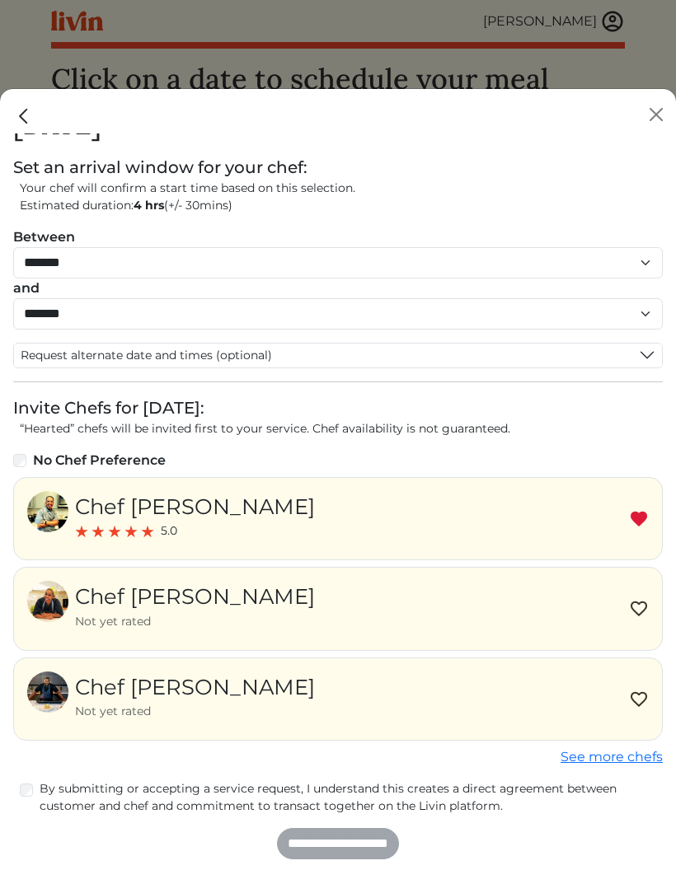
click at [330, 841] on div "**********" at bounding box center [337, 843] width 649 height 31
click at [40, 786] on label "By submitting or accepting a service request, I understand this creates a direc…" at bounding box center [351, 798] width 623 height 35
click at [324, 844] on input "**********" at bounding box center [338, 843] width 122 height 31
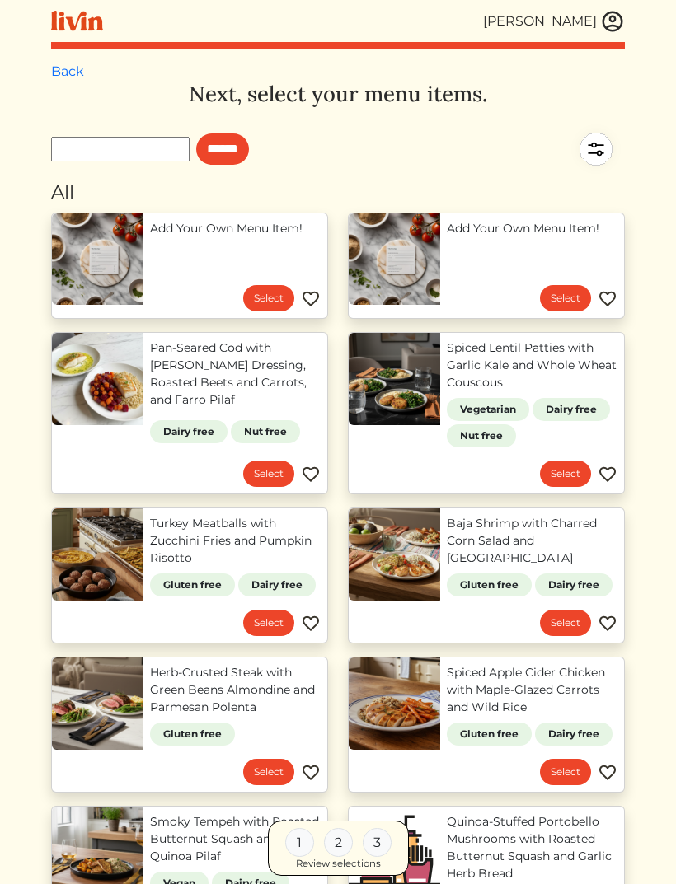
click at [612, 29] on img at bounding box center [612, 21] width 25 height 25
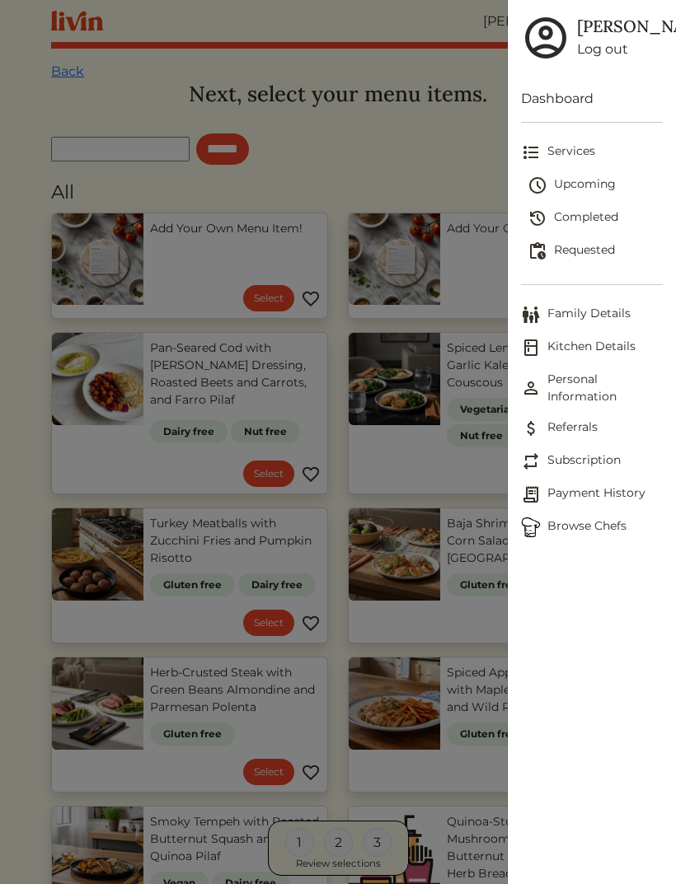
click at [597, 537] on span "Browse Chefs" at bounding box center [592, 528] width 142 height 20
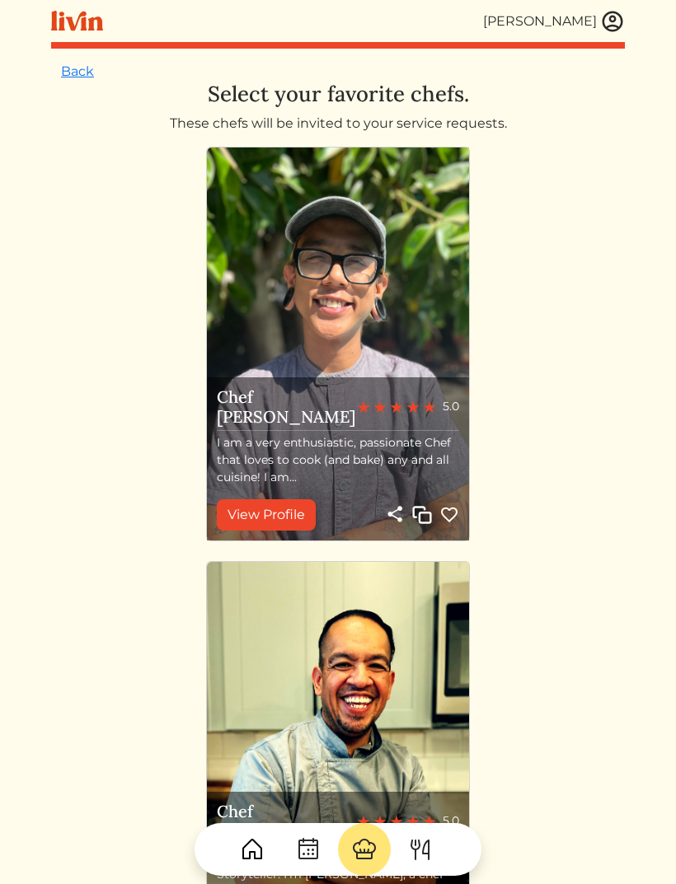
click at [77, 72] on link "Back" at bounding box center [77, 71] width 33 height 16
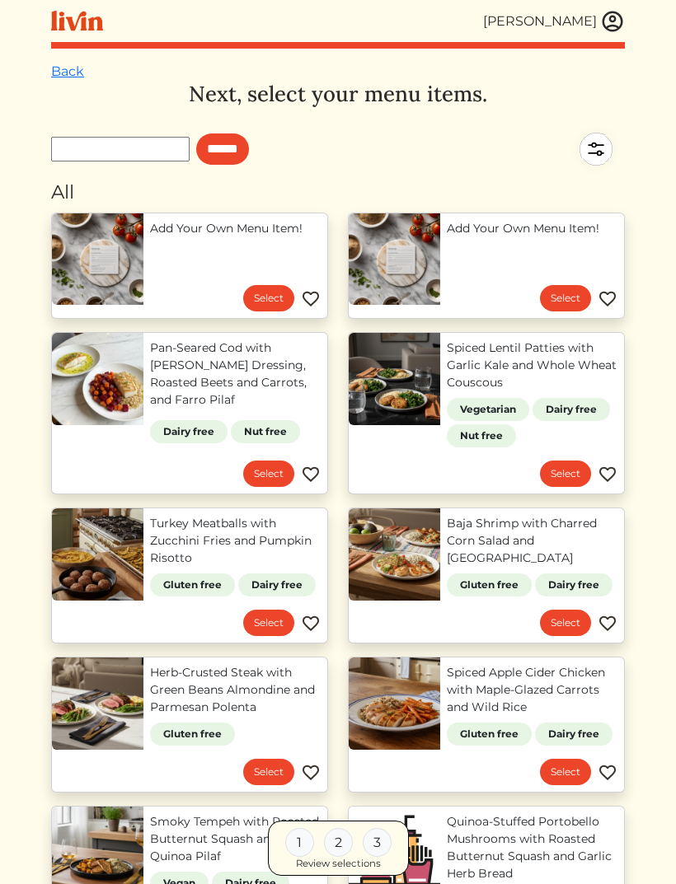
click at [624, 24] on img at bounding box center [612, 21] width 25 height 25
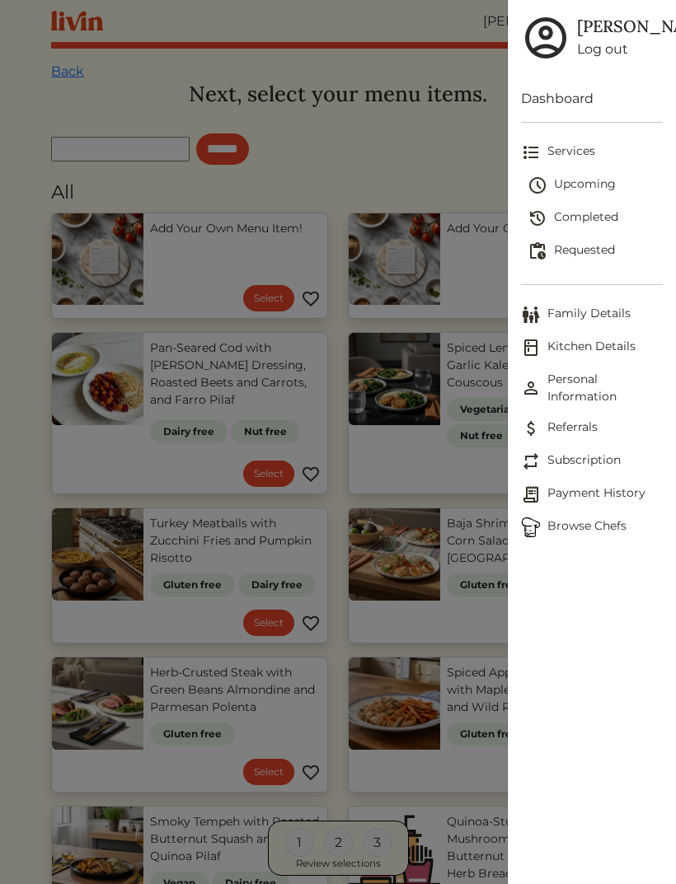
click at [585, 537] on span "Browse Chefs" at bounding box center [592, 528] width 142 height 20
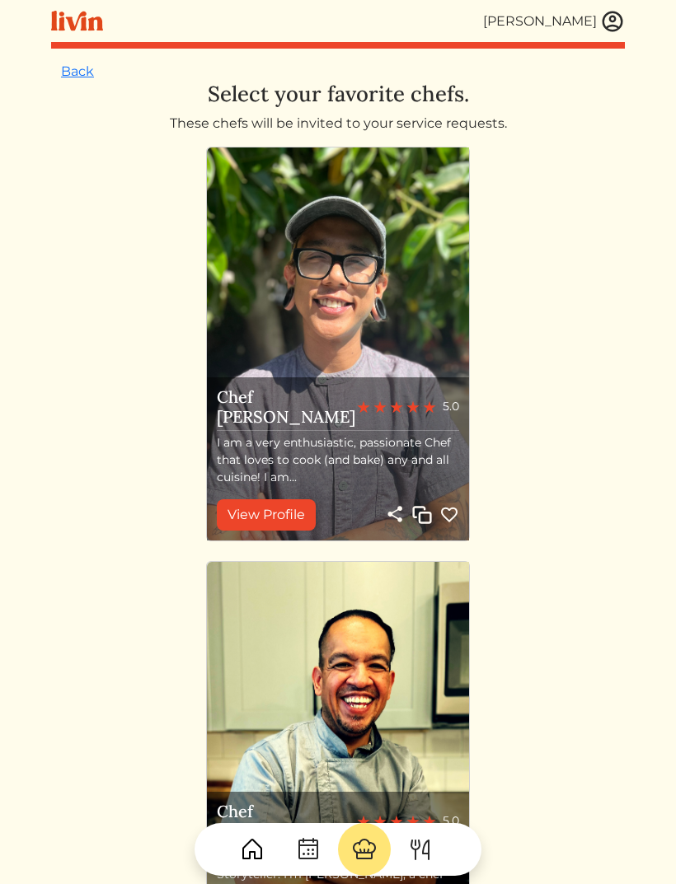
click at [375, 331] on img at bounding box center [338, 344] width 262 height 393
click at [82, 73] on link "Back" at bounding box center [77, 71] width 33 height 16
